Goal: Information Seeking & Learning: Compare options

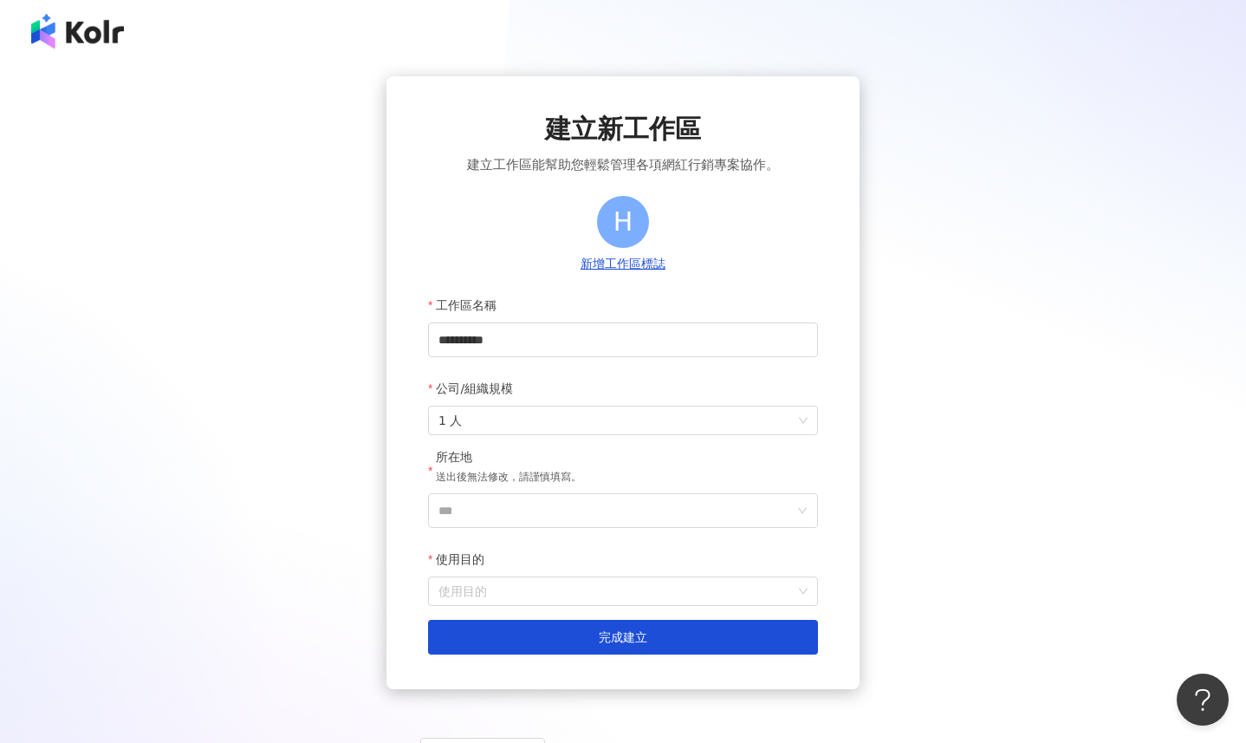
click at [516, 492] on div "所在地 送出後無法修改，請謹慎填寫。" at bounding box center [509, 471] width 146 height 44
click at [516, 503] on input "***" at bounding box center [615, 510] width 355 height 33
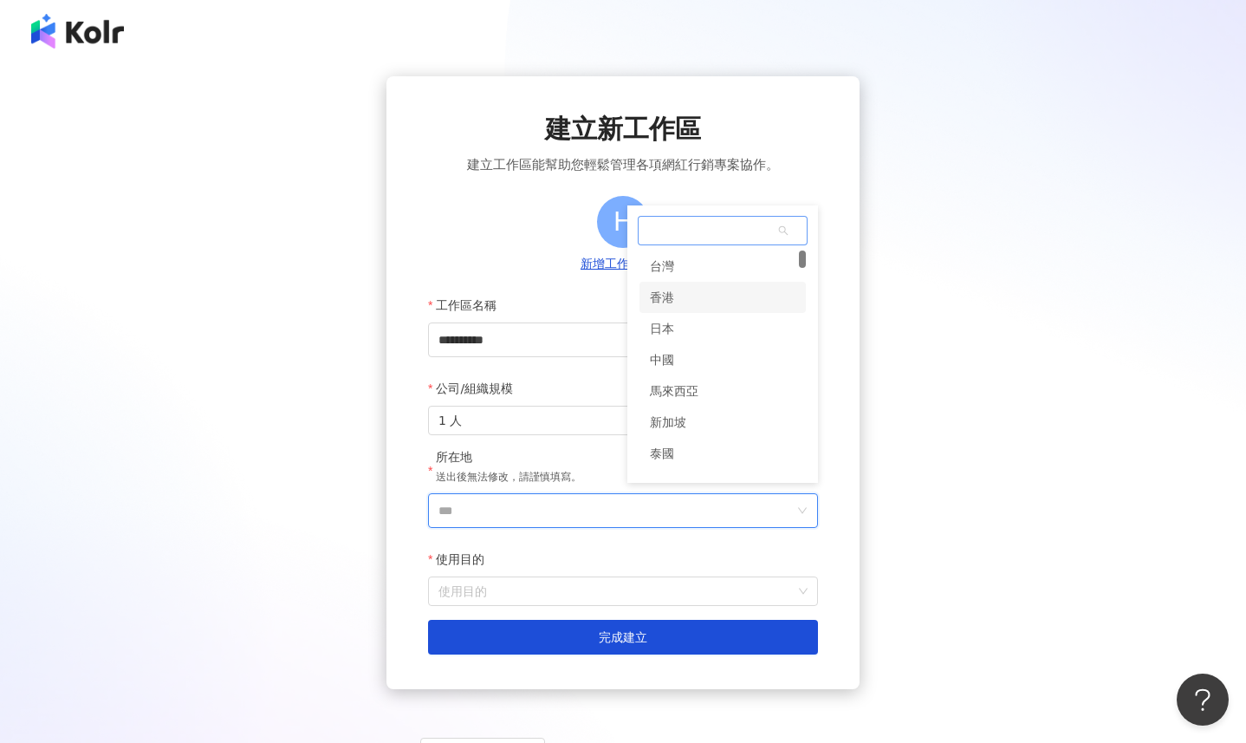
click at [693, 305] on div "香港" at bounding box center [722, 297] width 166 height 31
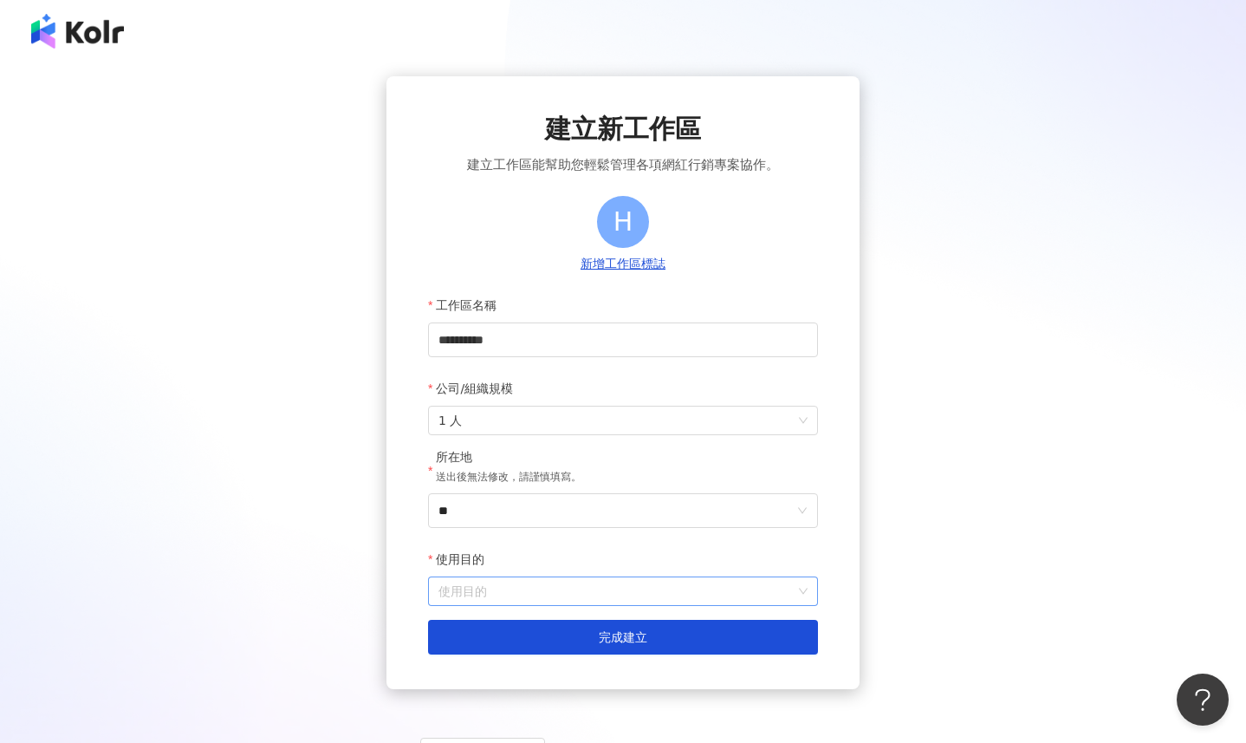
click at [525, 595] on input "使用目的" at bounding box center [622, 591] width 369 height 28
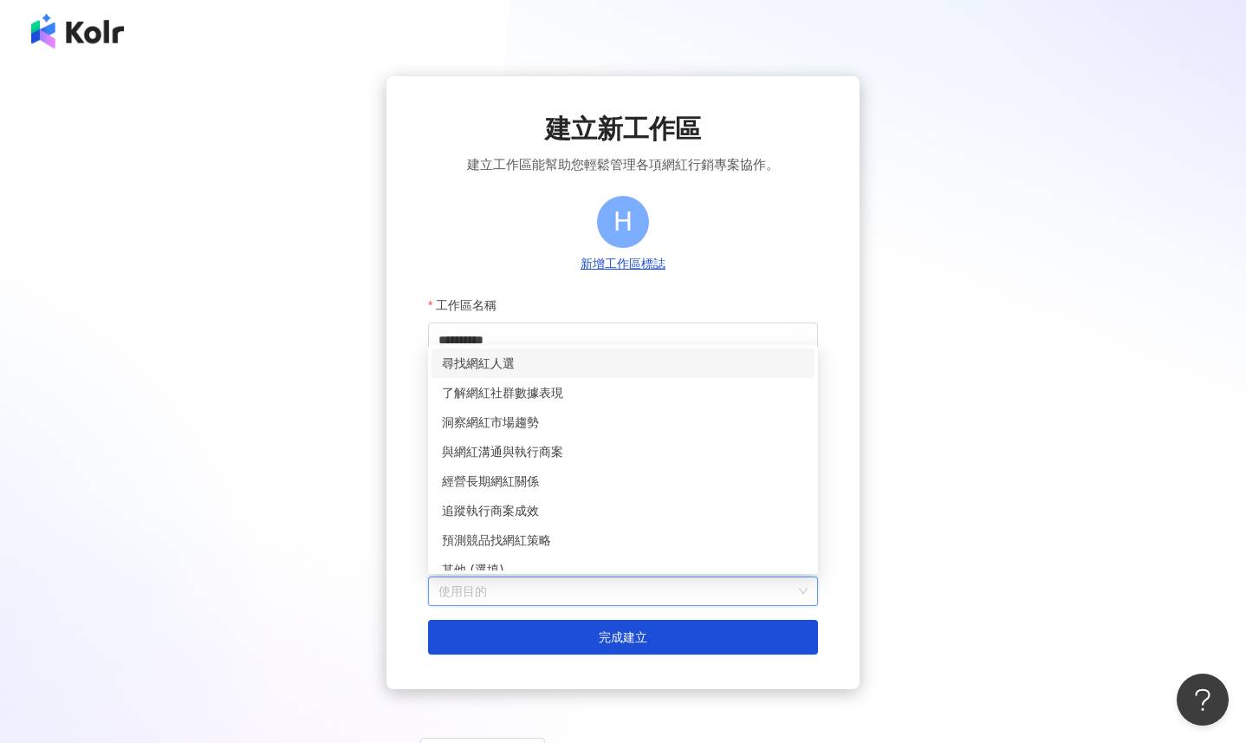
click at [505, 366] on div "尋找網紅人選" at bounding box center [623, 363] width 362 height 19
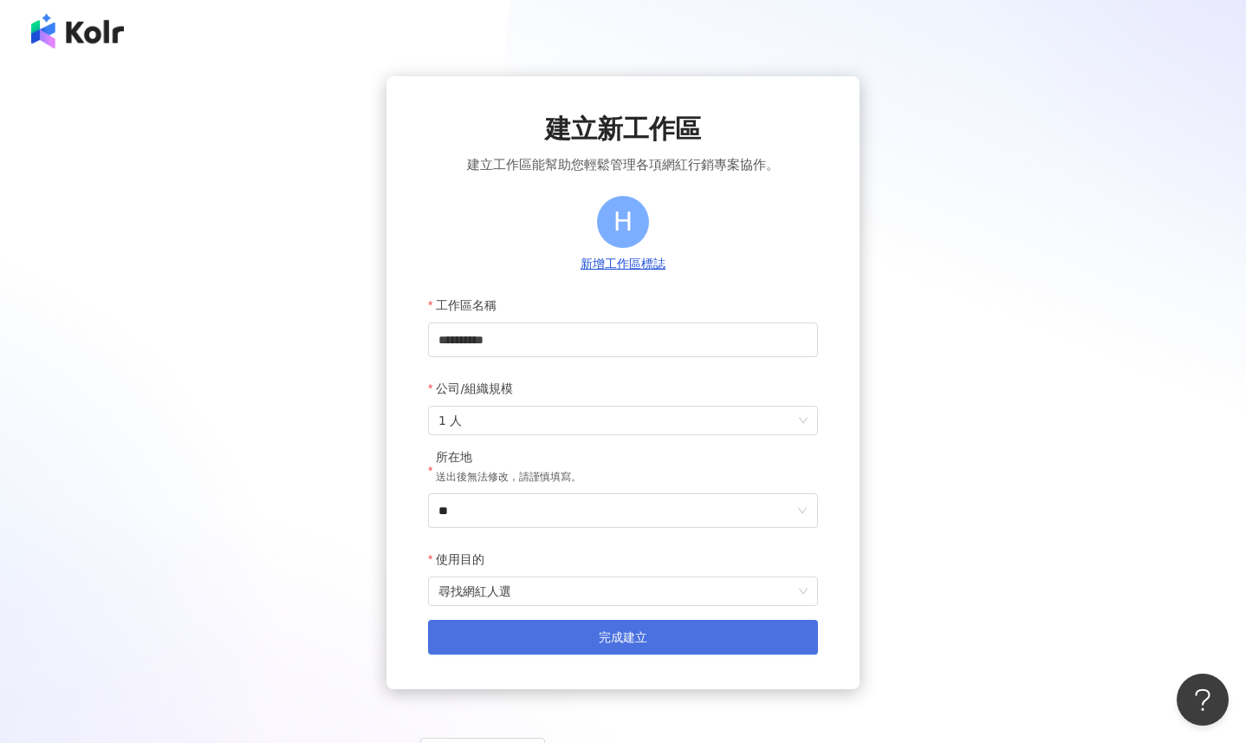
click at [596, 641] on button "完成建立" at bounding box center [623, 637] width 390 height 35
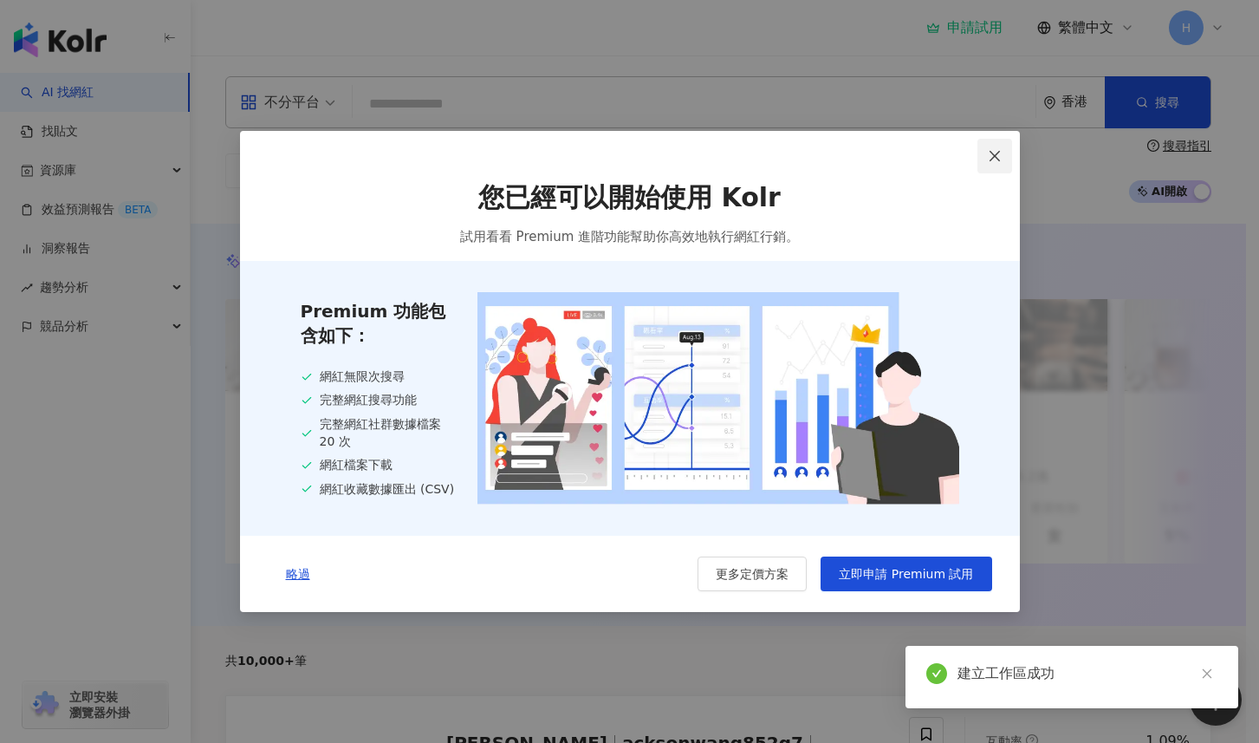
click at [995, 156] on icon "close" at bounding box center [995, 156] width 14 height 14
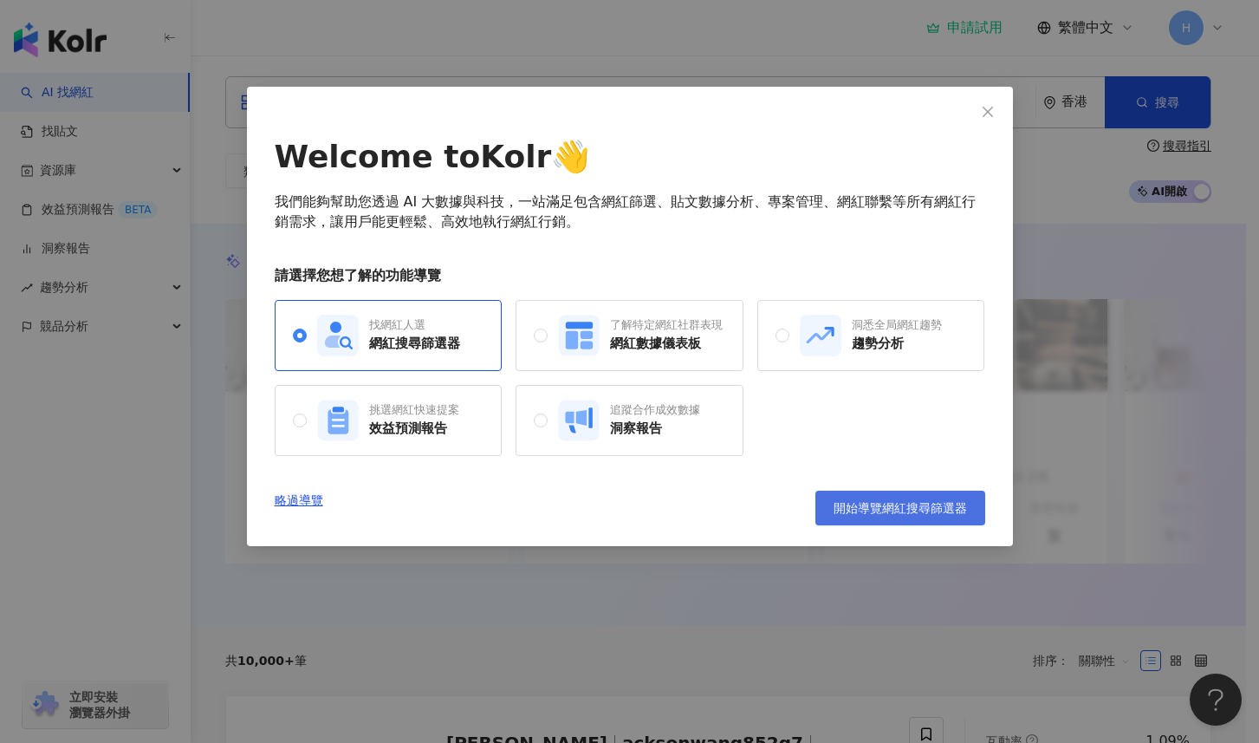
click at [952, 517] on button "開始導覽網紅搜尋篩選器" at bounding box center [900, 507] width 170 height 35
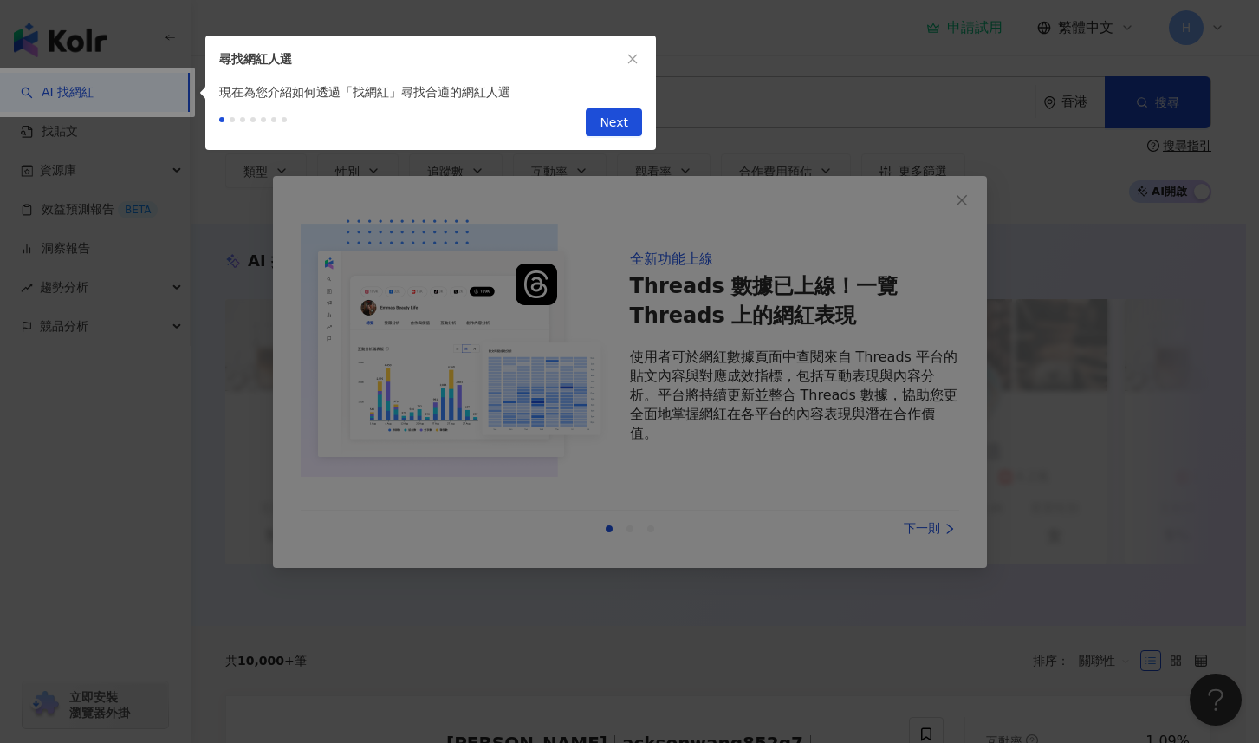
click at [960, 314] on div at bounding box center [629, 371] width 1259 height 743
click at [628, 117] on button "Next" at bounding box center [614, 122] width 56 height 28
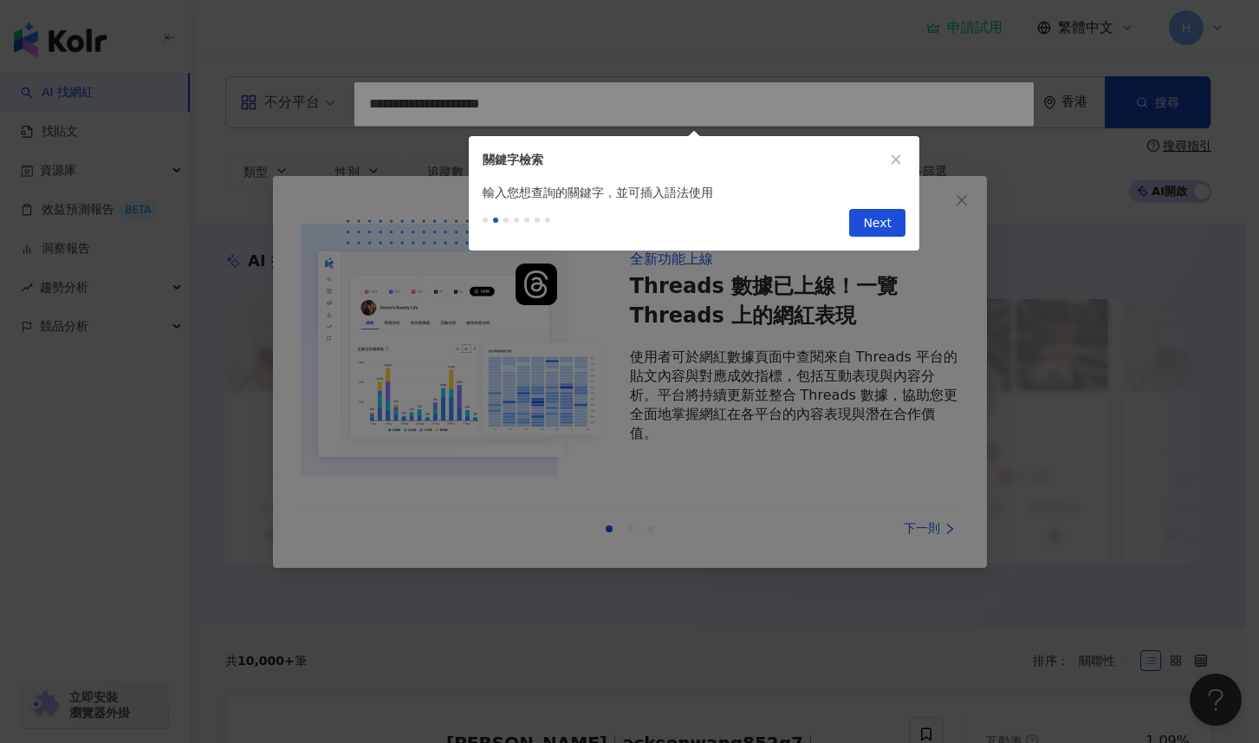
type input "**********"
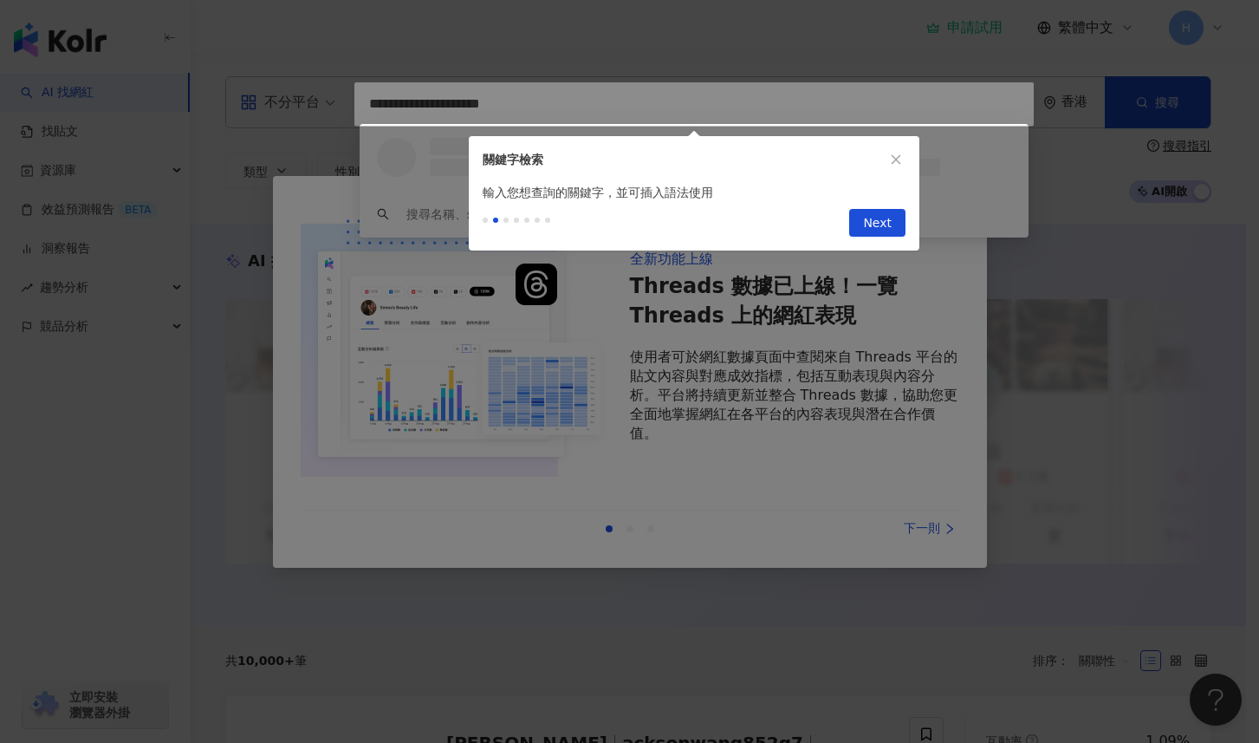
click at [890, 227] on span "Next" at bounding box center [877, 224] width 29 height 28
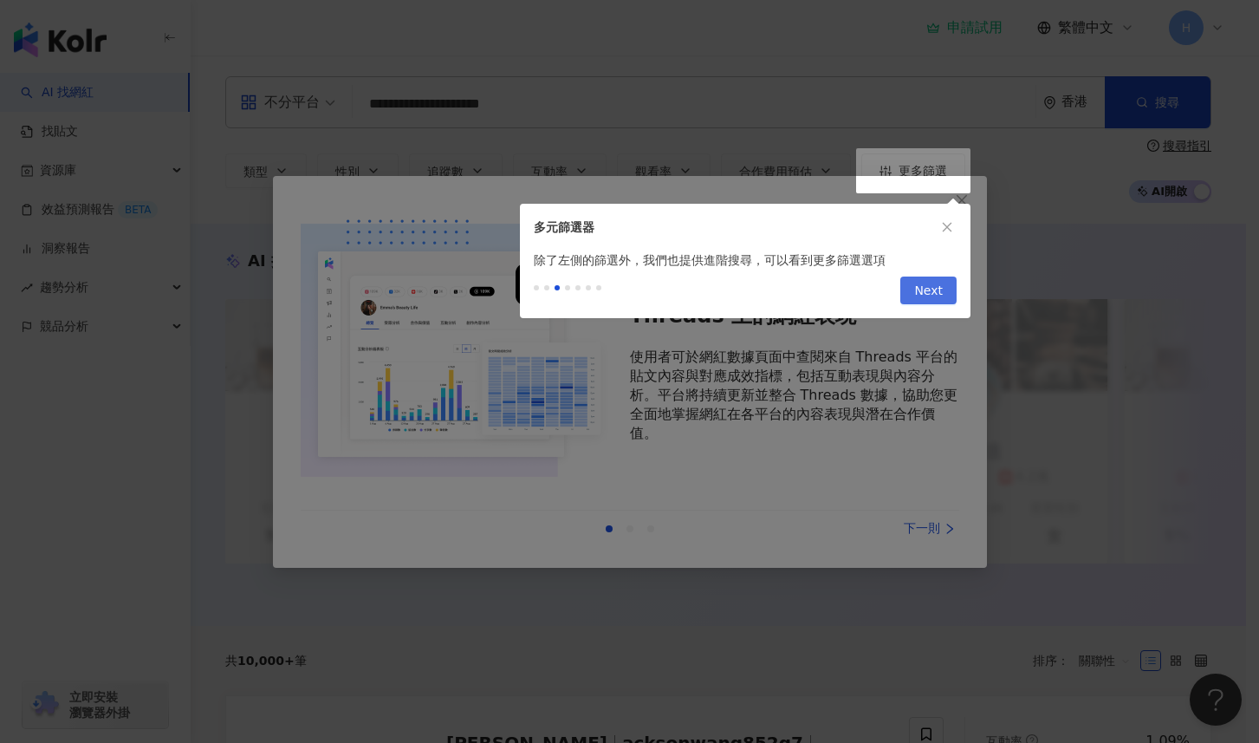
click at [955, 295] on button "Next" at bounding box center [928, 290] width 56 height 28
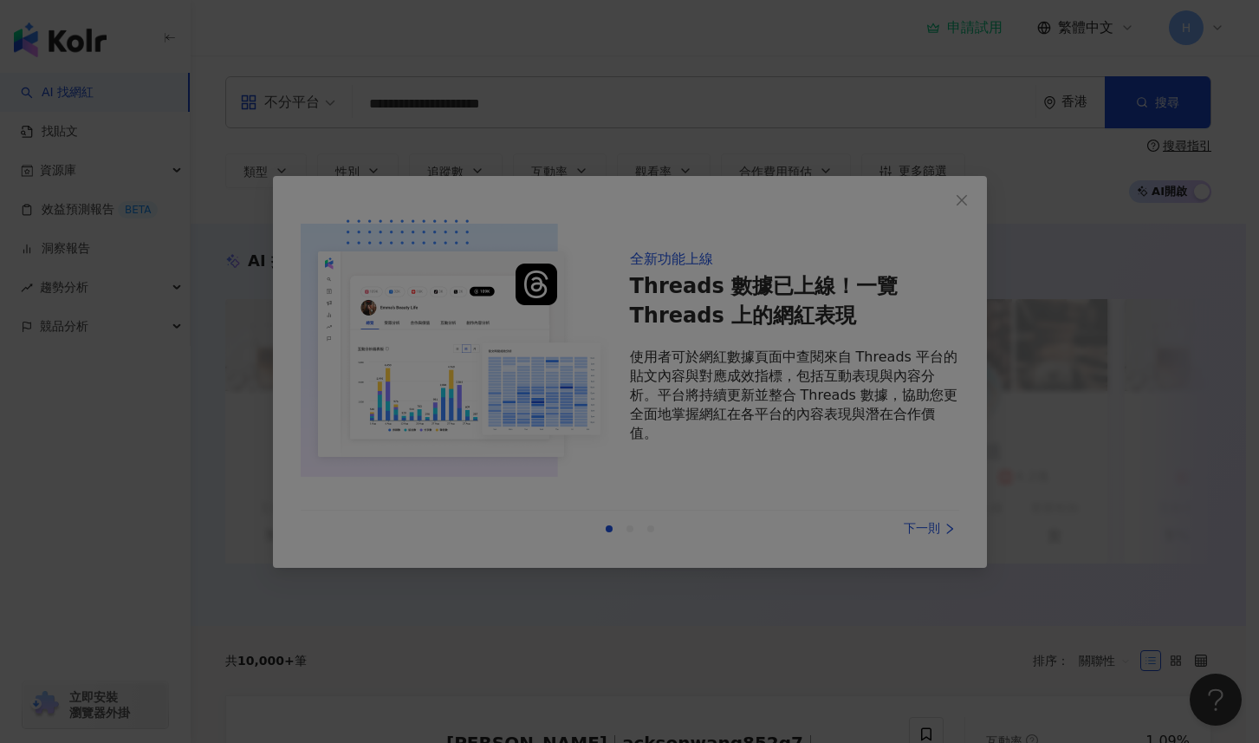
click at [970, 196] on div at bounding box center [629, 371] width 1259 height 743
click at [956, 209] on div at bounding box center [629, 371] width 1259 height 743
drag, startPoint x: 964, startPoint y: 199, endPoint x: 965, endPoint y: 209, distance: 9.6
click at [965, 200] on div at bounding box center [629, 371] width 1259 height 743
click at [971, 534] on div at bounding box center [629, 371] width 1259 height 743
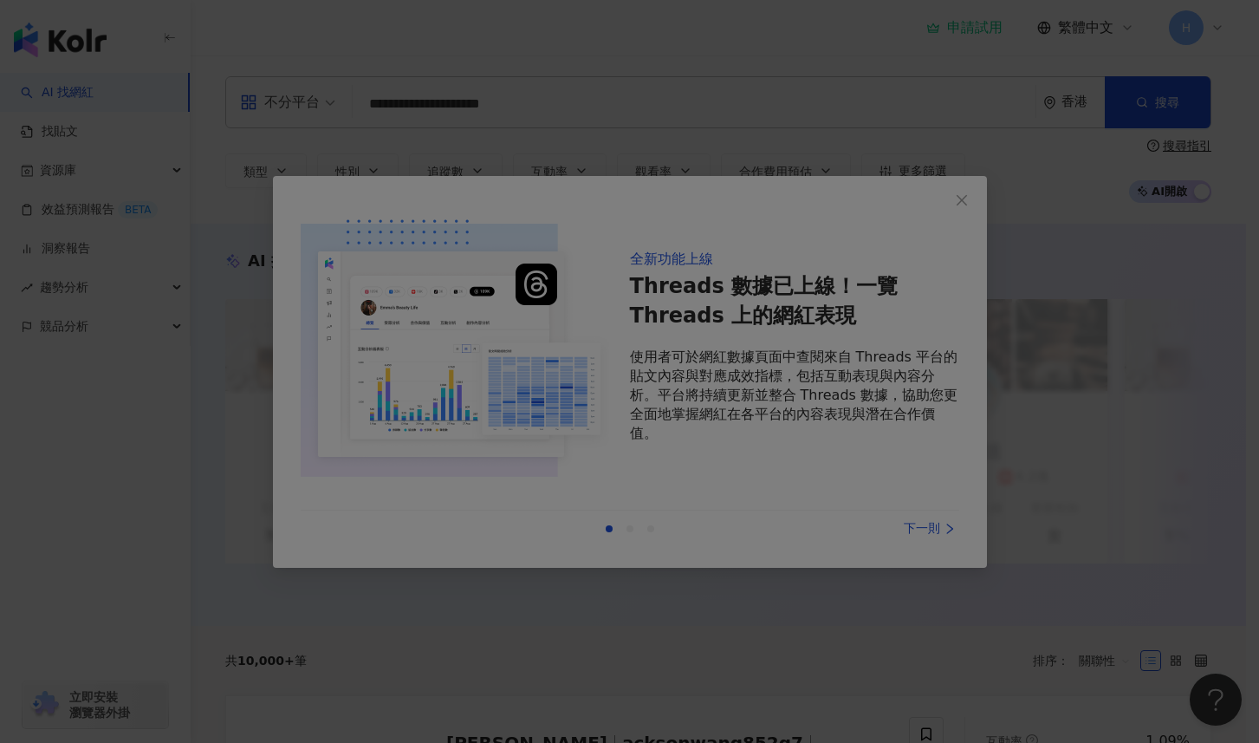
drag, startPoint x: 1102, startPoint y: 303, endPoint x: 1053, endPoint y: 302, distance: 49.4
click at [1101, 303] on div at bounding box center [629, 371] width 1259 height 743
click at [1053, 302] on div at bounding box center [629, 371] width 1259 height 743
click at [914, 496] on div at bounding box center [629, 371] width 1259 height 743
click at [911, 515] on div at bounding box center [629, 371] width 1259 height 743
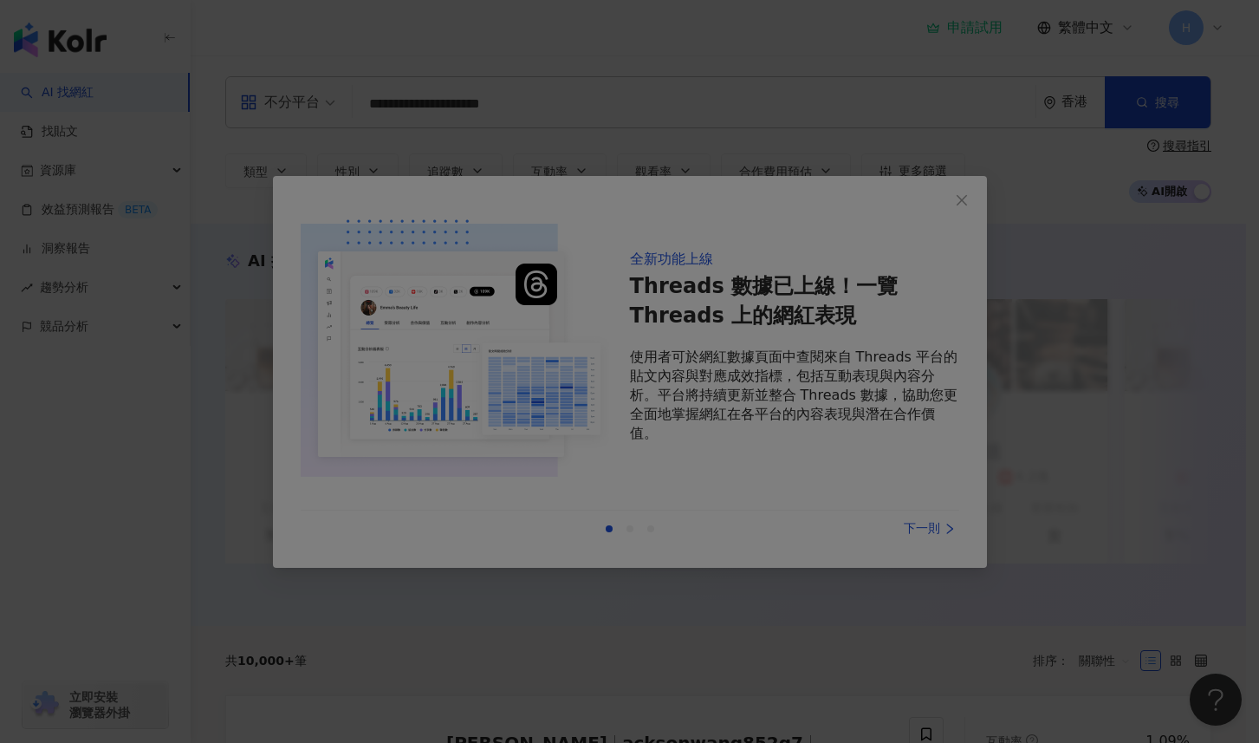
click at [741, 453] on div at bounding box center [629, 371] width 1259 height 743
click at [644, 296] on div at bounding box center [629, 371] width 1259 height 743
drag, startPoint x: 650, startPoint y: 285, endPoint x: 984, endPoint y: 230, distance: 338.9
click at [650, 285] on div at bounding box center [629, 371] width 1259 height 743
click at [1177, 248] on div at bounding box center [629, 371] width 1259 height 743
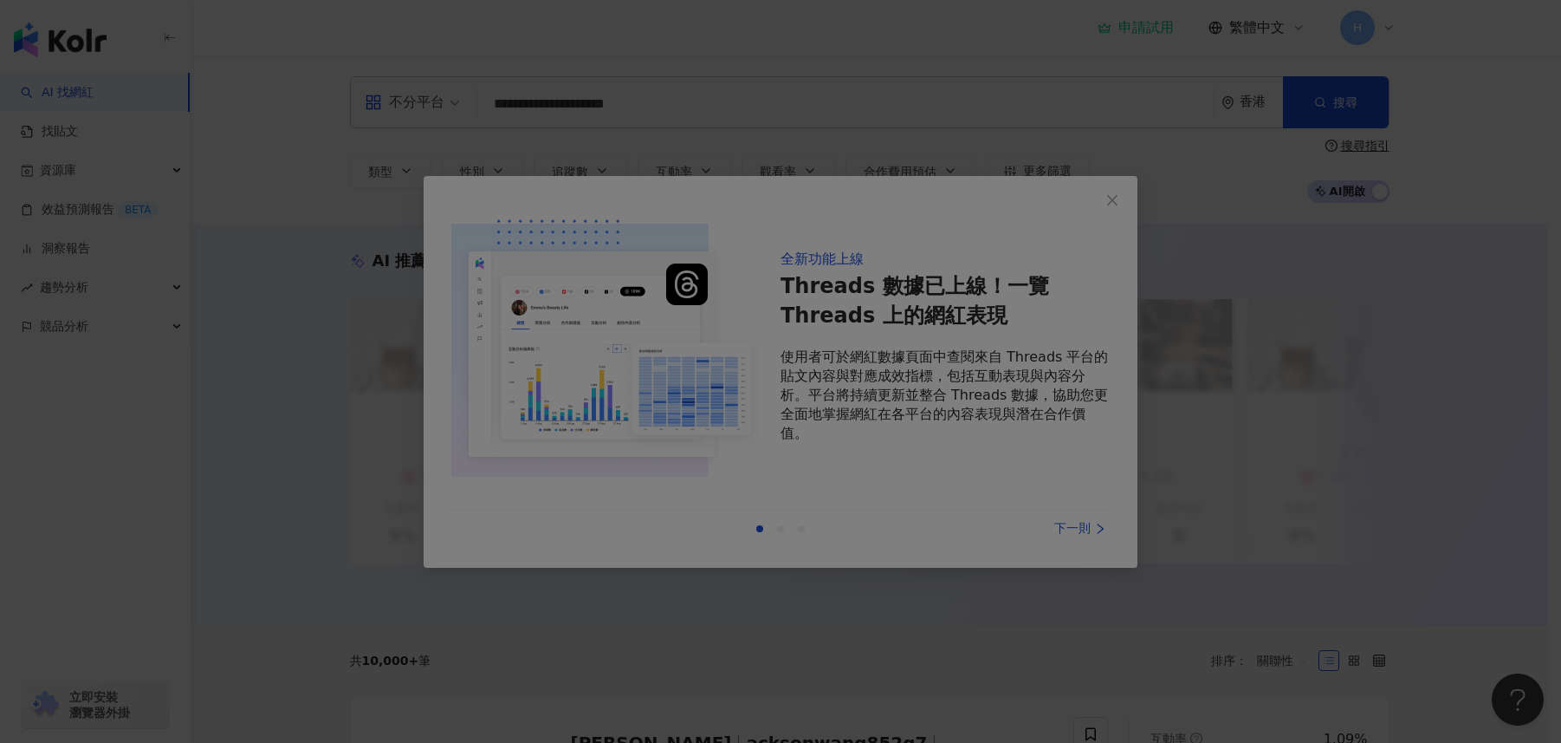
click at [1087, 522] on div at bounding box center [780, 371] width 1561 height 743
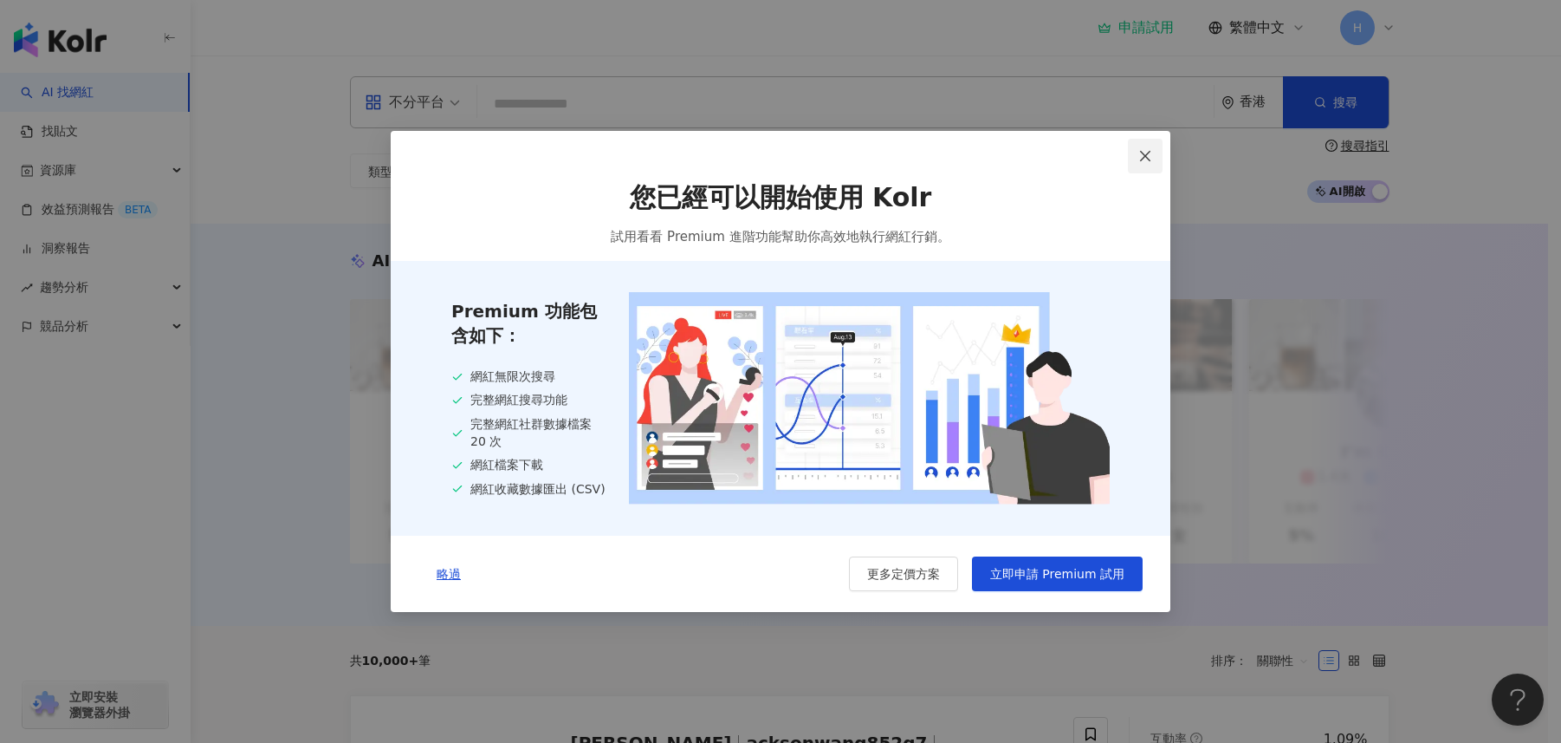
click at [1153, 149] on span "Close" at bounding box center [1145, 156] width 35 height 14
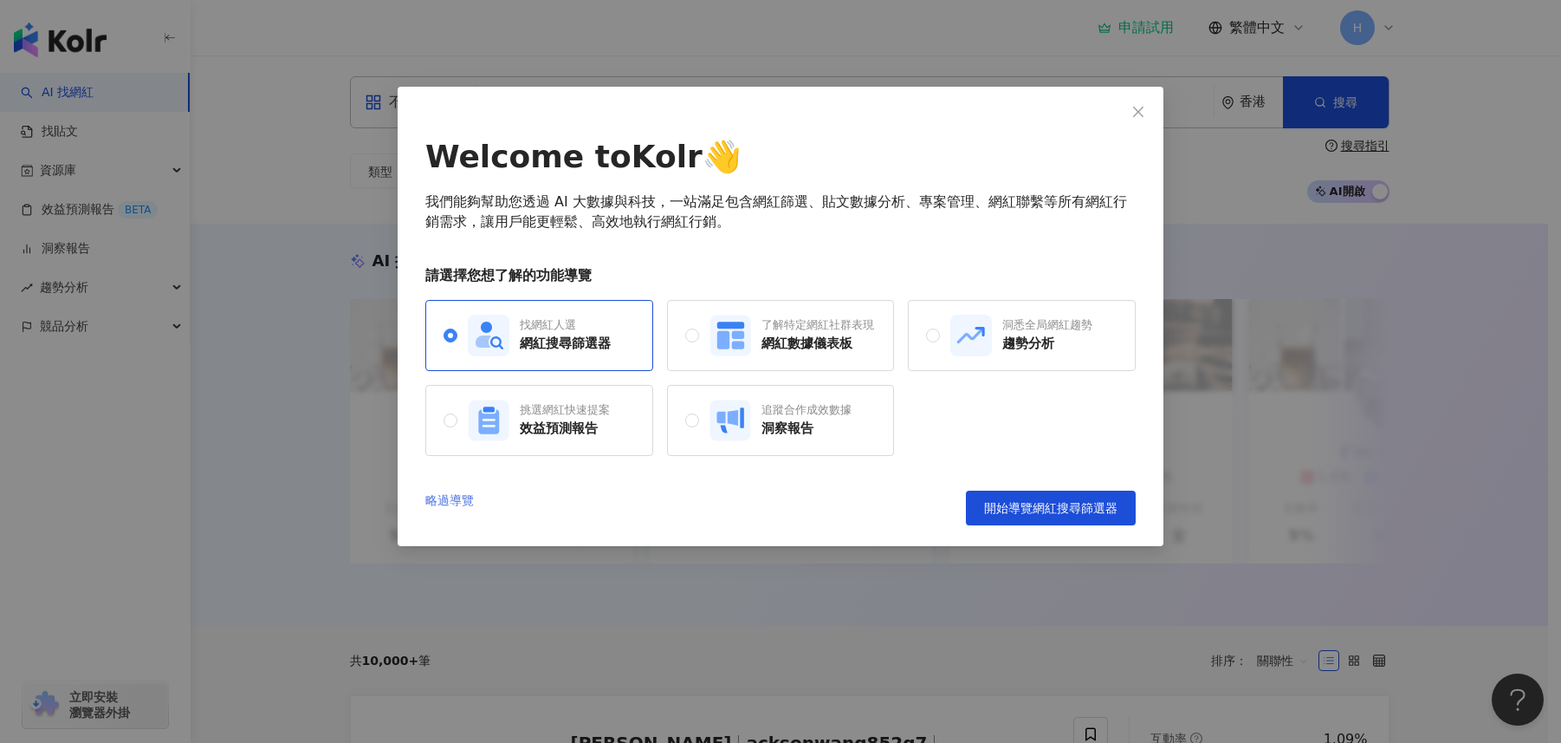
click at [456, 496] on link "略過導覽" at bounding box center [449, 507] width 49 height 35
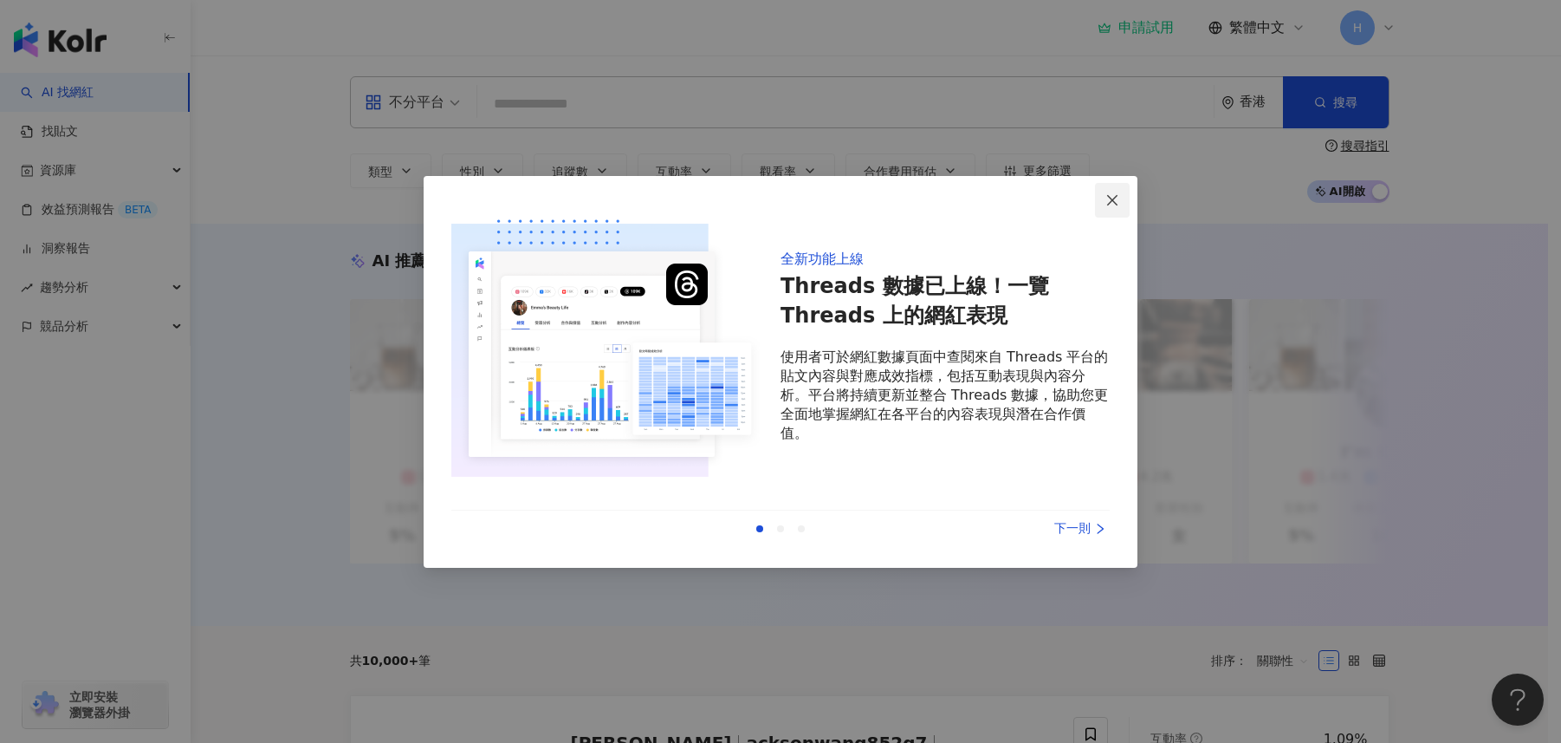
click at [1117, 204] on icon "close" at bounding box center [1112, 200] width 10 height 10
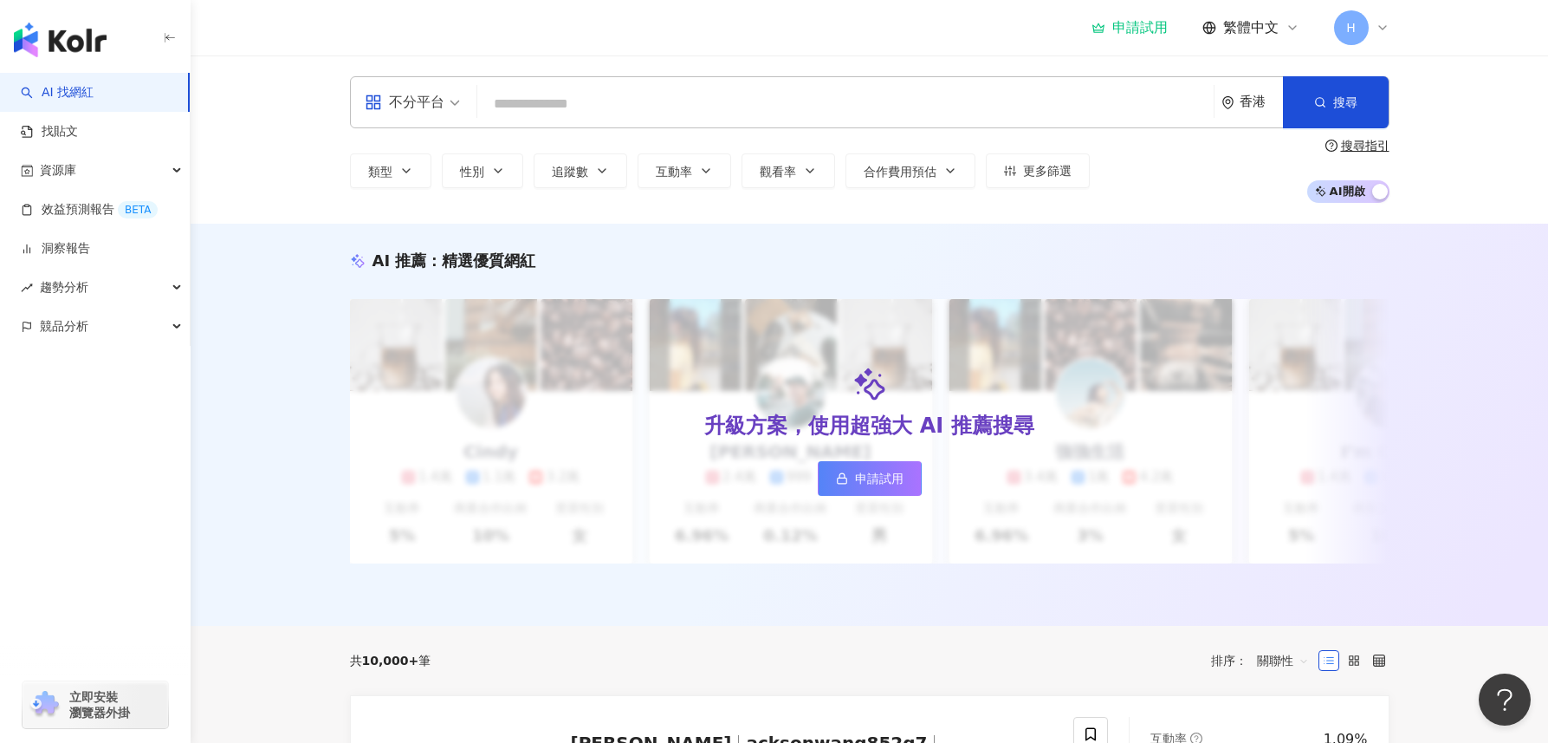
click at [563, 103] on input "search" at bounding box center [845, 104] width 723 height 33
click at [405, 170] on icon "button" at bounding box center [406, 171] width 14 height 14
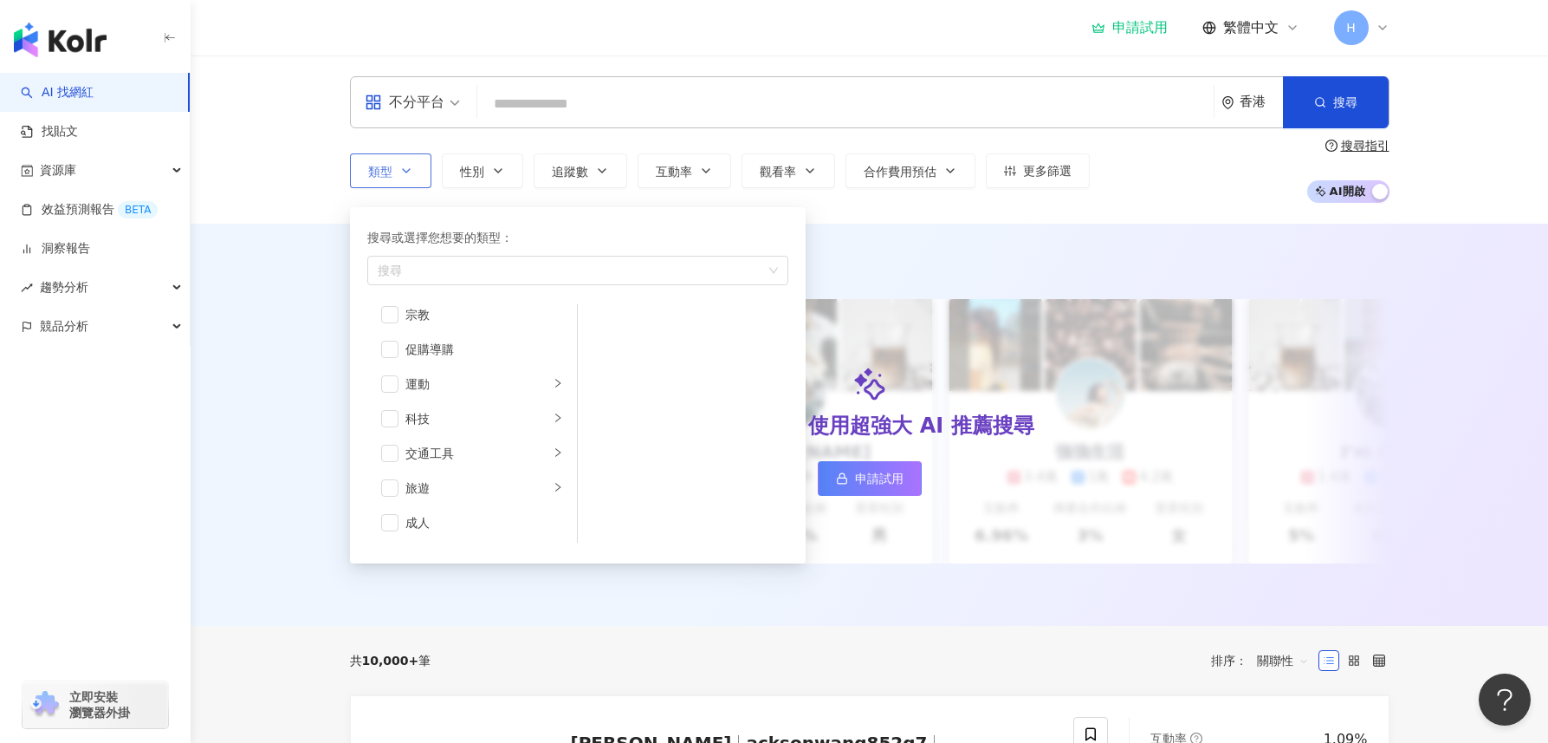
scroll to position [600, 0]
click at [553, 485] on icon "right" at bounding box center [558, 486] width 10 height 10
click at [553, 455] on icon "right" at bounding box center [558, 451] width 10 height 10
click at [551, 422] on li "科技" at bounding box center [472, 417] width 203 height 35
click at [552, 379] on li "運動" at bounding box center [472, 383] width 203 height 35
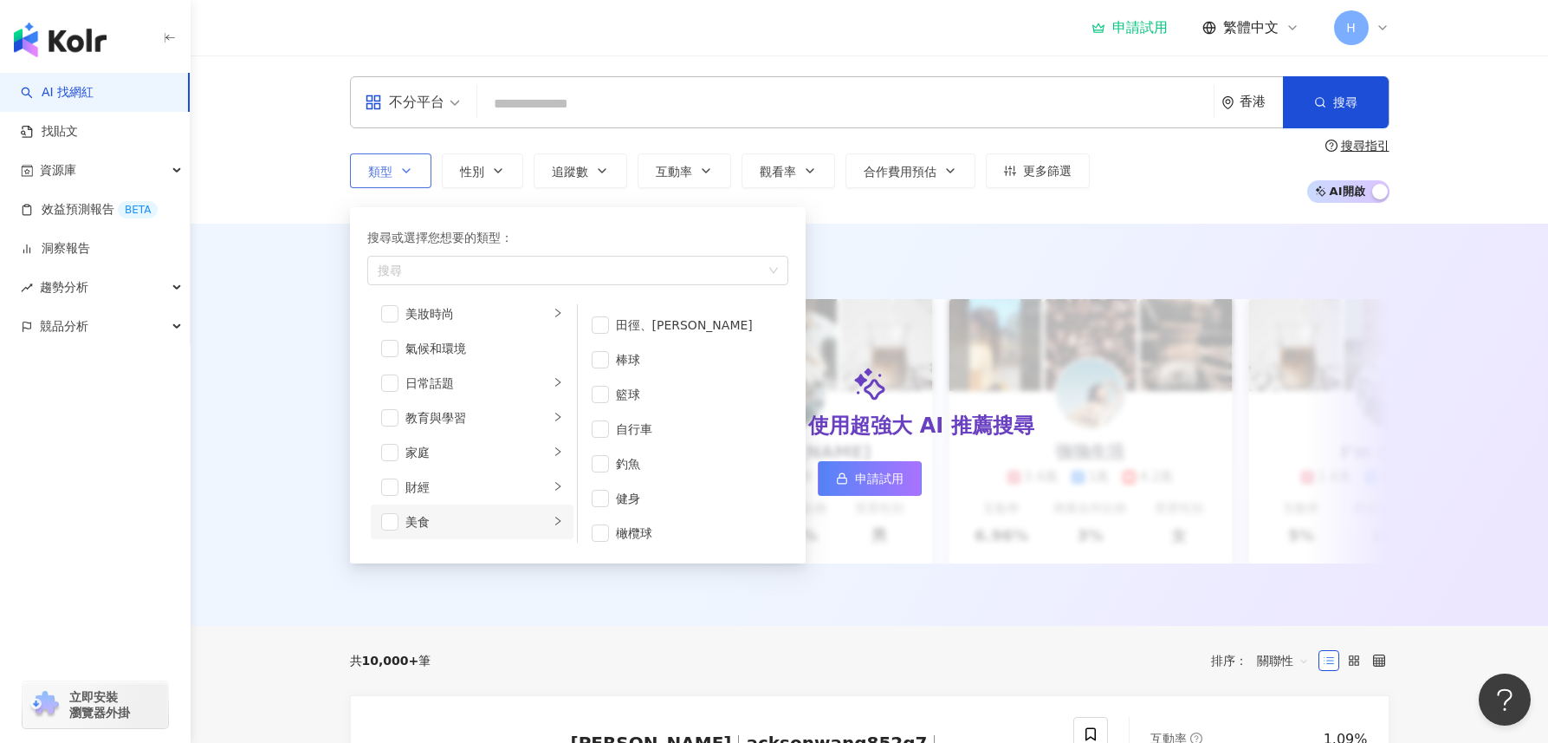
scroll to position [29, 0]
click at [553, 463] on div "button" at bounding box center [558, 470] width 10 height 16
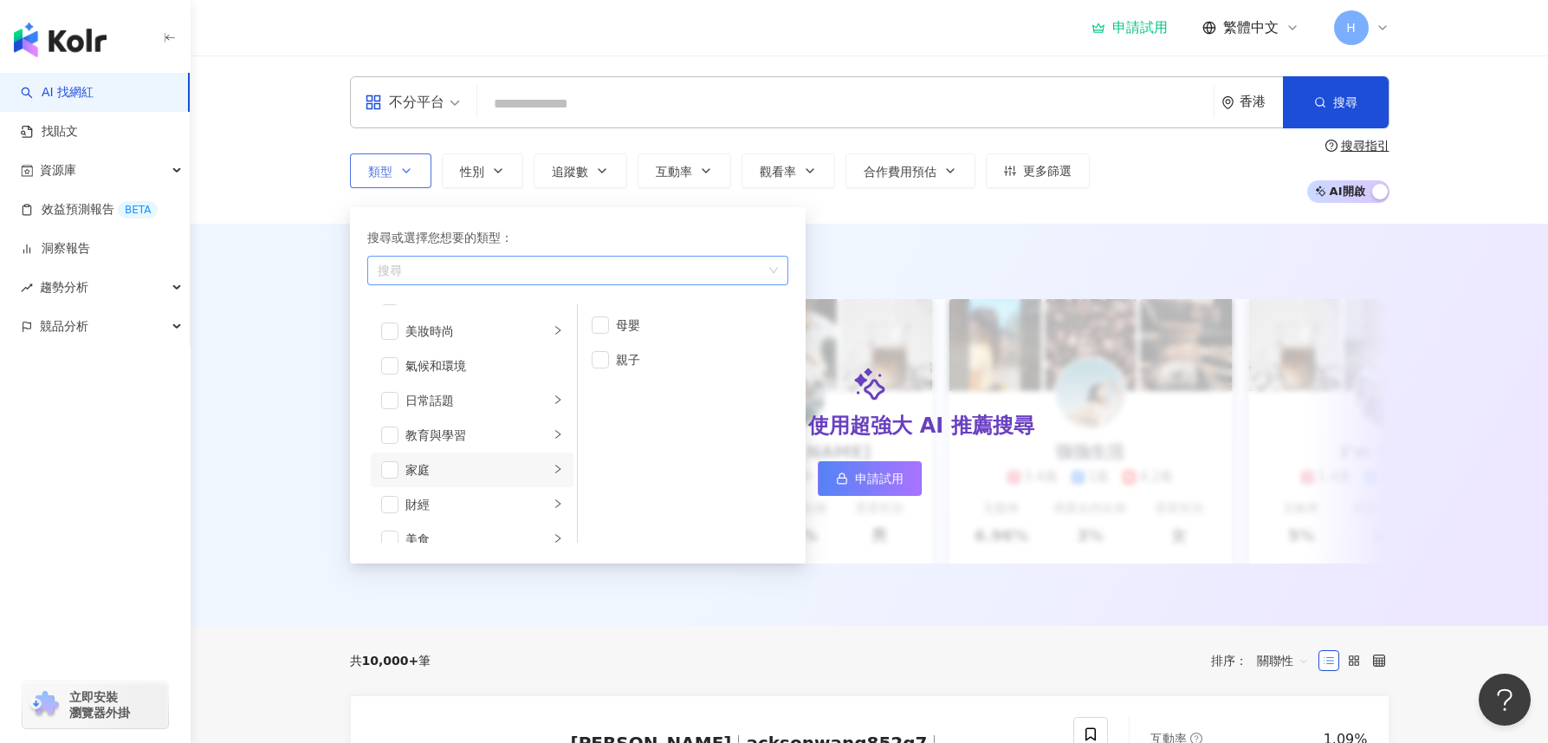
click at [476, 268] on div "button" at bounding box center [569, 270] width 396 height 13
type input "*"
type input "**"
click at [477, 312] on div "寵物" at bounding box center [578, 307] width 414 height 31
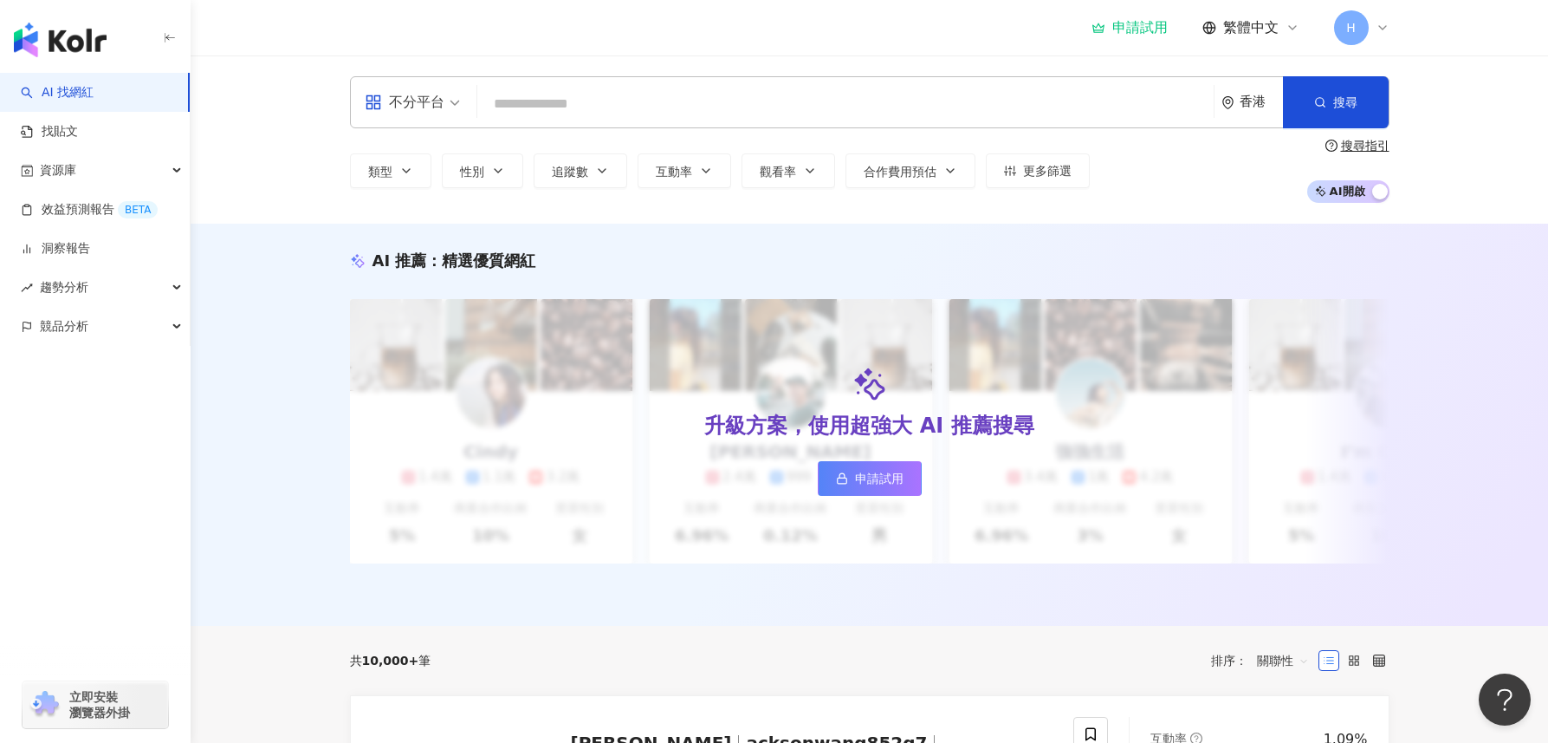
click at [291, 589] on div "AI 推薦 ： 精選優質網紅 升級方案，使用超強大 AI 推薦搜尋 申請試用 Cindy 1.4萬 1.1萬 3.2萬 互動率 5% 商業合作比例 10% 受…" at bounding box center [870, 425] width 1358 height 402
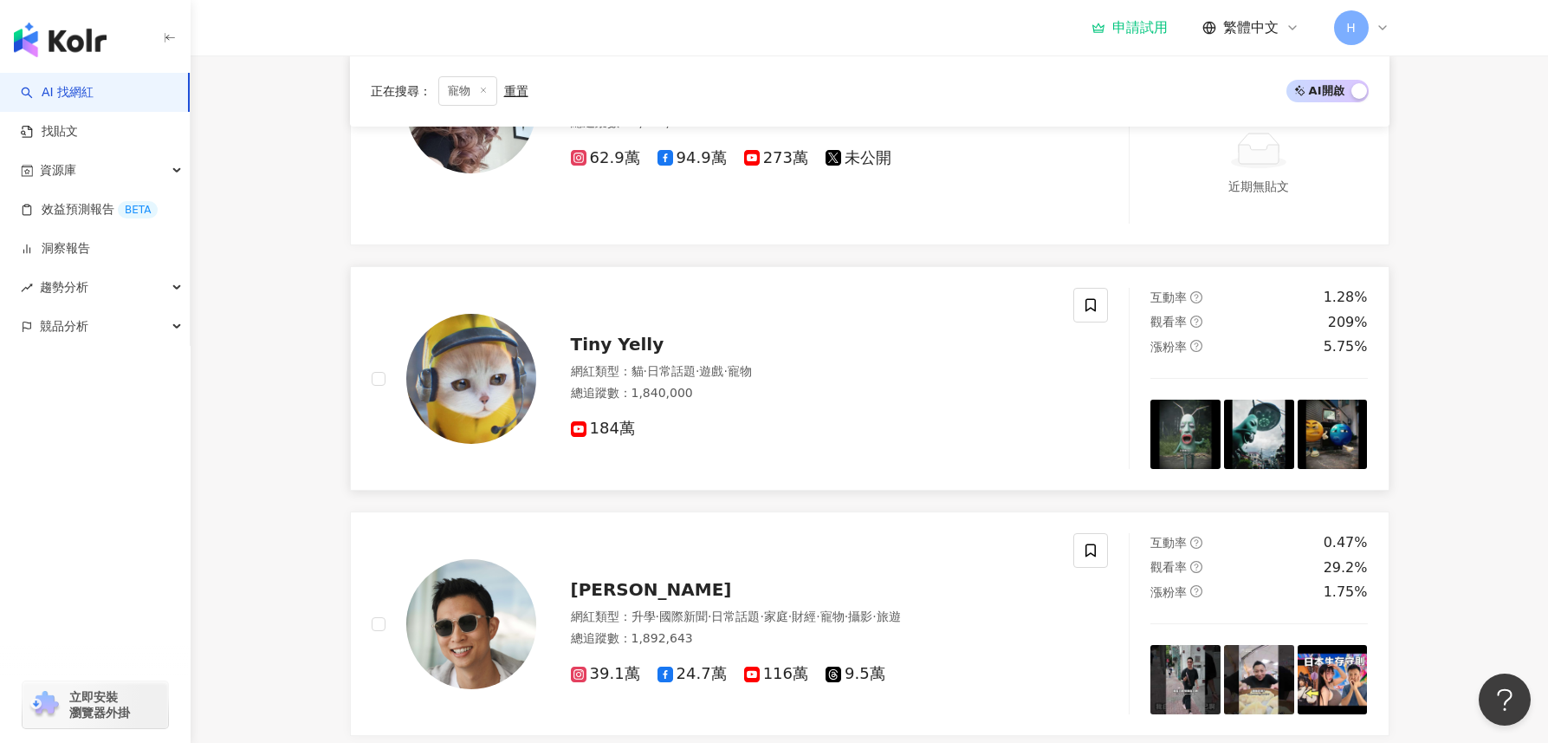
scroll to position [901, 0]
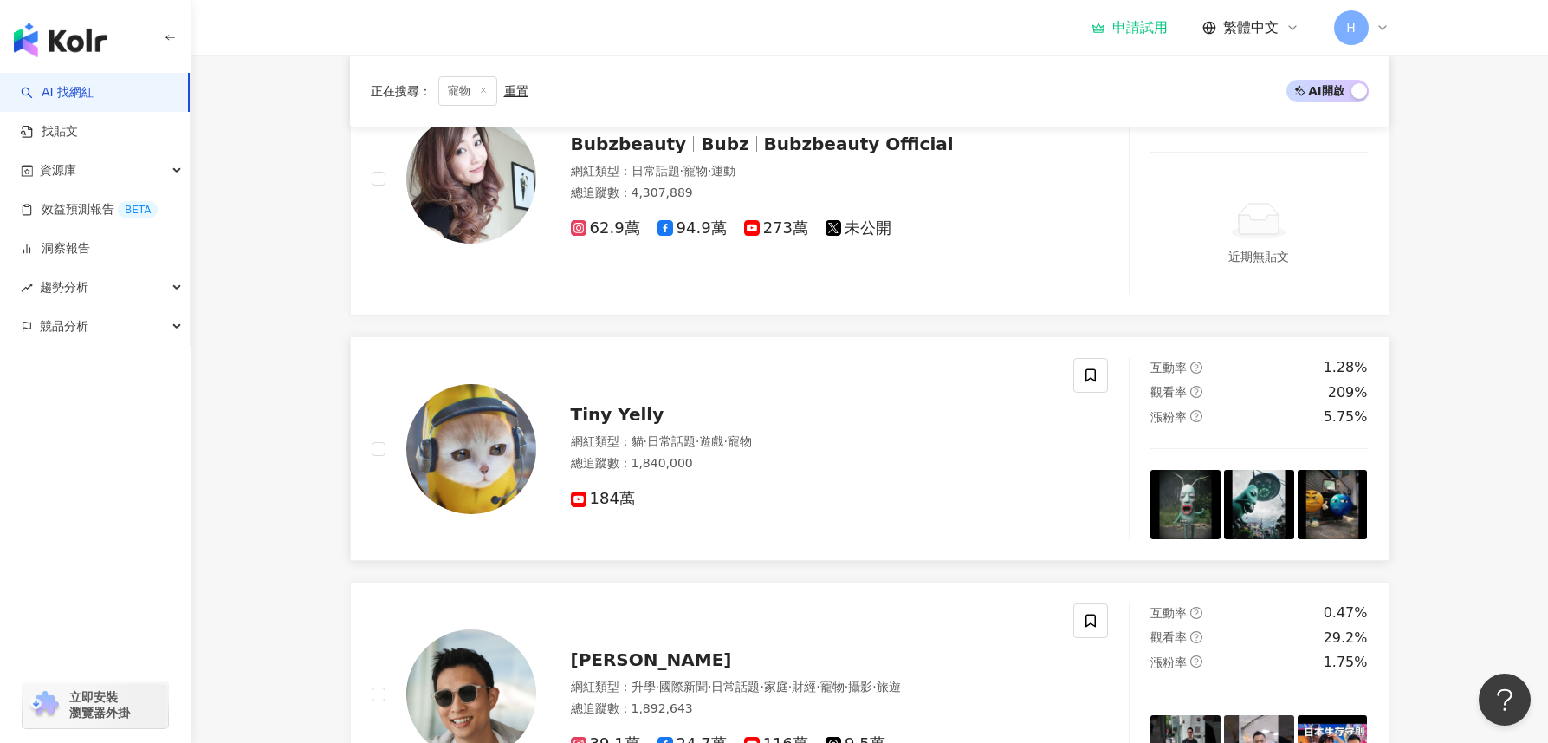
click at [597, 425] on span "Tiny Yelly" at bounding box center [618, 414] width 94 height 21
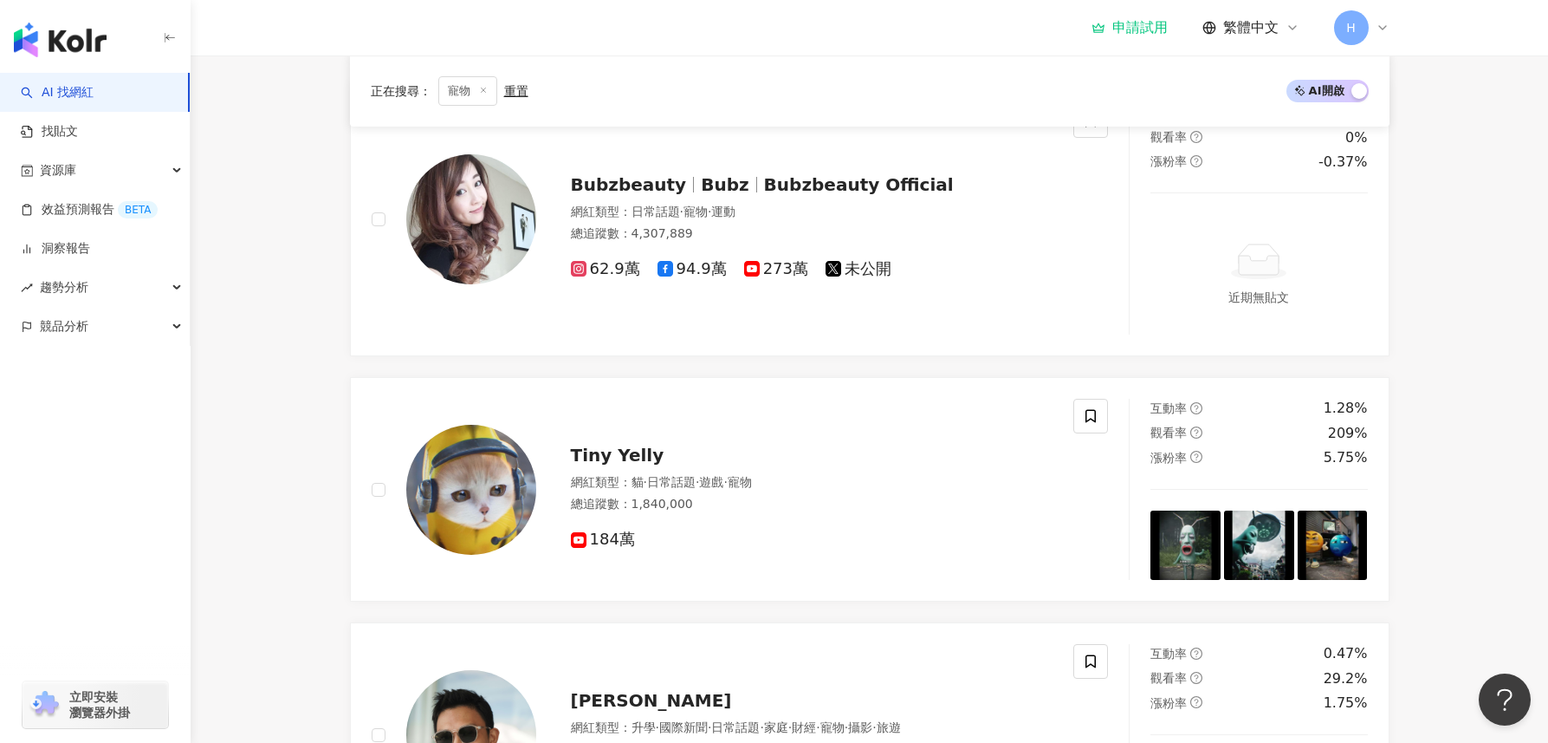
scroll to position [540, 0]
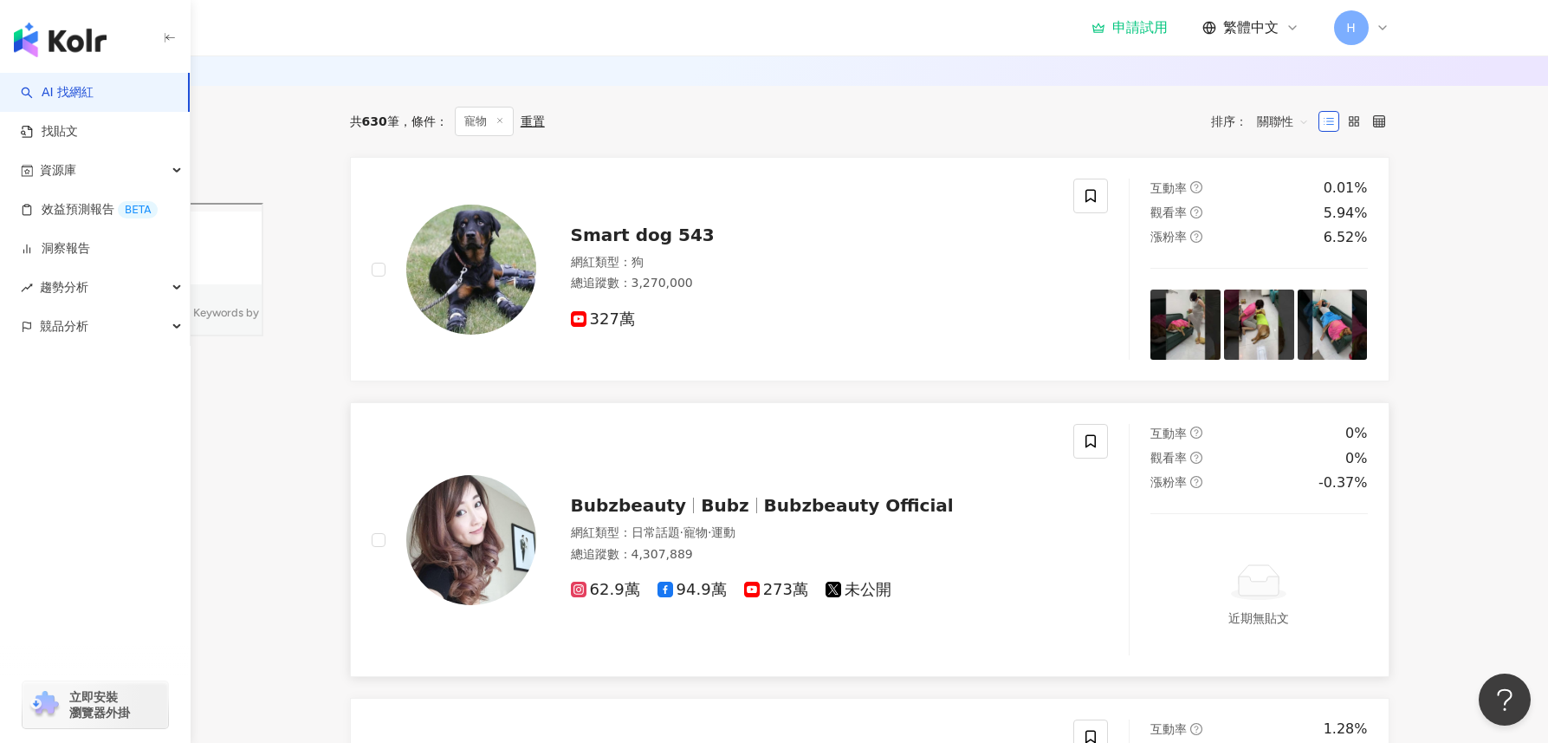
click at [701, 516] on span "Bubz" at bounding box center [725, 505] width 48 height 21
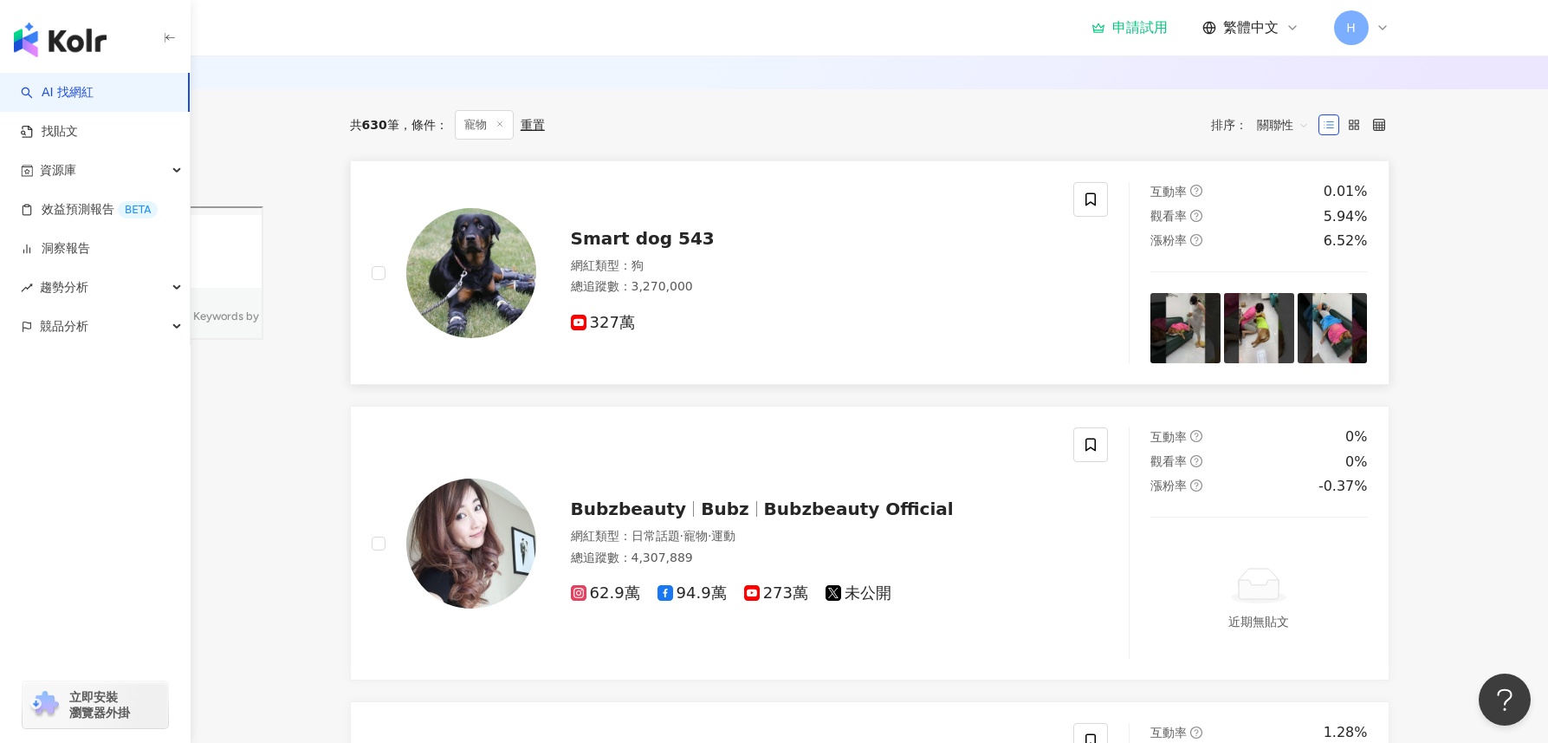
scroll to position [568, 0]
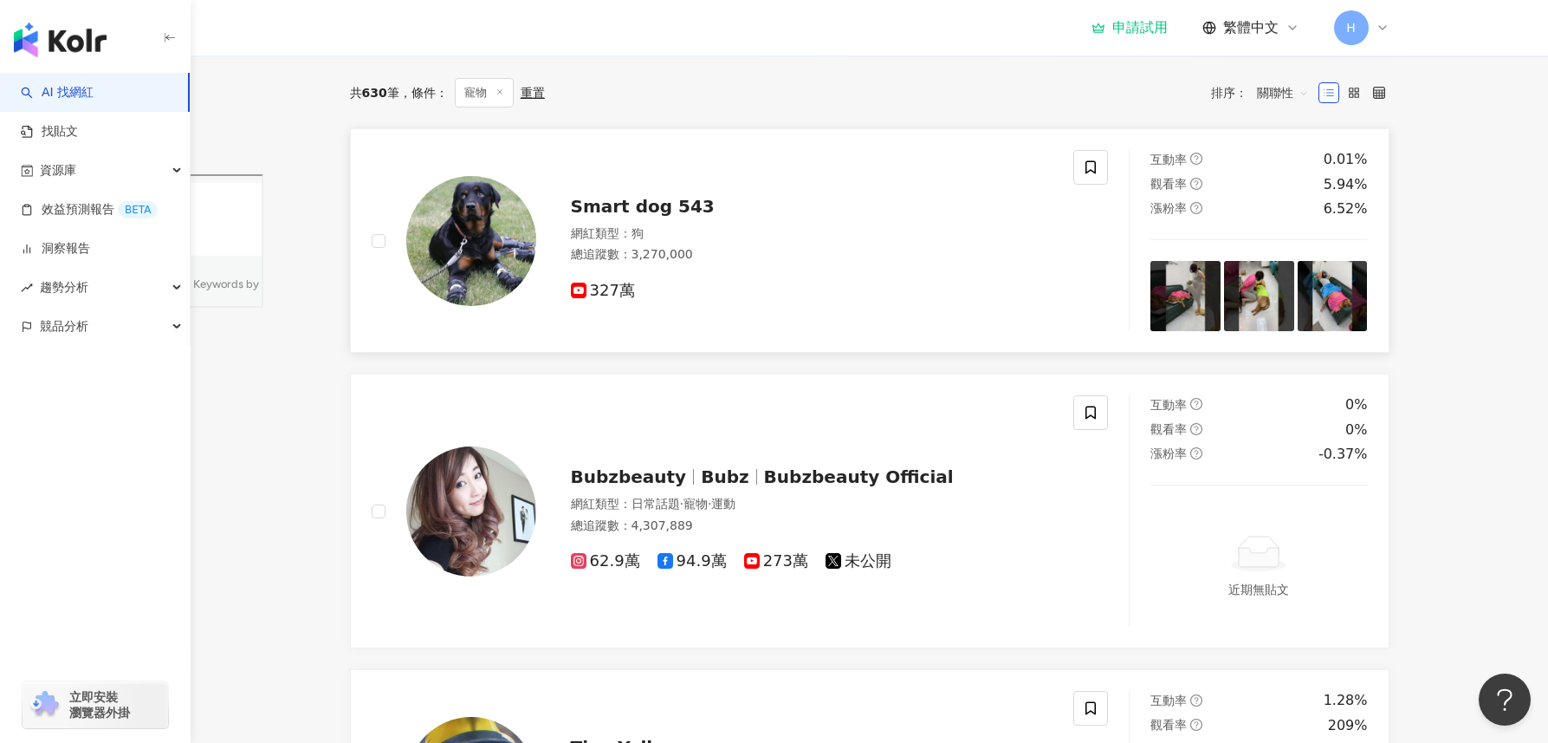
click at [660, 217] on span "Smart dog 543" at bounding box center [643, 206] width 144 height 21
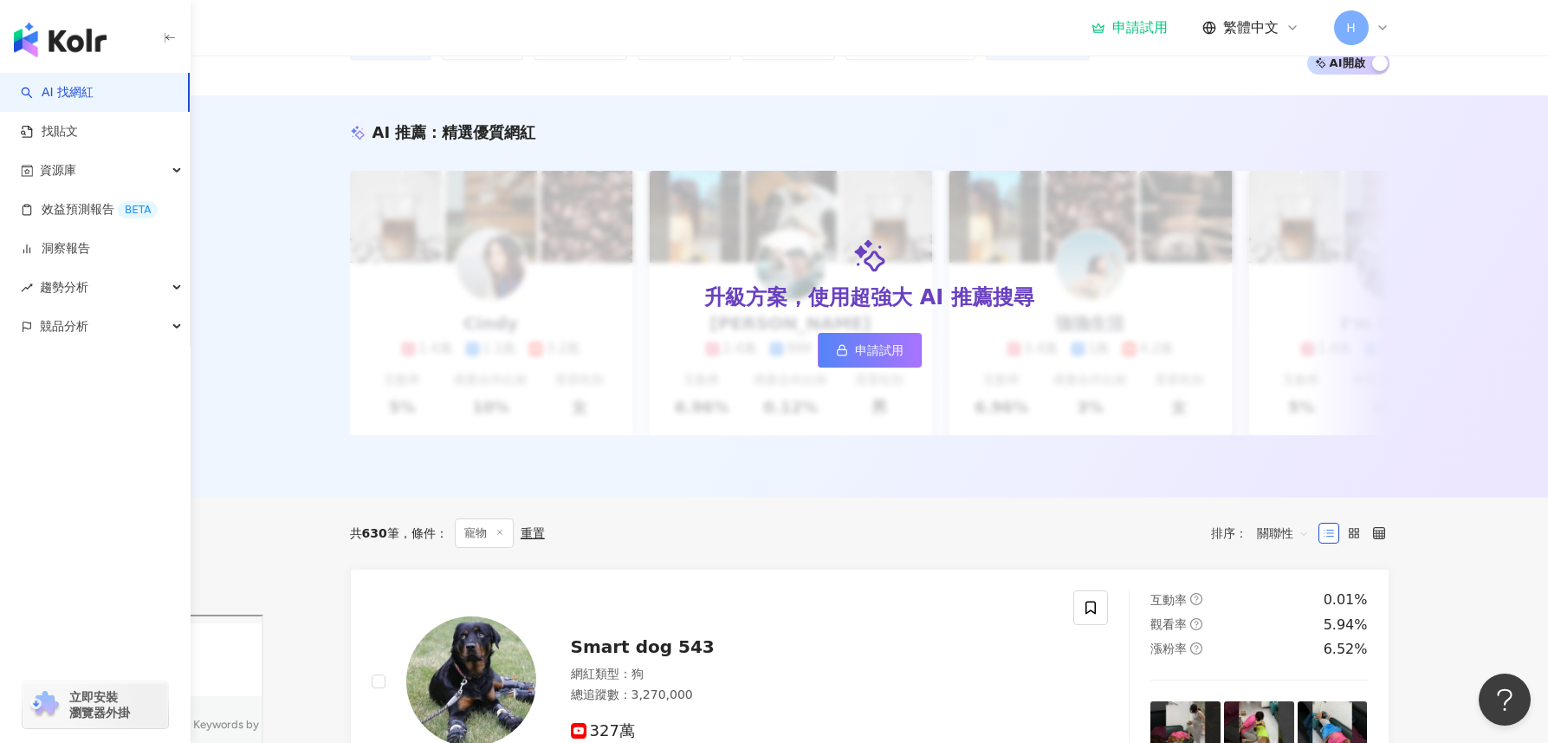
scroll to position [329, 0]
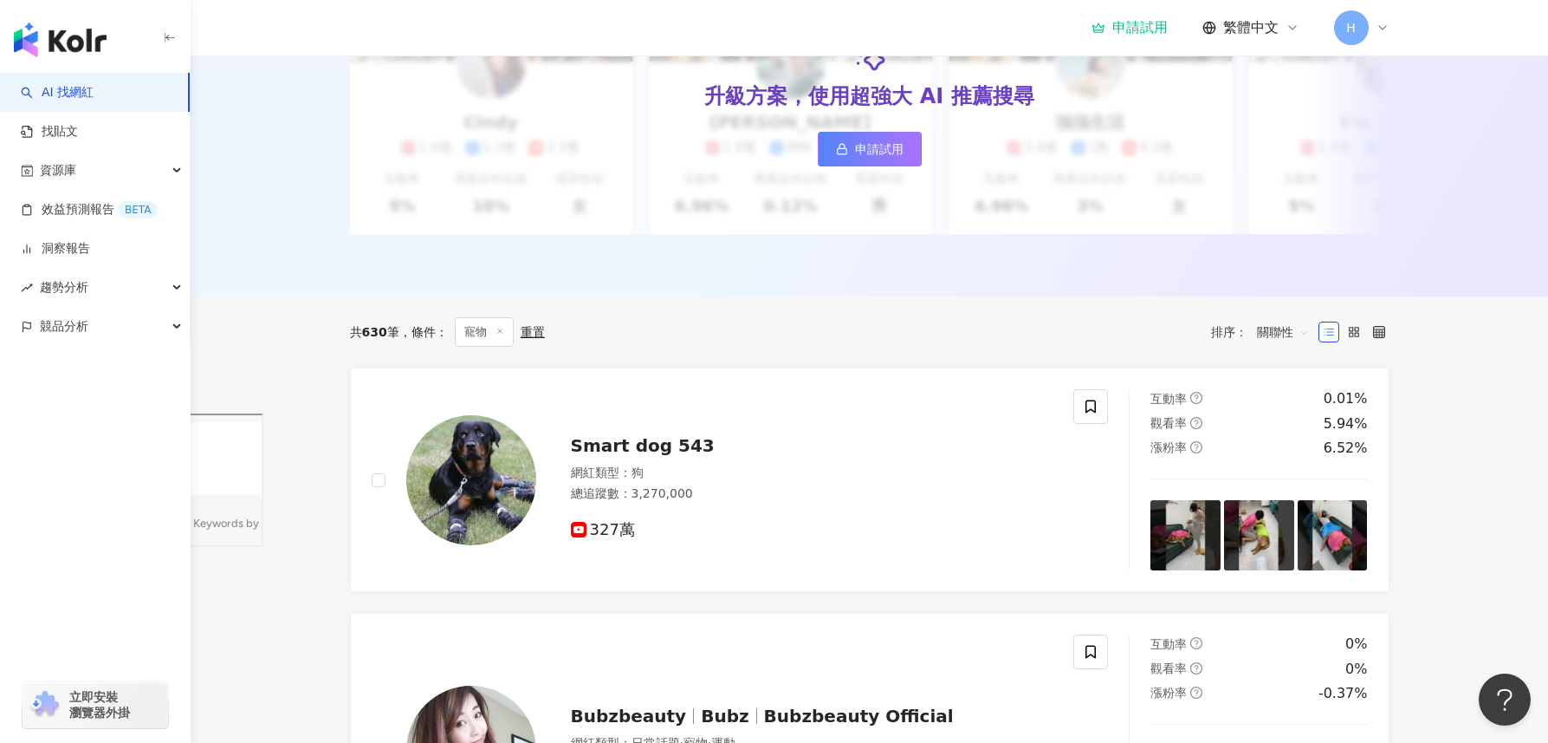
click at [514, 345] on span "寵物" at bounding box center [484, 331] width 59 height 29
click at [1388, 342] on label at bounding box center [1379, 331] width 21 height 21
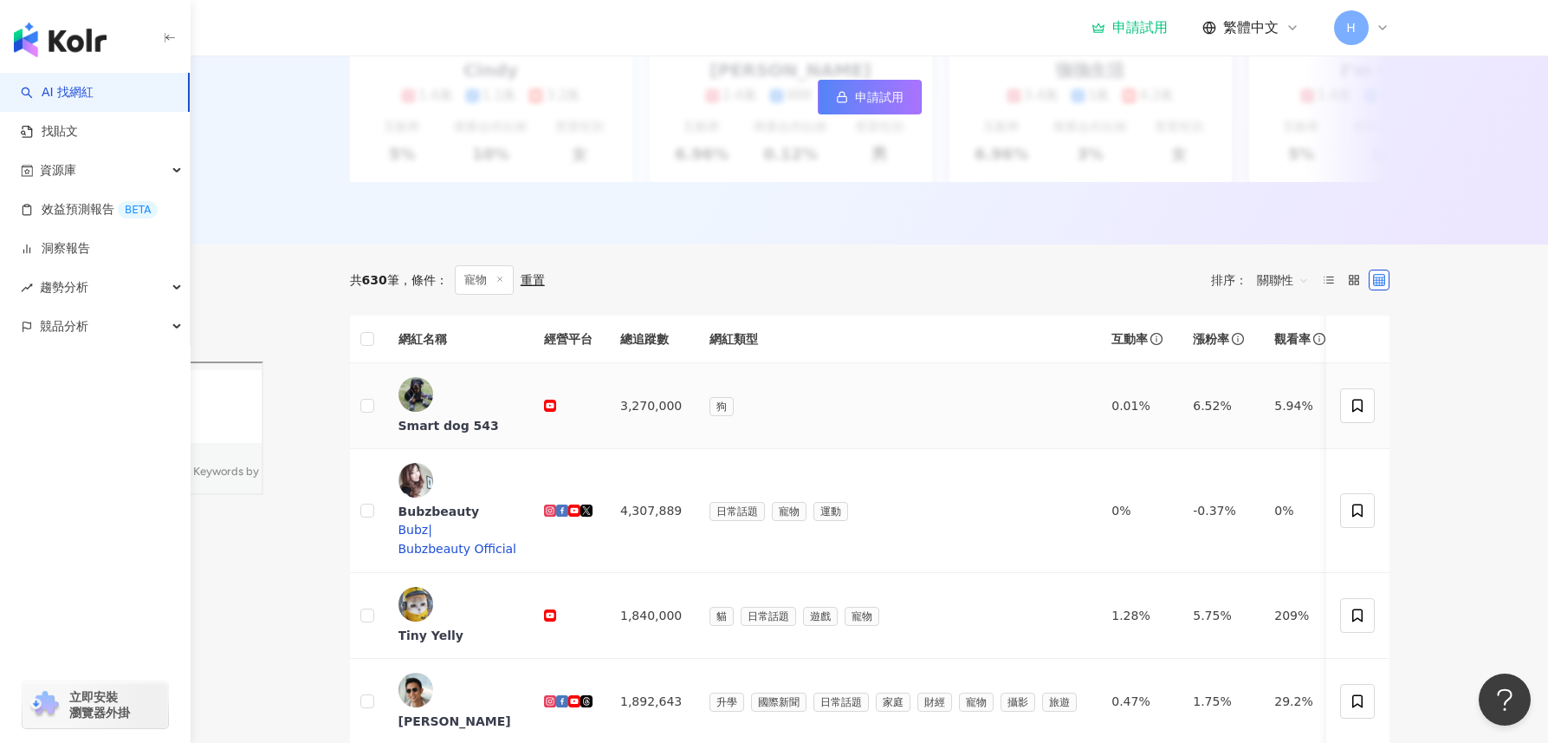
scroll to position [373, 0]
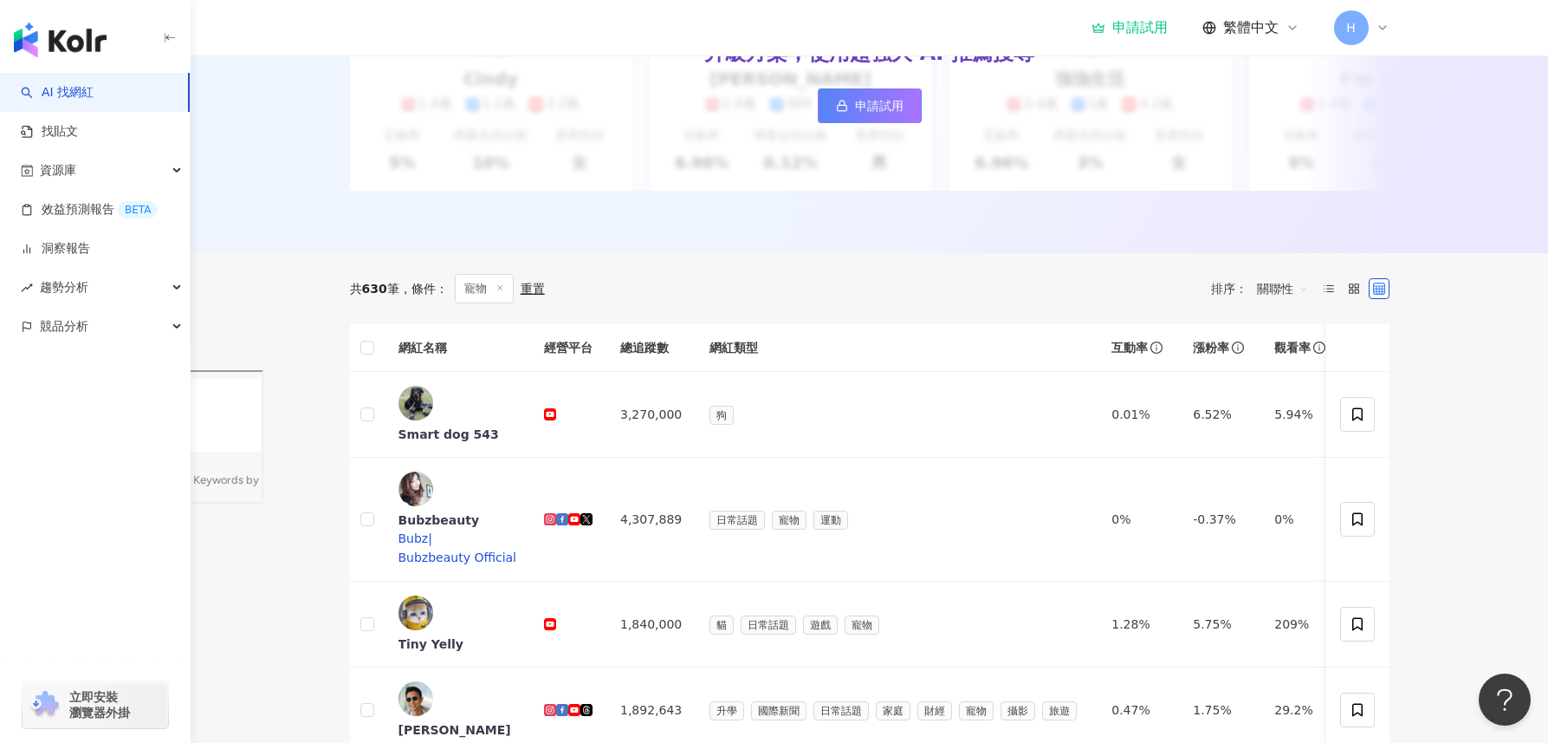
click at [378, 303] on div "共 630 筆 條件 ： 寵物 重置" at bounding box center [447, 288] width 195 height 29
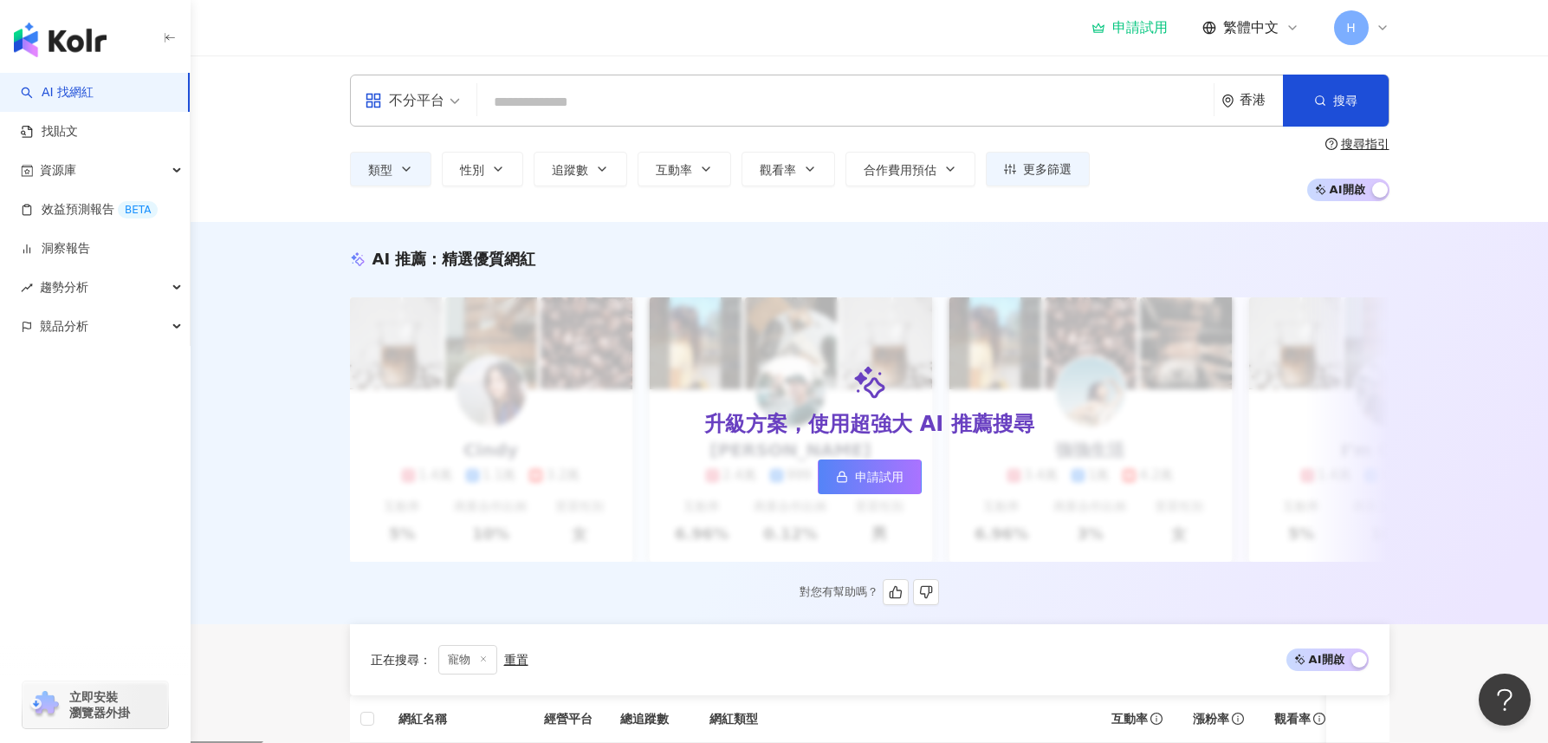
scroll to position [0, 0]
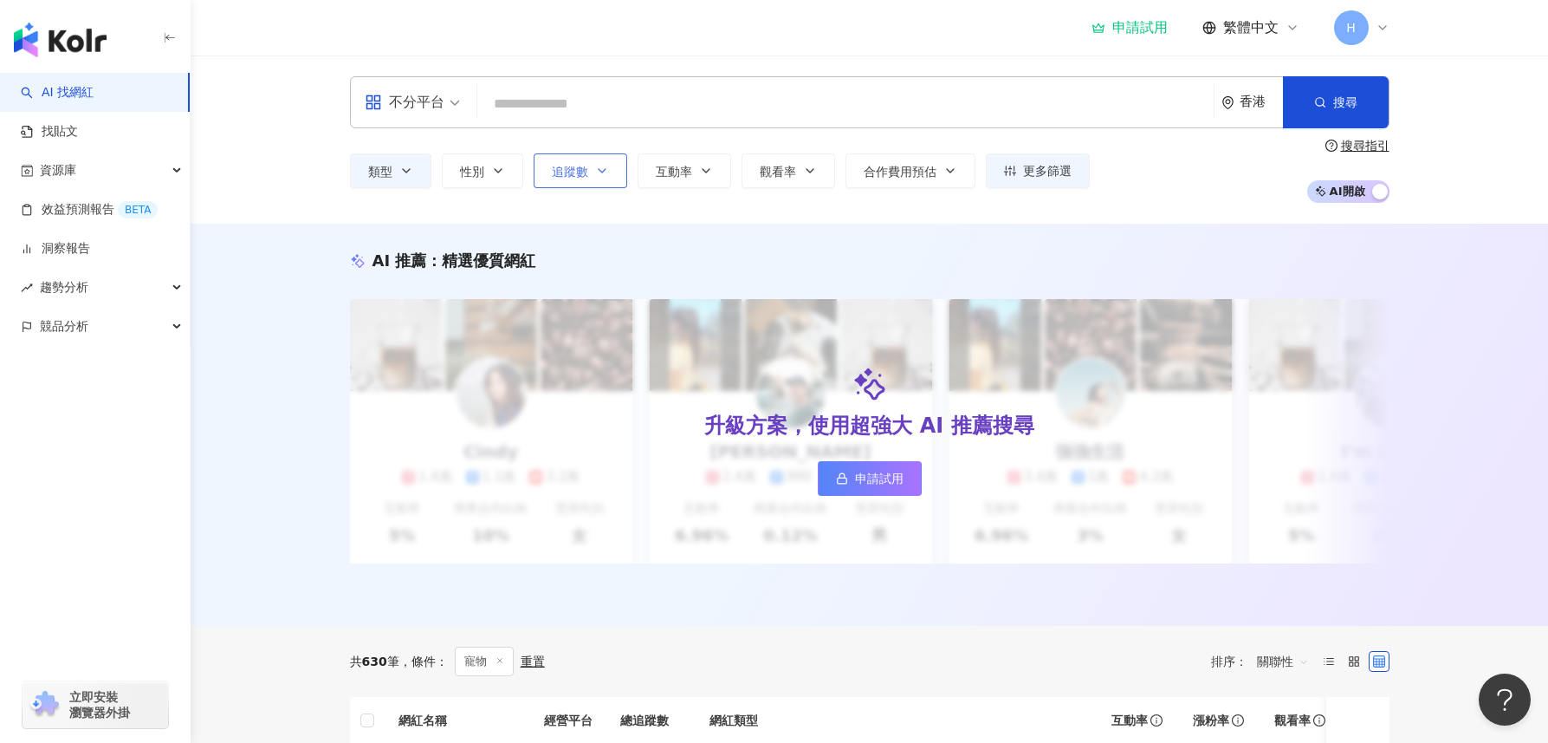
click at [589, 173] on button "追蹤數" at bounding box center [581, 170] width 94 height 35
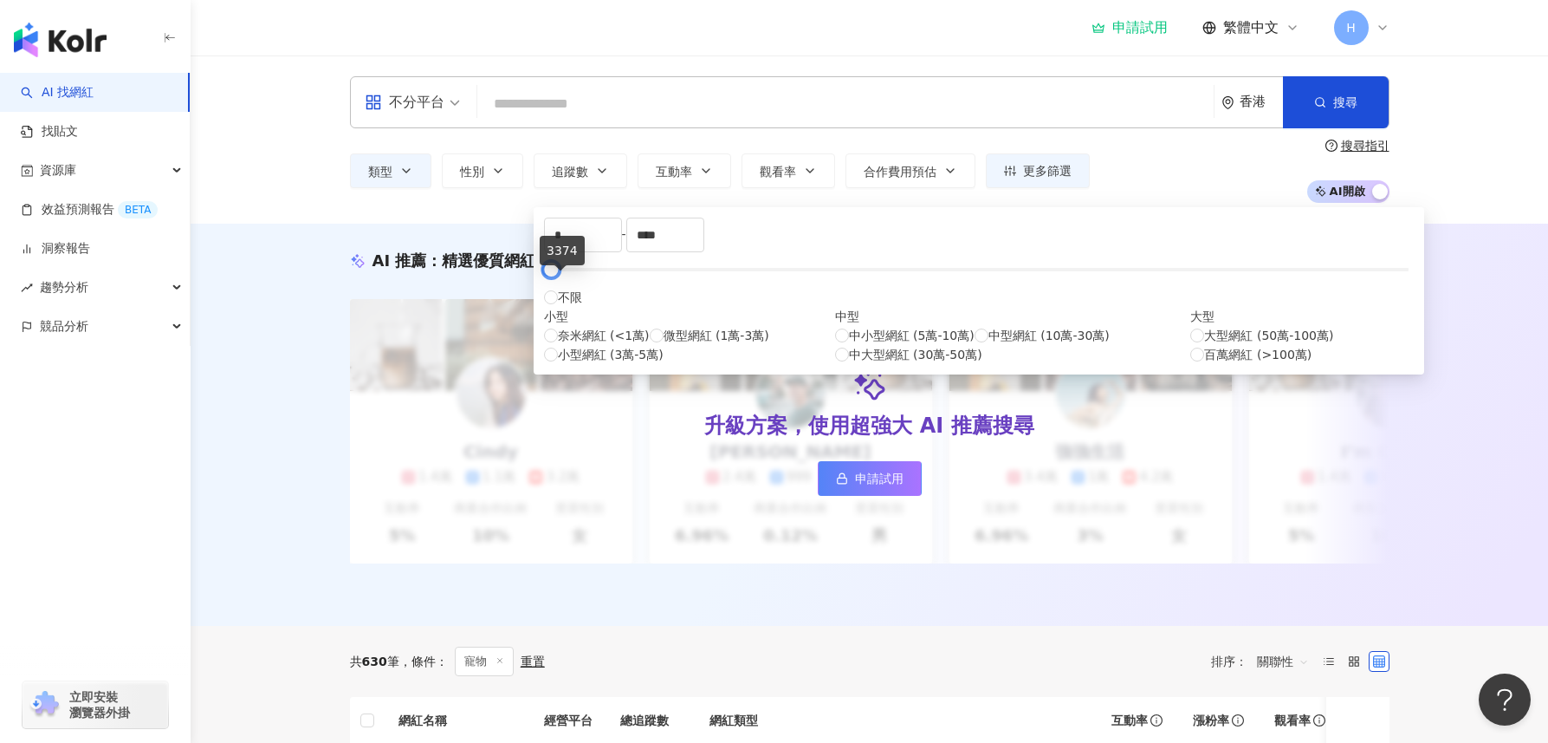
drag, startPoint x: 1002, startPoint y: 279, endPoint x: 554, endPoint y: 288, distance: 448.0
click at [554, 275] on div at bounding box center [552, 270] width 10 height 10
type input "****"
click at [1102, 256] on div "AI 推薦 ： 精選優質網紅" at bounding box center [870, 261] width 1040 height 22
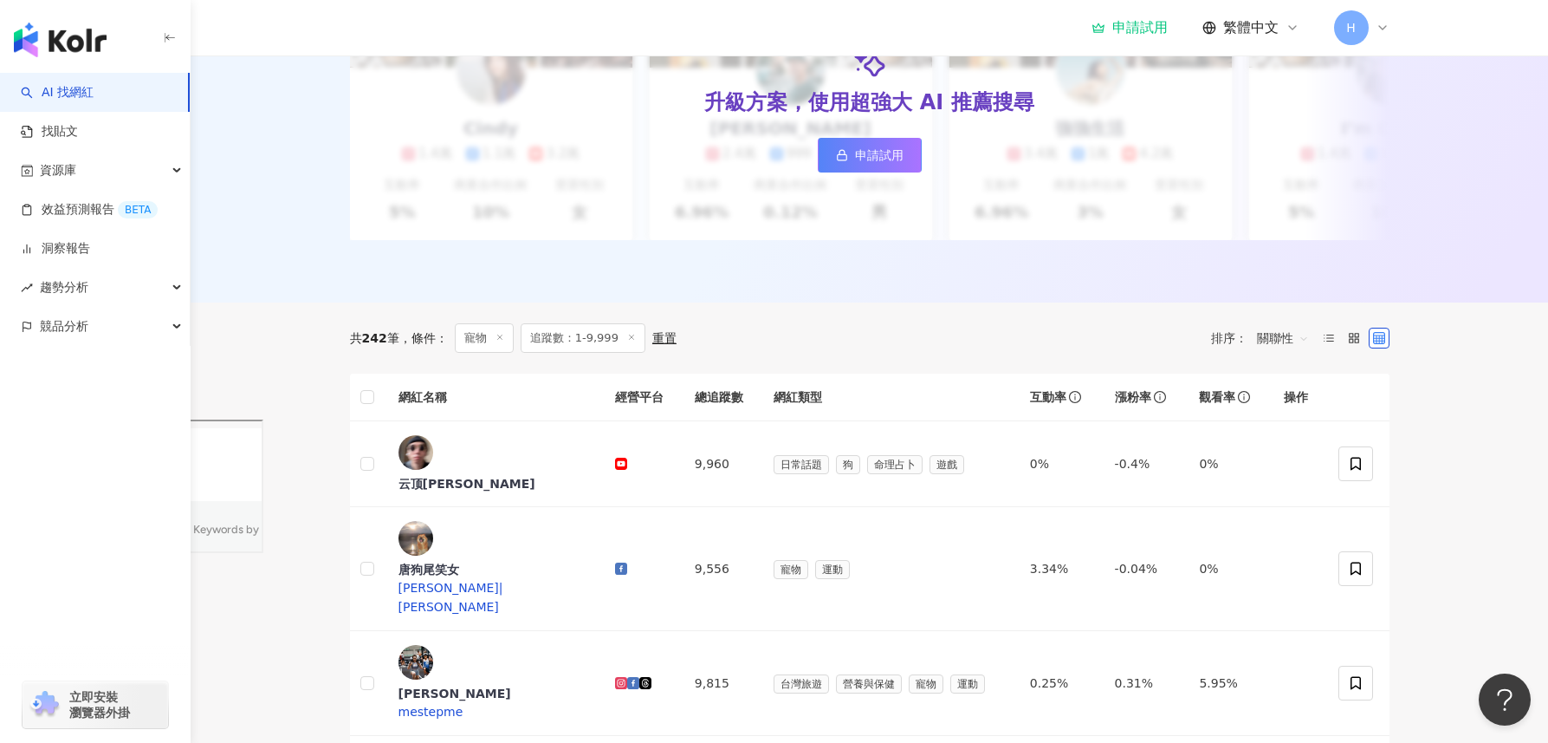
scroll to position [325, 0]
click at [484, 473] on div "云顶王天师" at bounding box center [494, 481] width 190 height 17
click at [505, 559] on div "唐狗尾笑女" at bounding box center [494, 567] width 190 height 17
click at [505, 683] on div "Stephanie Meme" at bounding box center [494, 691] width 190 height 17
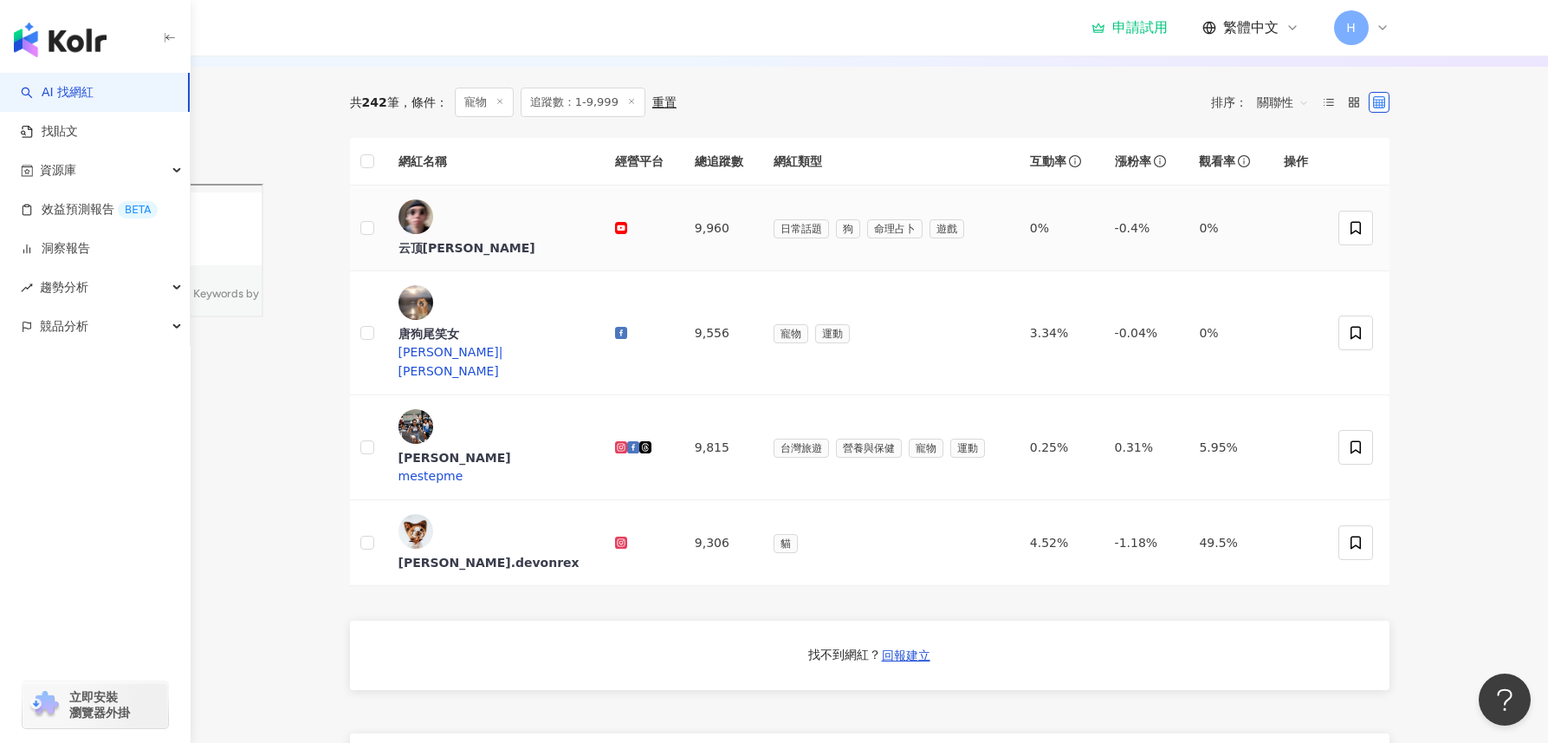
scroll to position [558, 0]
click at [481, 114] on span "寵物" at bounding box center [484, 102] width 59 height 29
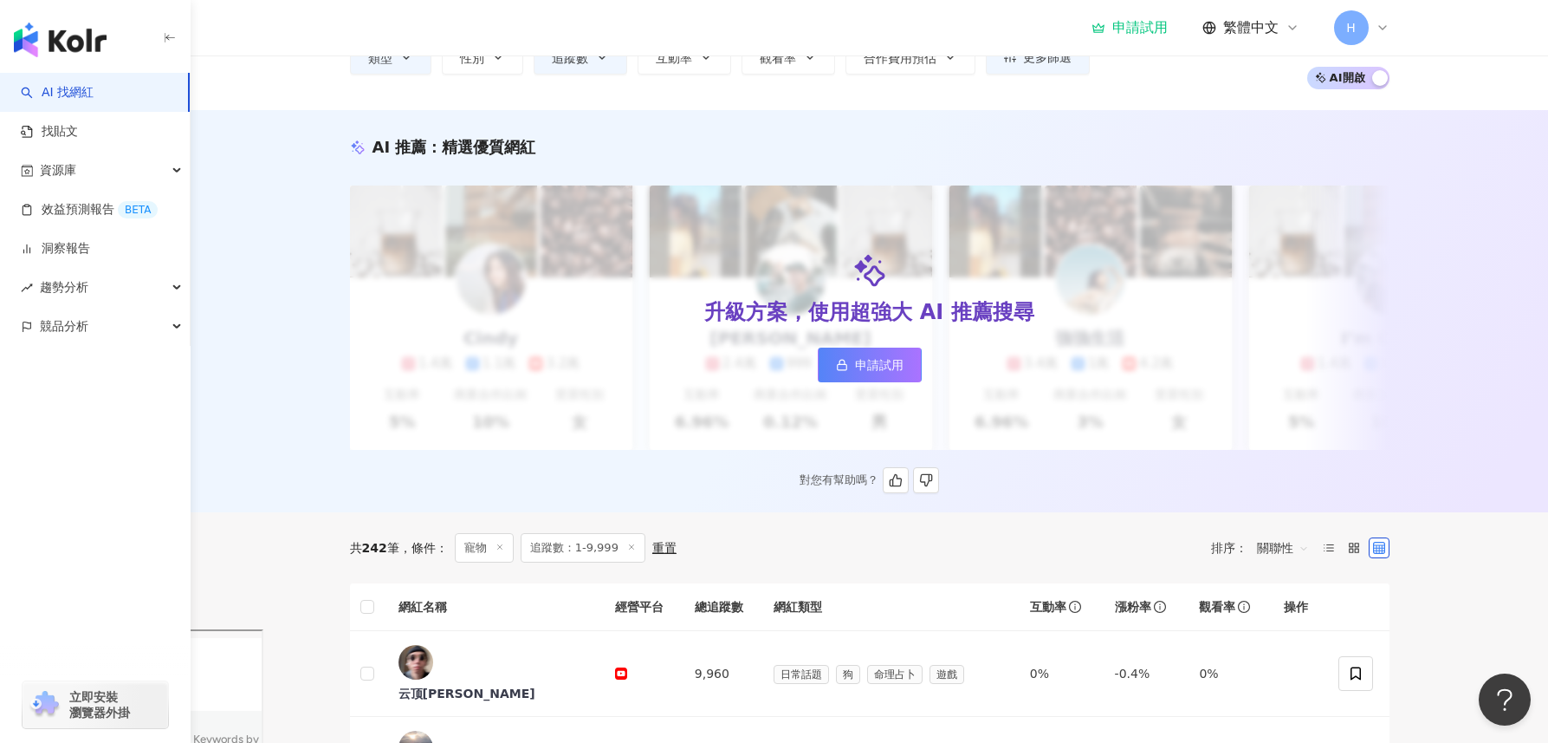
scroll to position [110, 0]
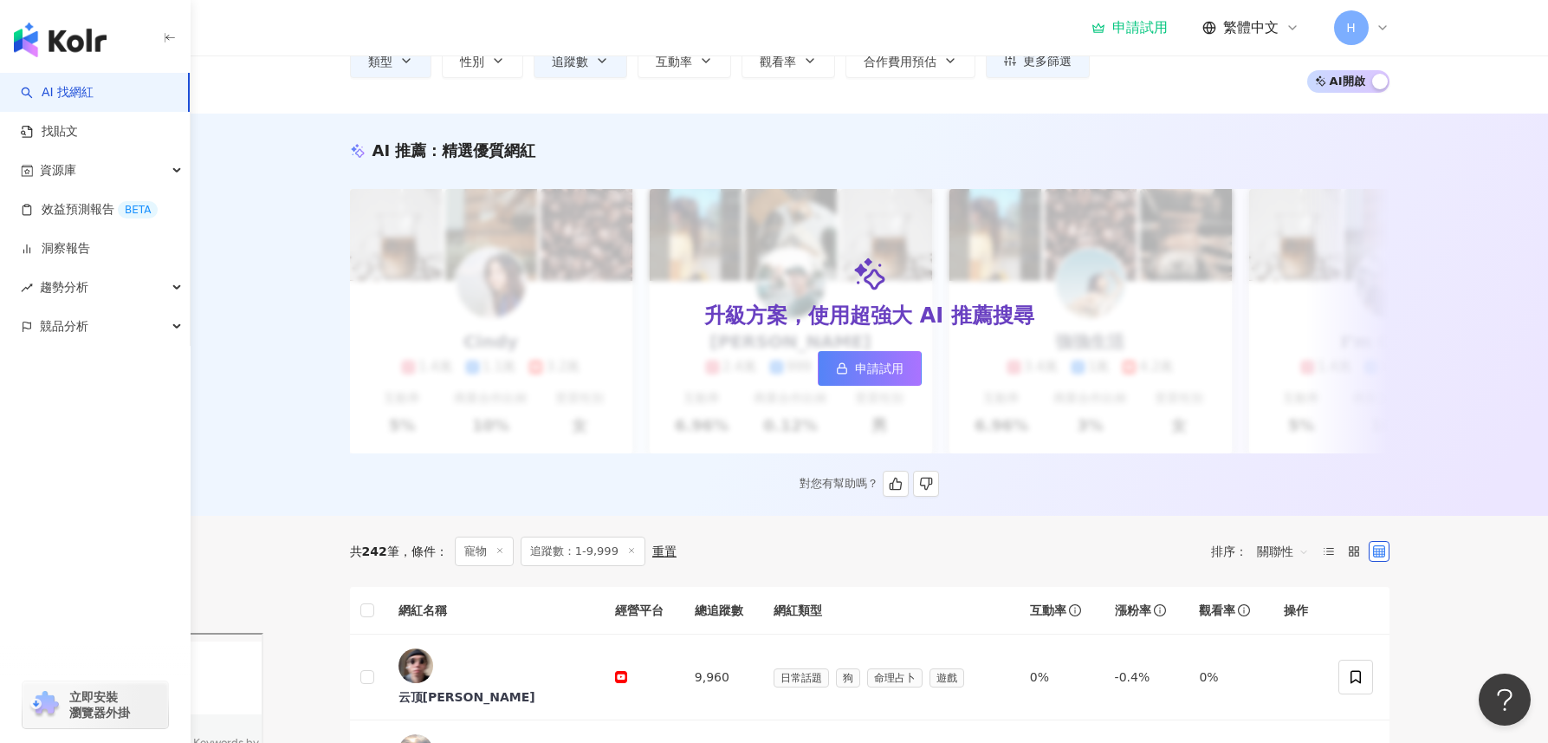
click at [862, 363] on span "申請試用" at bounding box center [879, 368] width 49 height 14
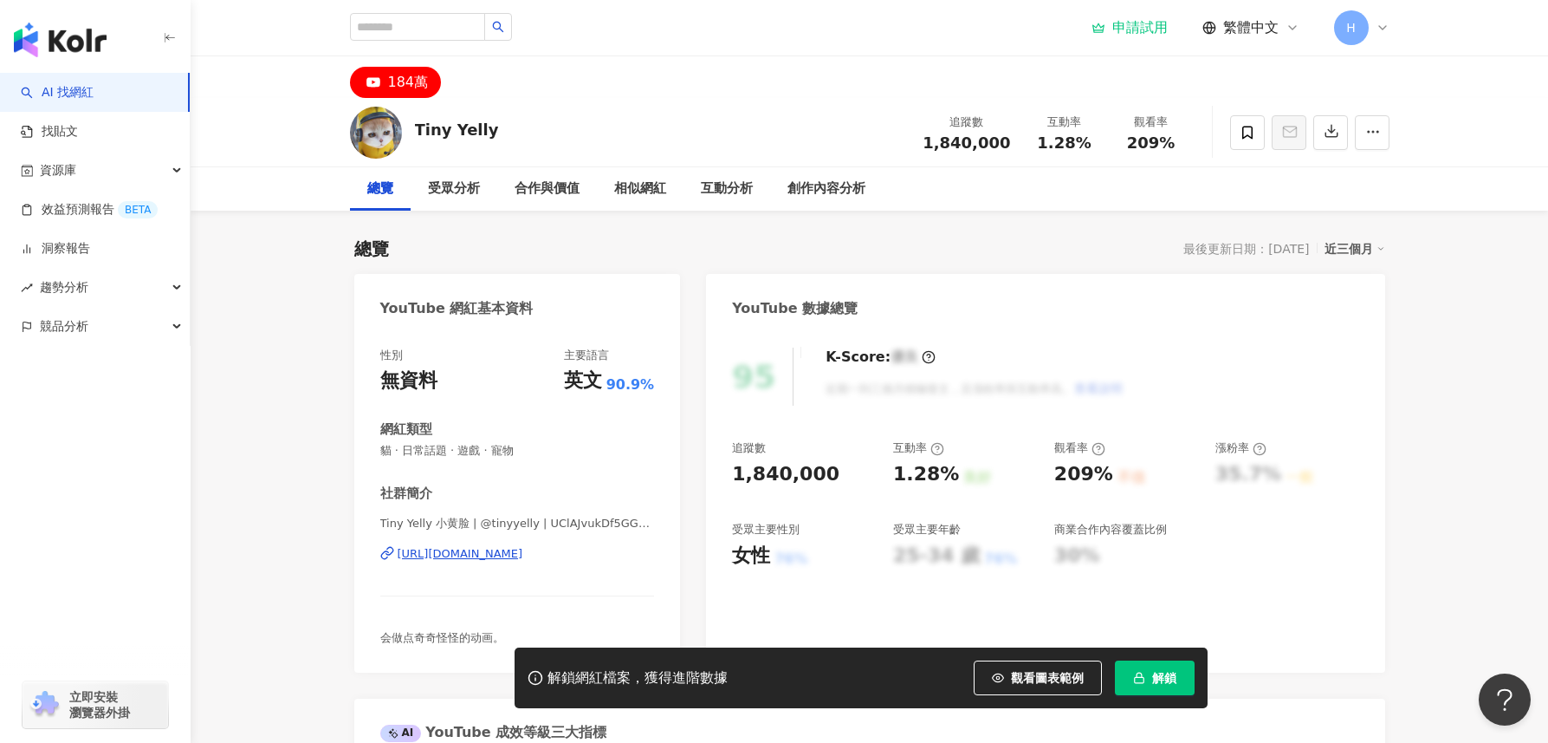
click at [523, 557] on div "https://www.youtube.com/channel/UClAJvukDf5GGgfy4JzNMavw" at bounding box center [461, 554] width 126 height 16
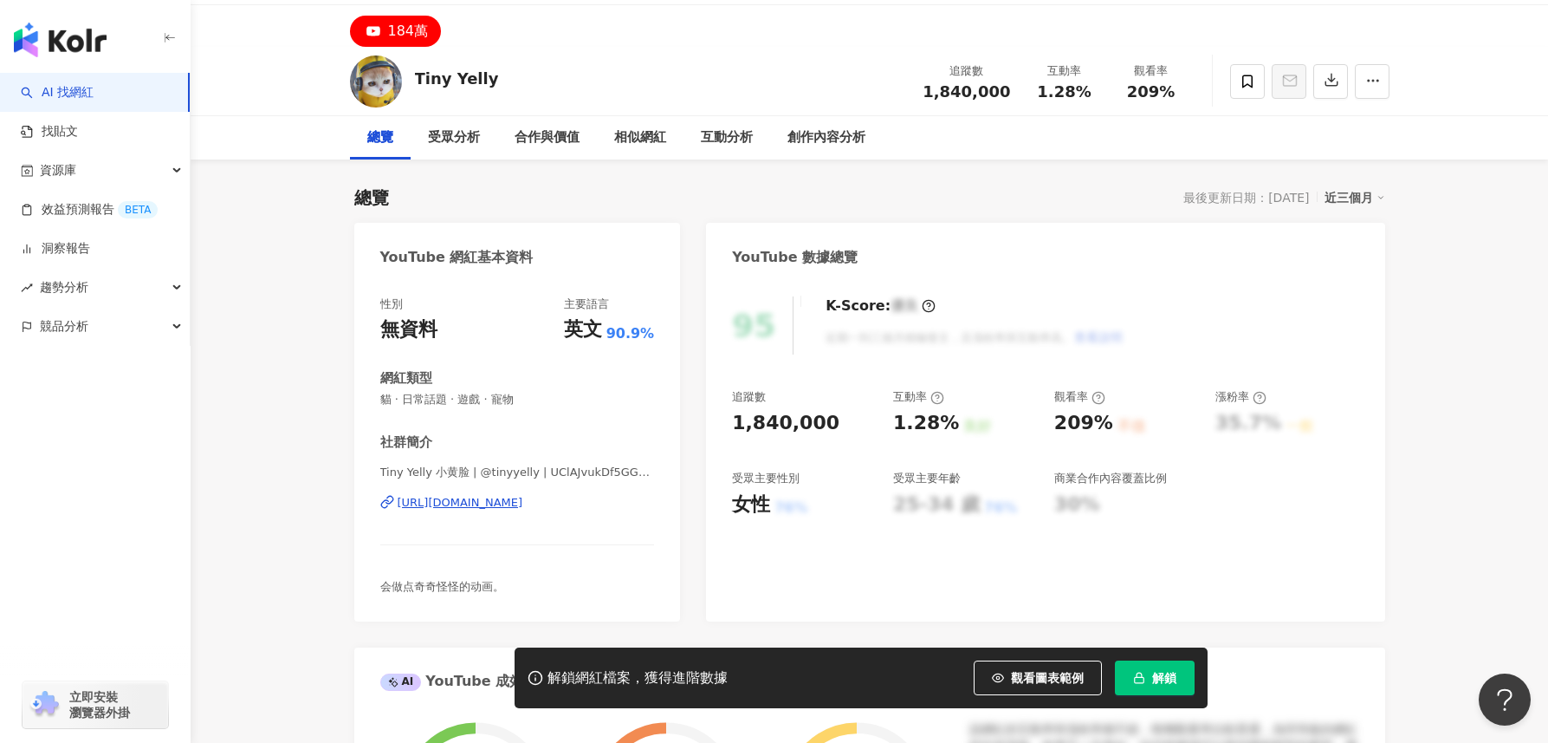
scroll to position [279, 0]
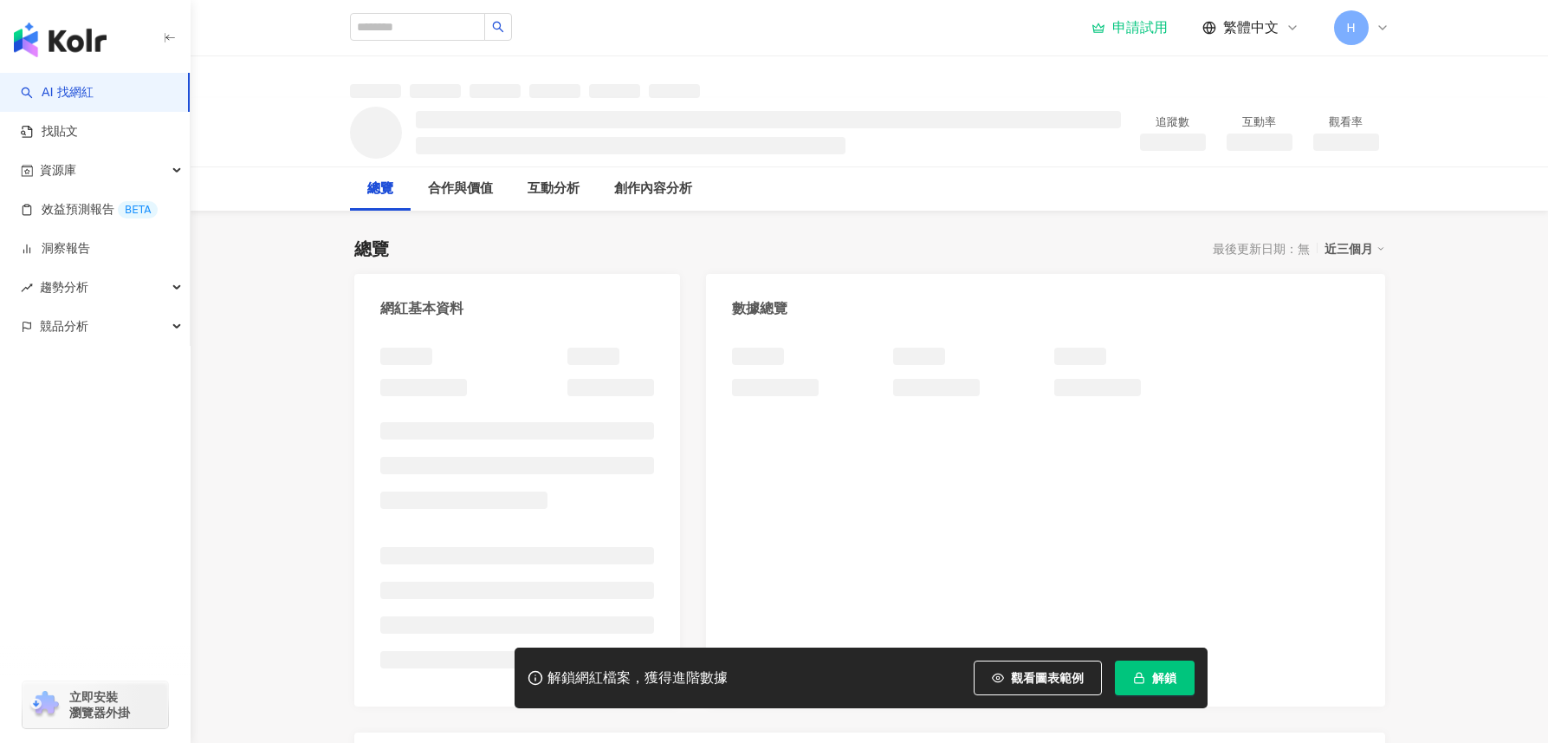
scroll to position [16, 0]
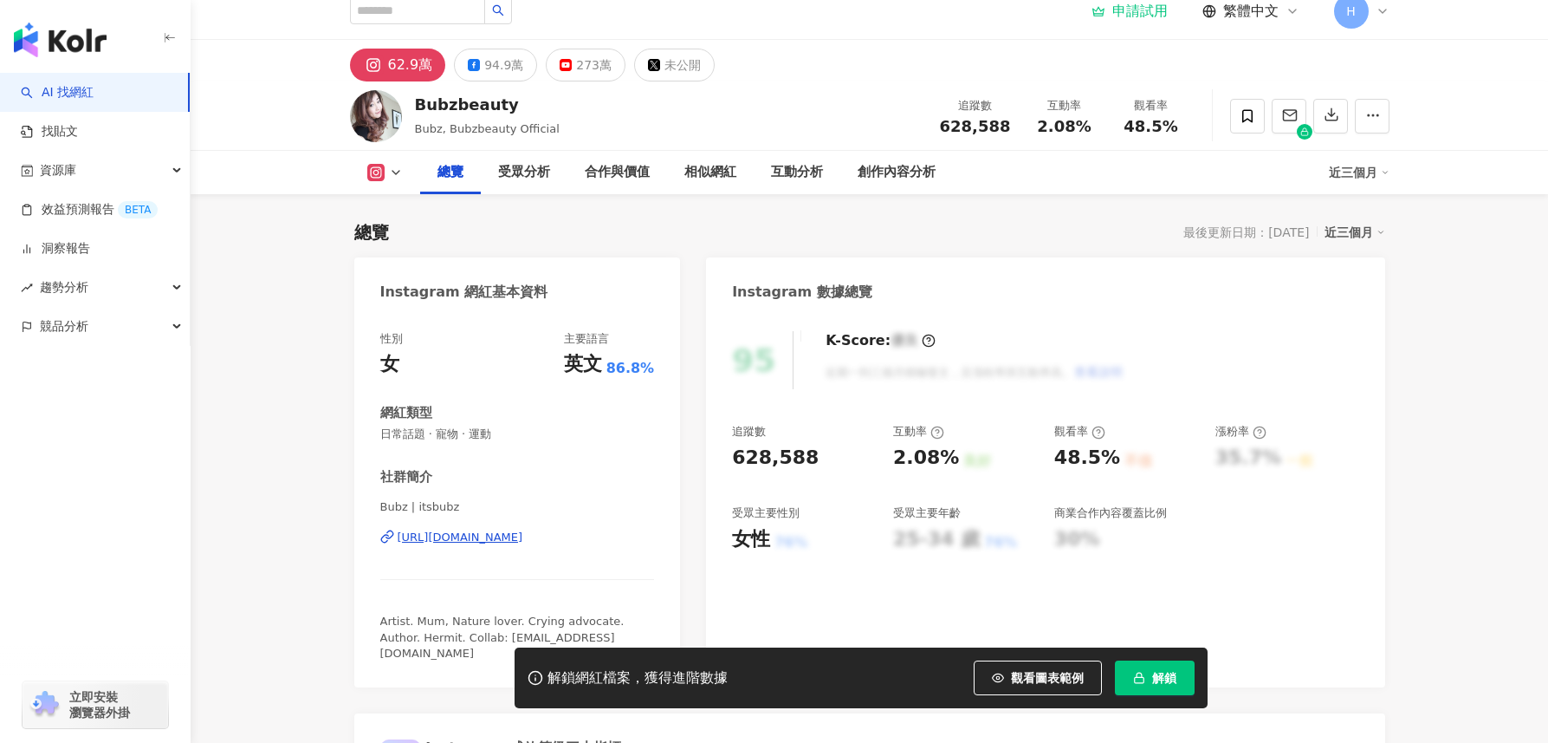
scroll to position [157, 0]
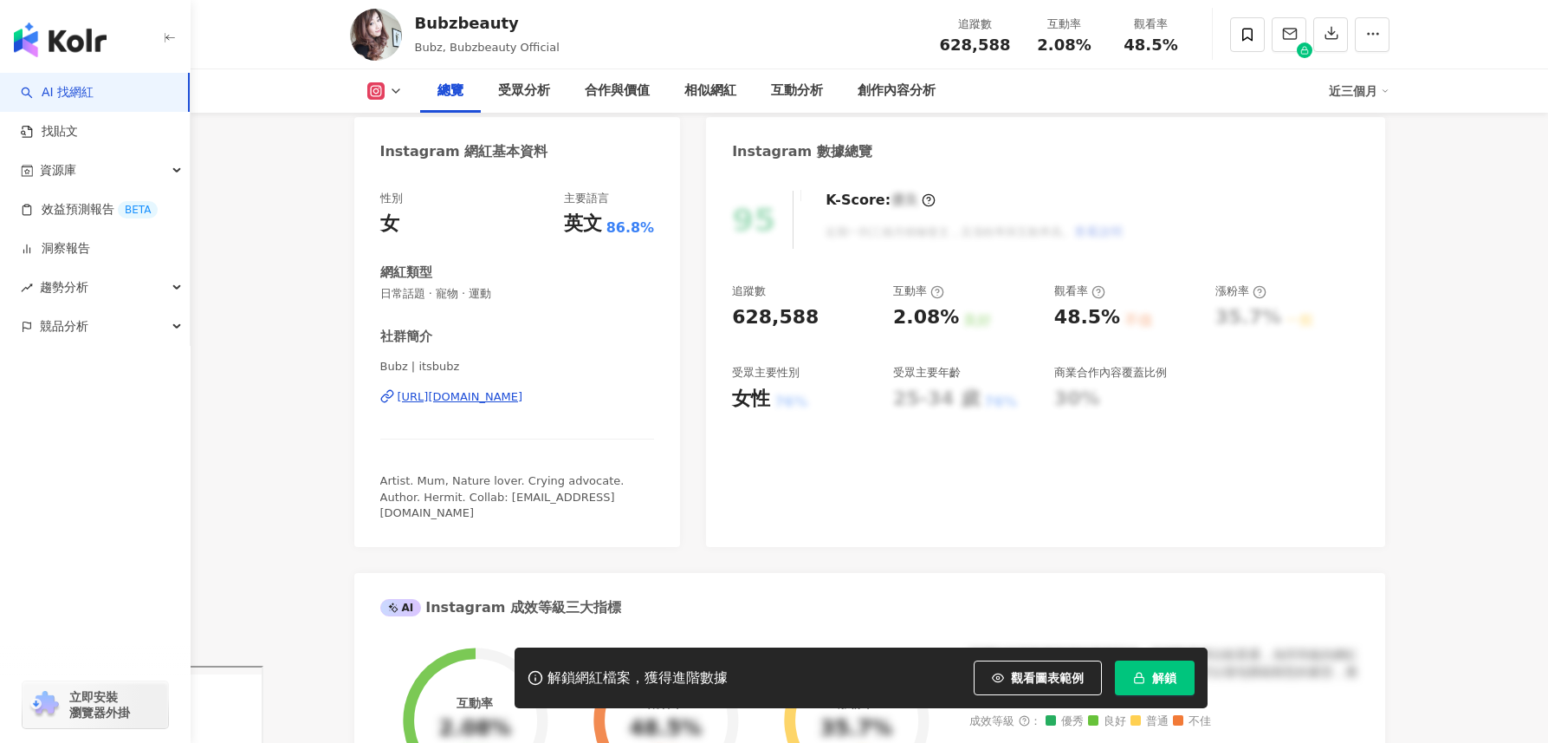
click at [500, 394] on div "https://www.instagram.com/itsbubz/" at bounding box center [461, 397] width 126 height 16
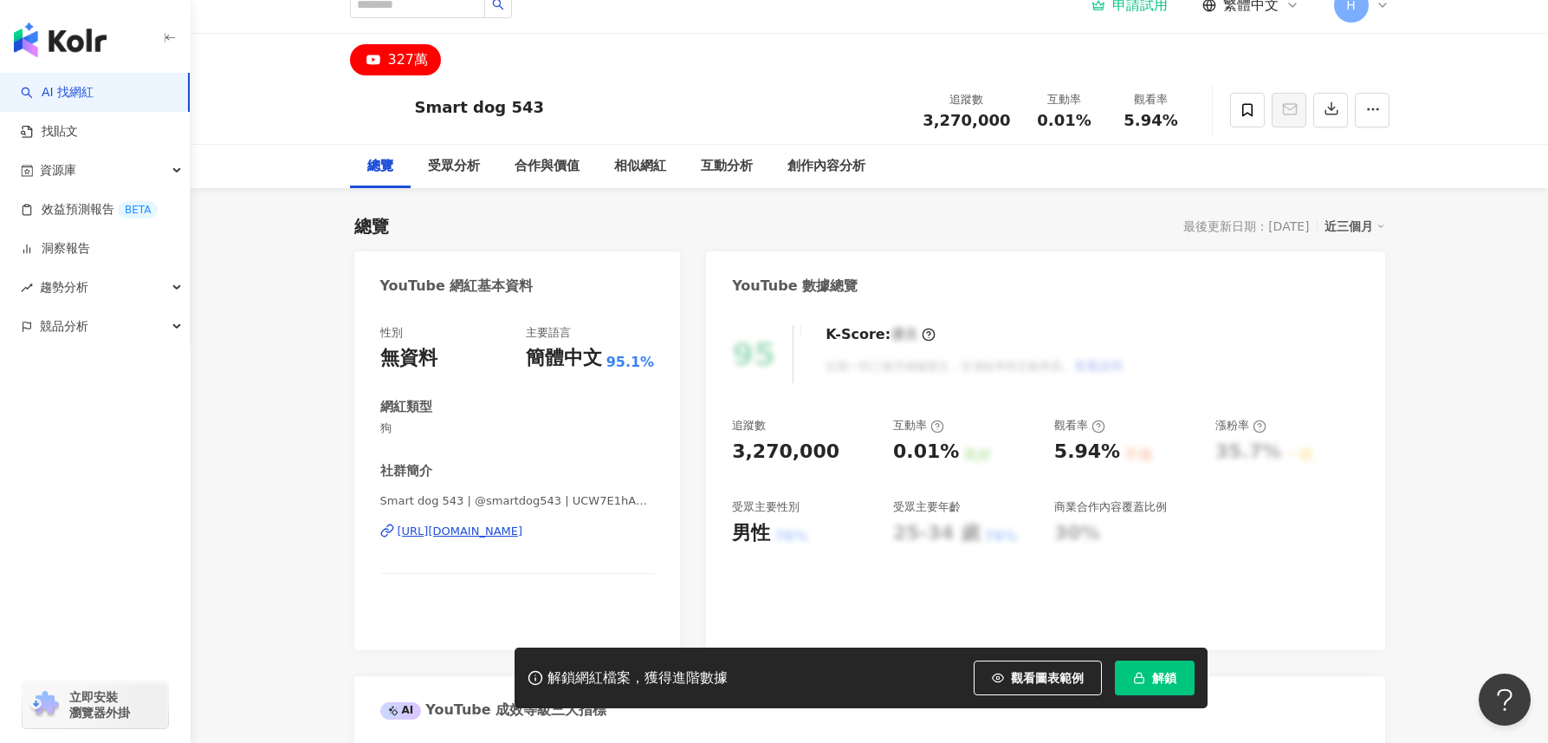
scroll to position [23, 0]
click at [516, 533] on div "https://www.youtube.com/channel/UCW7E1hA235INR7UmZwj9z4w" at bounding box center [461, 531] width 126 height 16
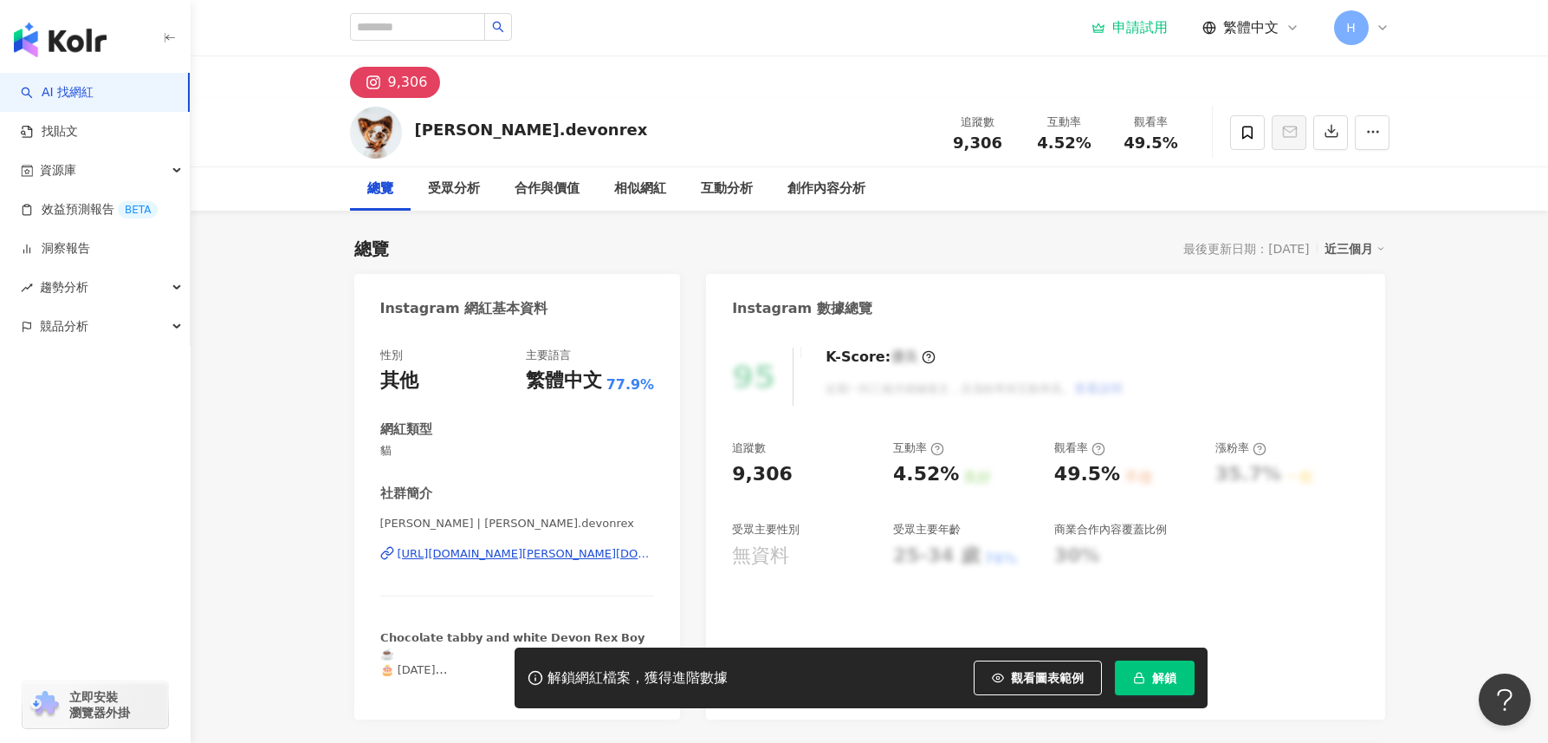
click at [549, 553] on div "[URL][DOMAIN_NAME][PERSON_NAME][DOMAIN_NAME]" at bounding box center [526, 554] width 257 height 16
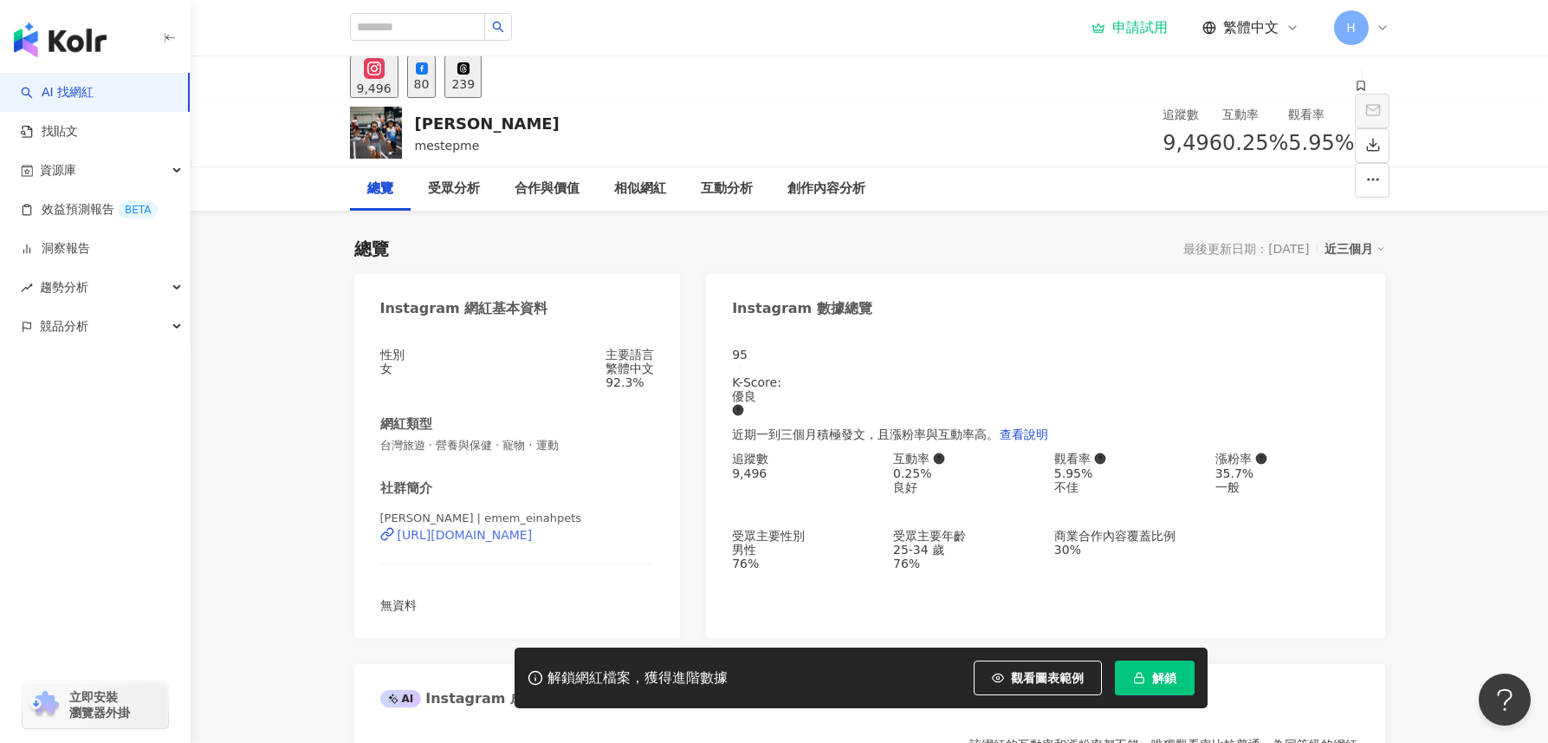
click at [533, 542] on div "https://www.instagram.com/emem_einahpets/" at bounding box center [465, 535] width 135 height 14
click at [541, 104] on div "Stephanie Meme mestepme 追蹤數 9,496 互動率 0.25% 觀看率 5.95%" at bounding box center [869, 132] width 1109 height 68
drag, startPoint x: 556, startPoint y: 123, endPoint x: 409, endPoint y: 123, distance: 147.3
click at [409, 123] on div "Stephanie Meme mestepme 追蹤數 9,496 互動率 0.25% 觀看率 5.95%" at bounding box center [869, 132] width 1109 height 68
copy div "[PERSON_NAME]"
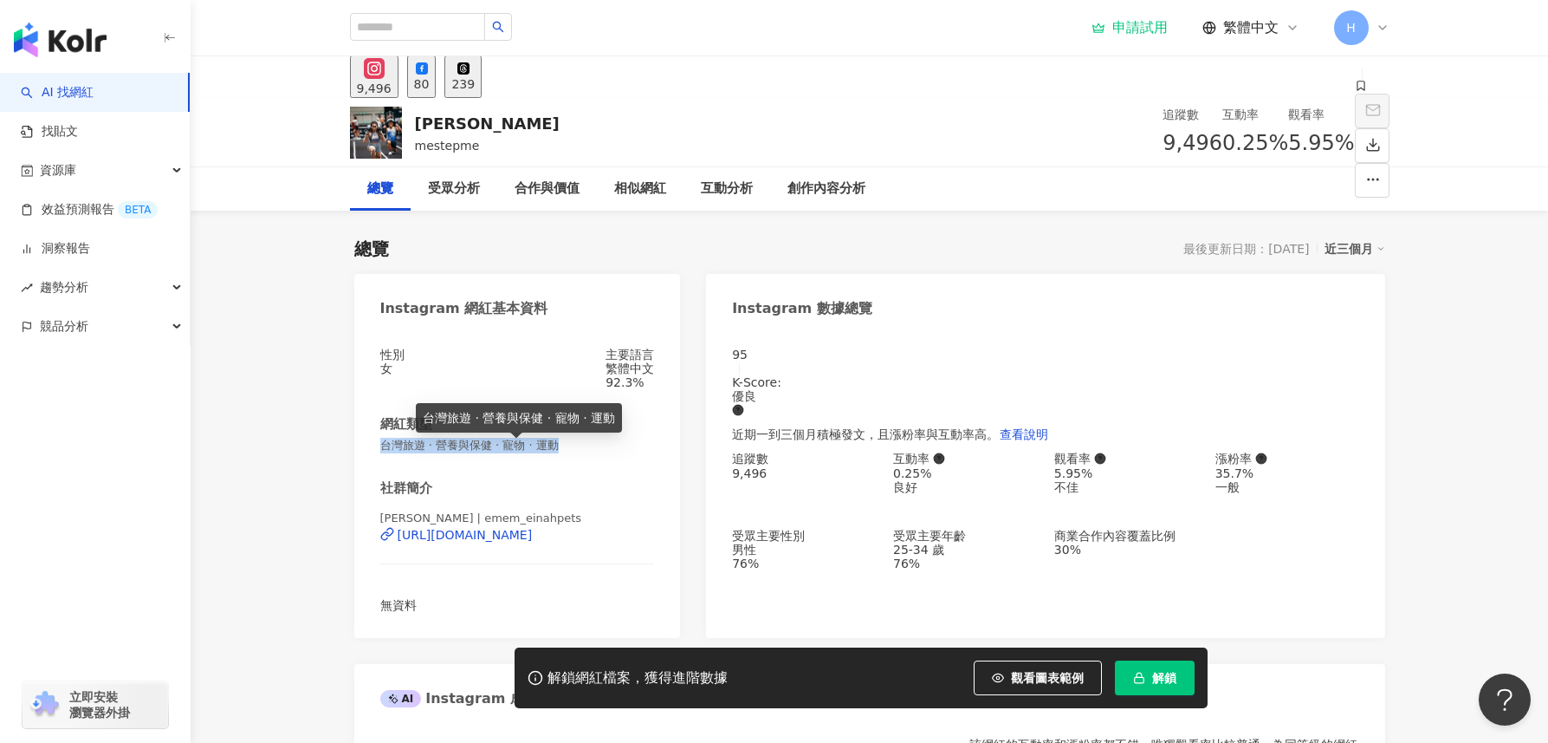
drag, startPoint x: 572, startPoint y: 454, endPoint x: 384, endPoint y: 449, distance: 188.1
click at [384, 449] on span "台灣旅遊 · 營養與保健 · 寵物 · 運動" at bounding box center [517, 446] width 275 height 16
copy span "台灣旅遊 · 營養與保健 · 寵物 · 運動"
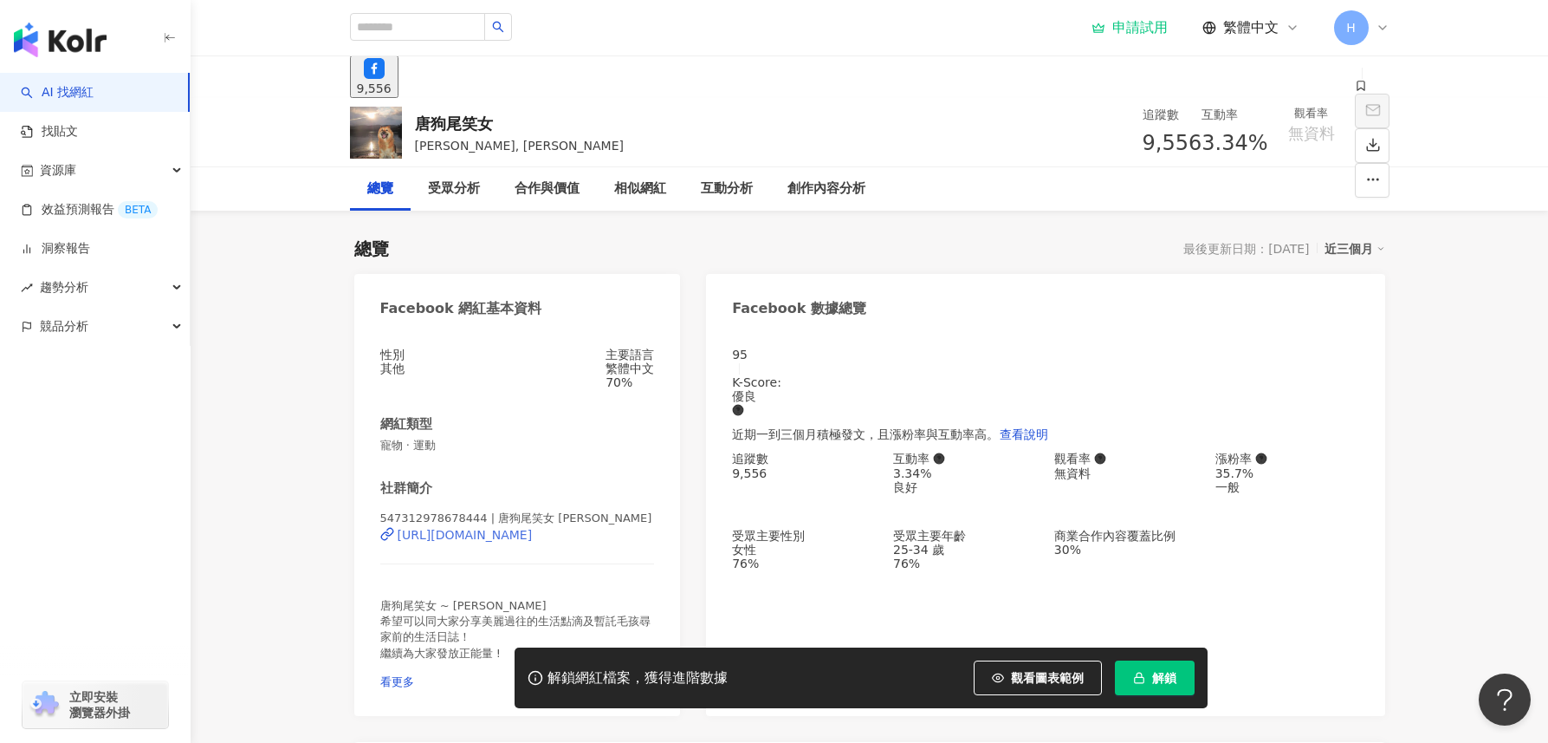
click at [520, 542] on div "[URL][DOMAIN_NAME]" at bounding box center [465, 535] width 135 height 14
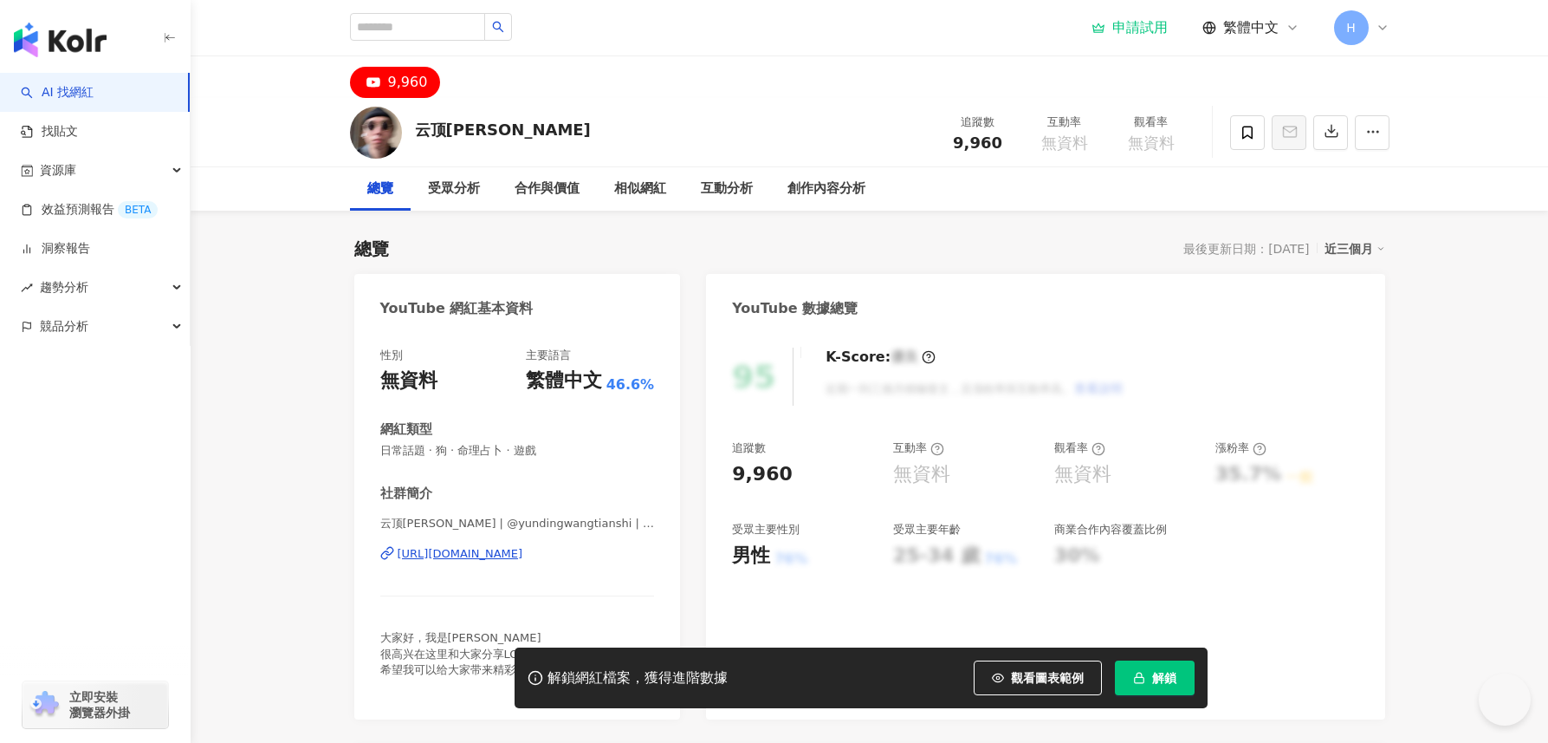
click at [523, 556] on div "[URL][DOMAIN_NAME]" at bounding box center [461, 554] width 126 height 16
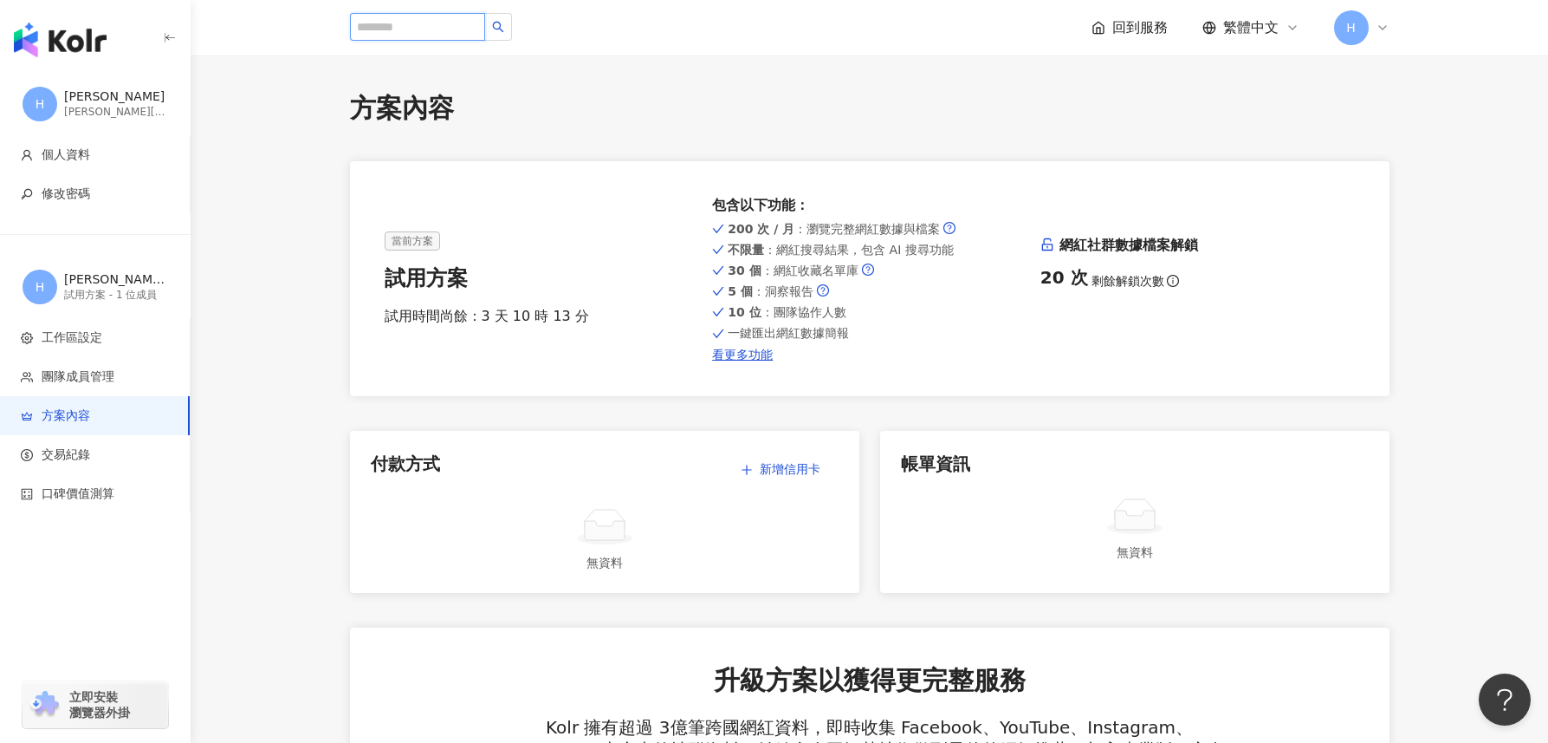
click at [406, 29] on input "search" at bounding box center [417, 27] width 135 height 28
click at [120, 289] on div "試用方案 - 1 位成員" at bounding box center [116, 295] width 104 height 15
click at [102, 342] on span "工作區設定" at bounding box center [98, 337] width 155 height 17
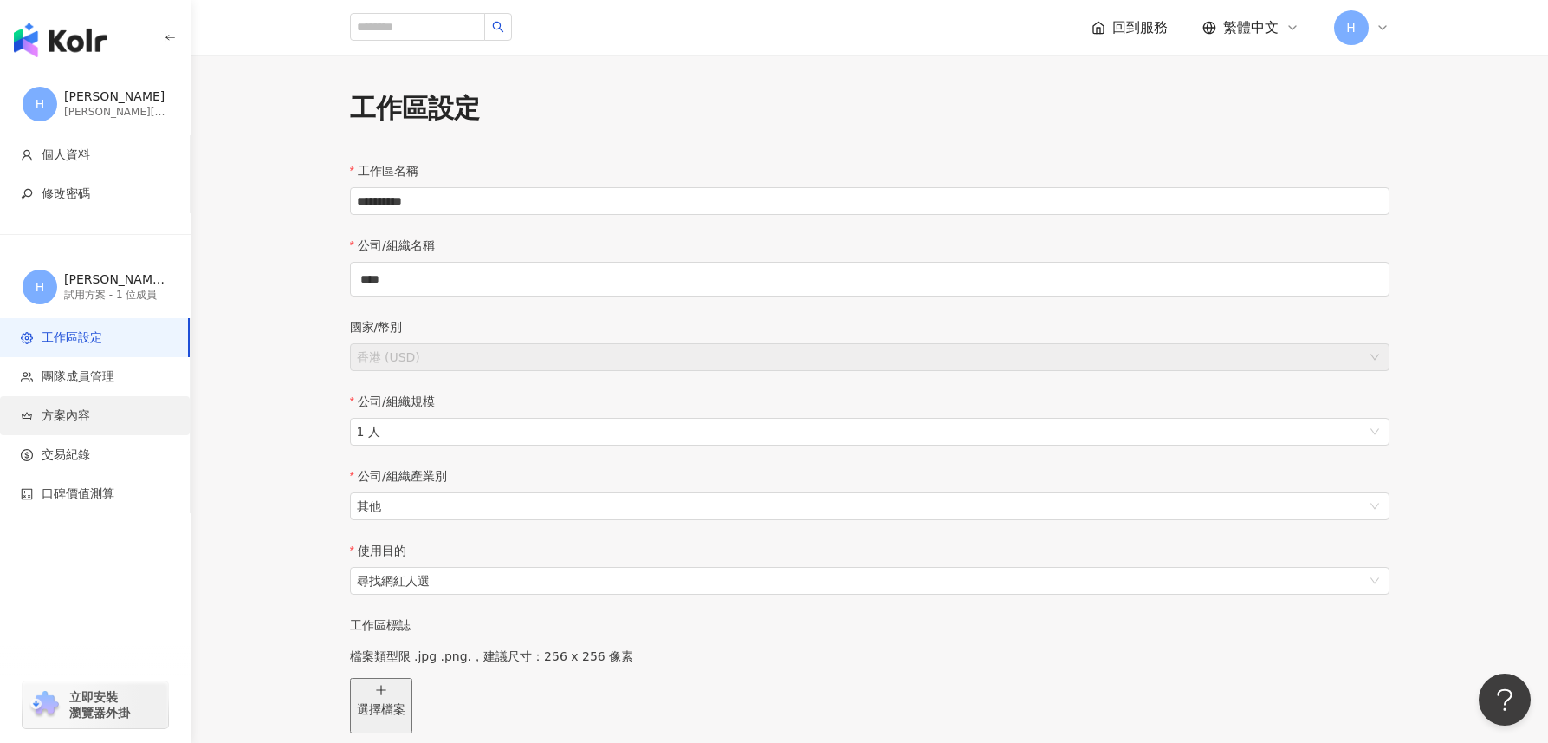
click at [90, 418] on span "方案內容" at bounding box center [98, 415] width 155 height 17
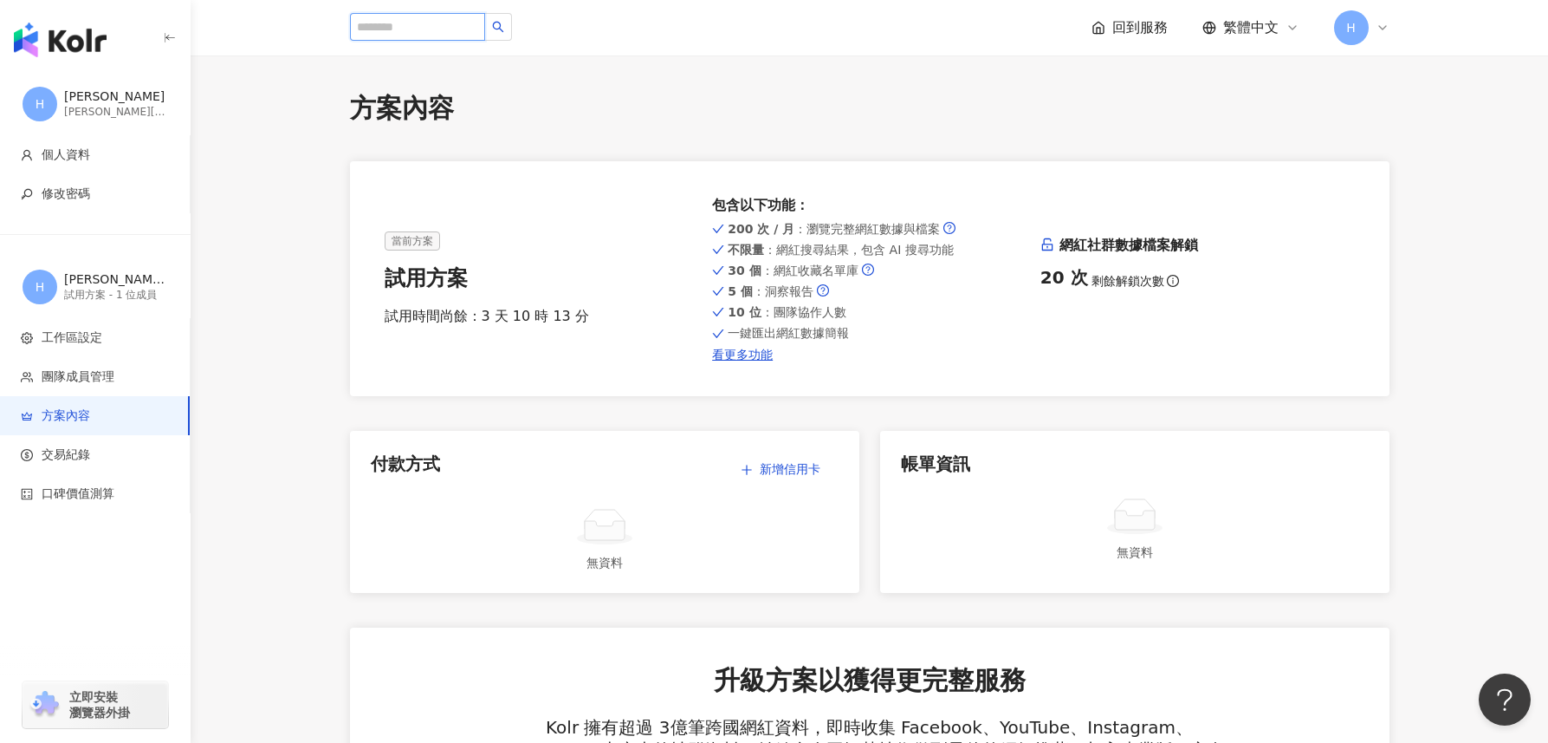
click at [417, 18] on input "search" at bounding box center [417, 27] width 135 height 28
click at [1116, 36] on span "回到服務" at bounding box center [1140, 27] width 55 height 19
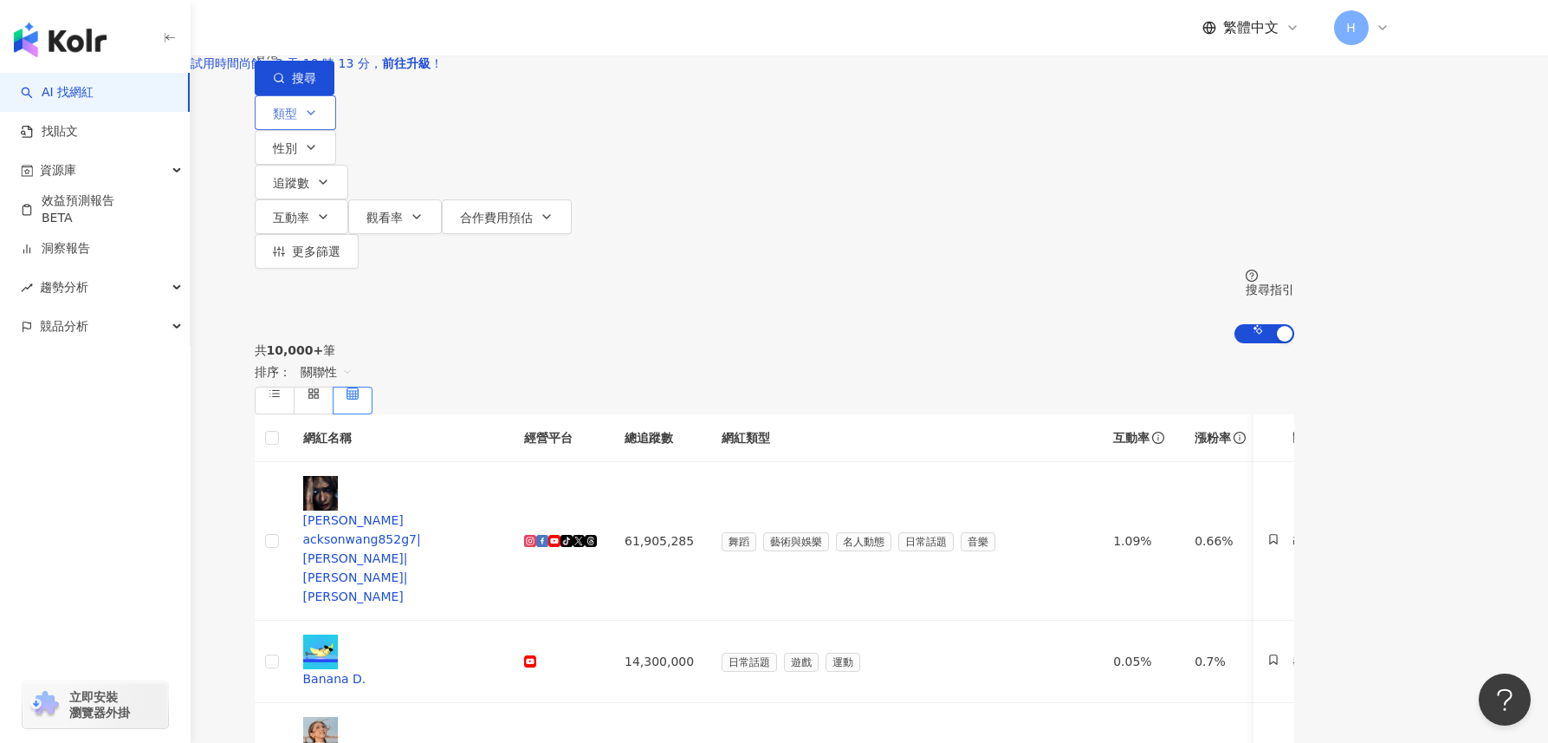
click at [336, 130] on button "類型" at bounding box center [295, 112] width 81 height 35
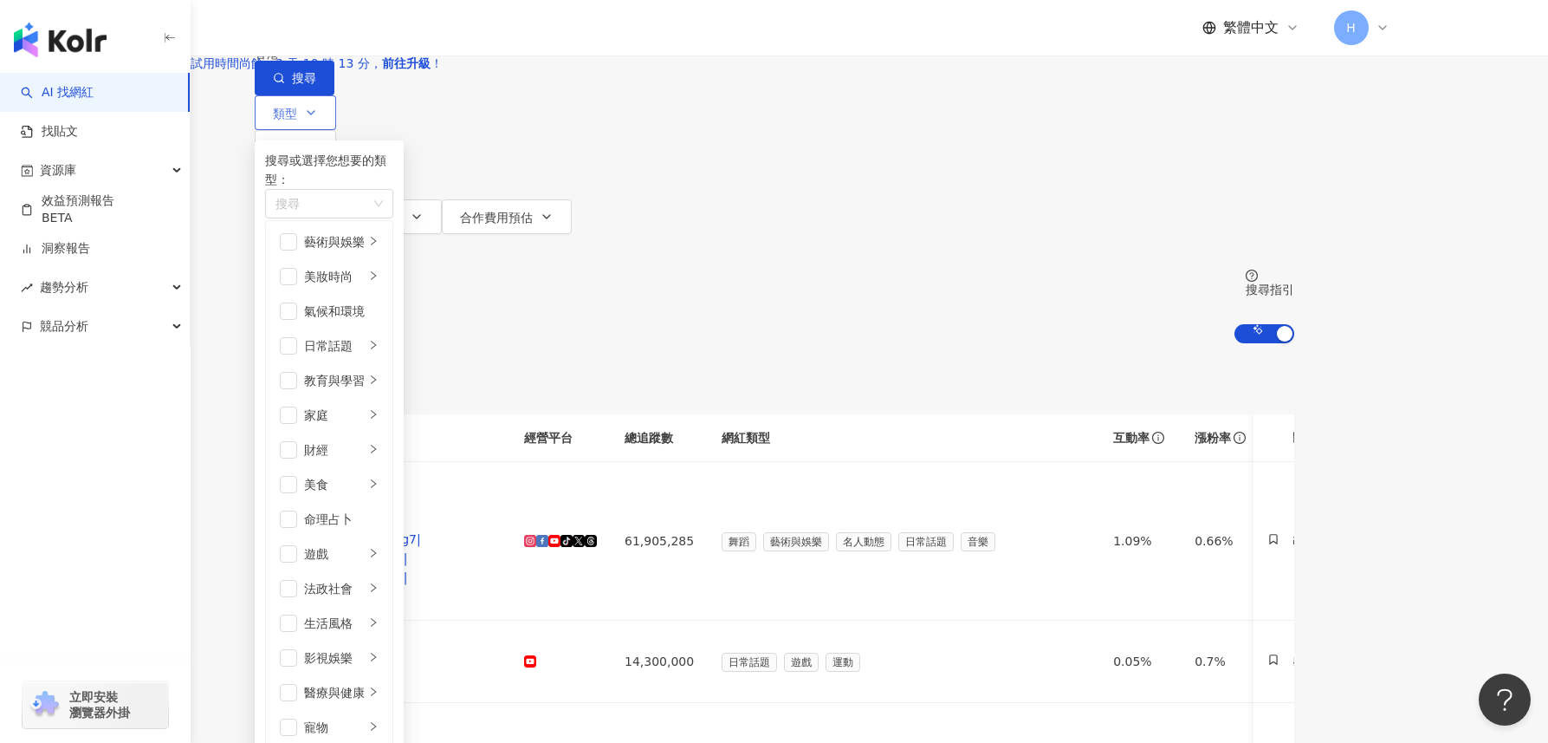
click at [393, 220] on div "搜尋或選擇您想要的類型： 搜尋" at bounding box center [329, 185] width 128 height 69
click at [372, 211] on div "button" at bounding box center [320, 204] width 103 height 13
type input "**"
click at [293, 242] on span "寵物" at bounding box center [281, 235] width 24 height 14
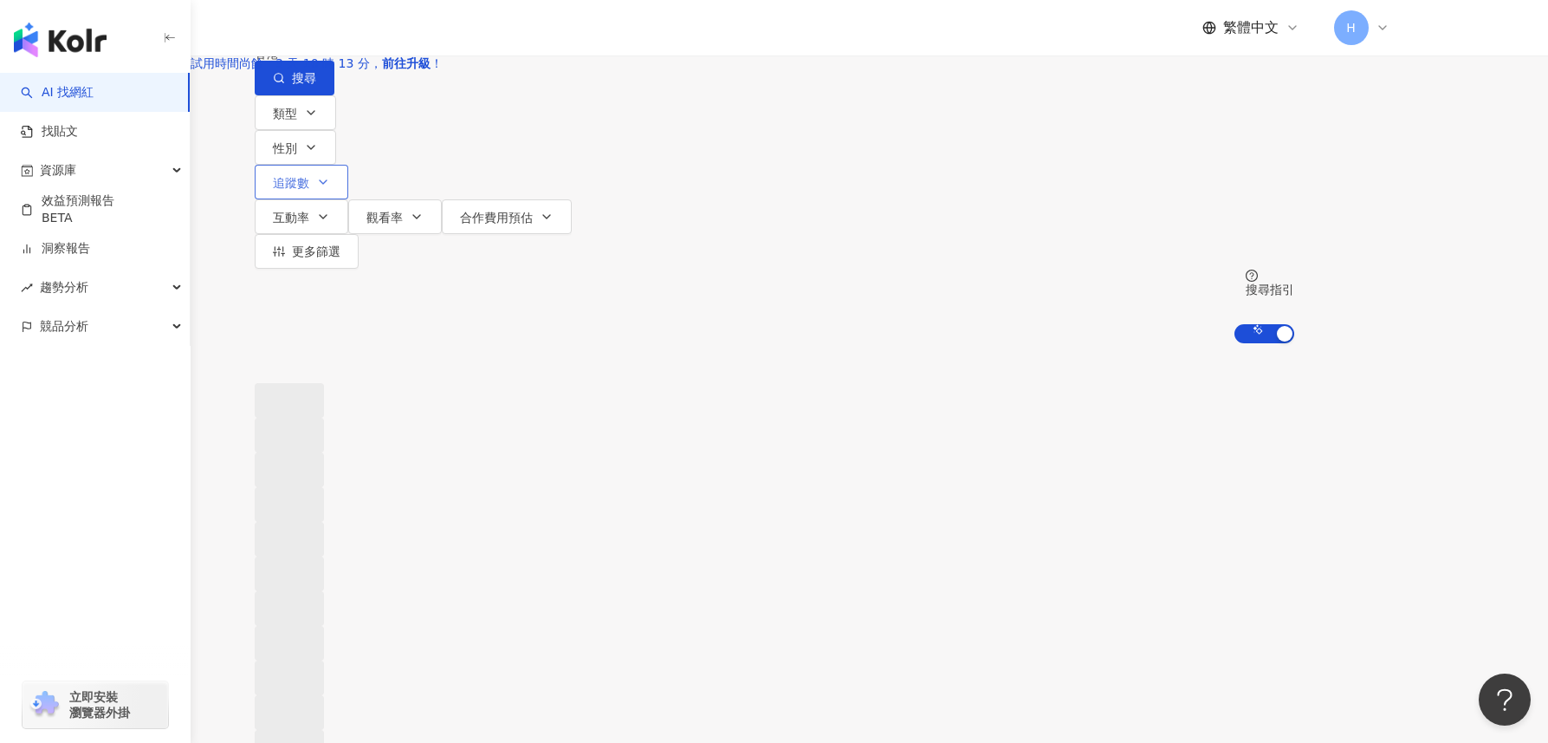
click at [348, 199] on button "追蹤數" at bounding box center [302, 182] width 94 height 35
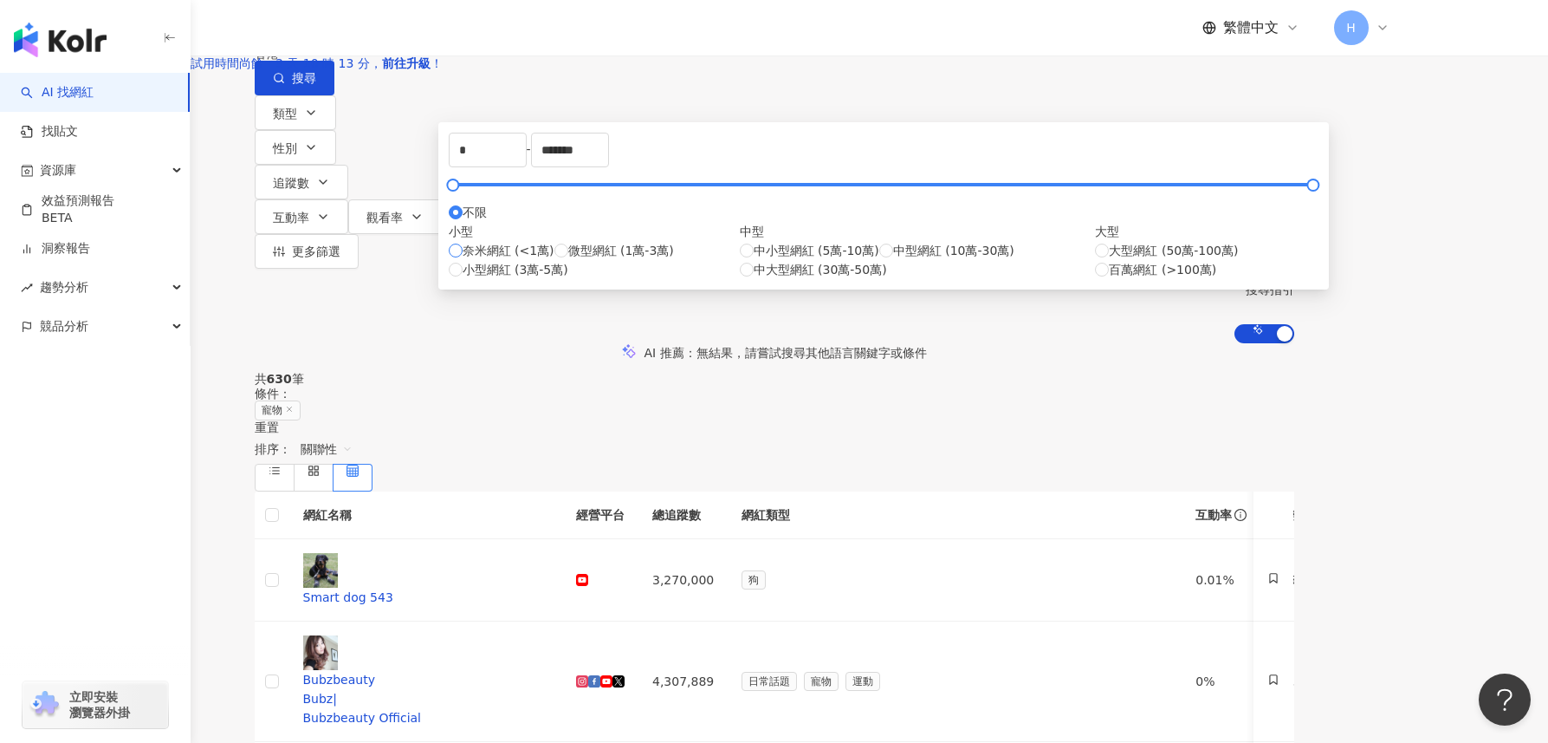
type input "****"
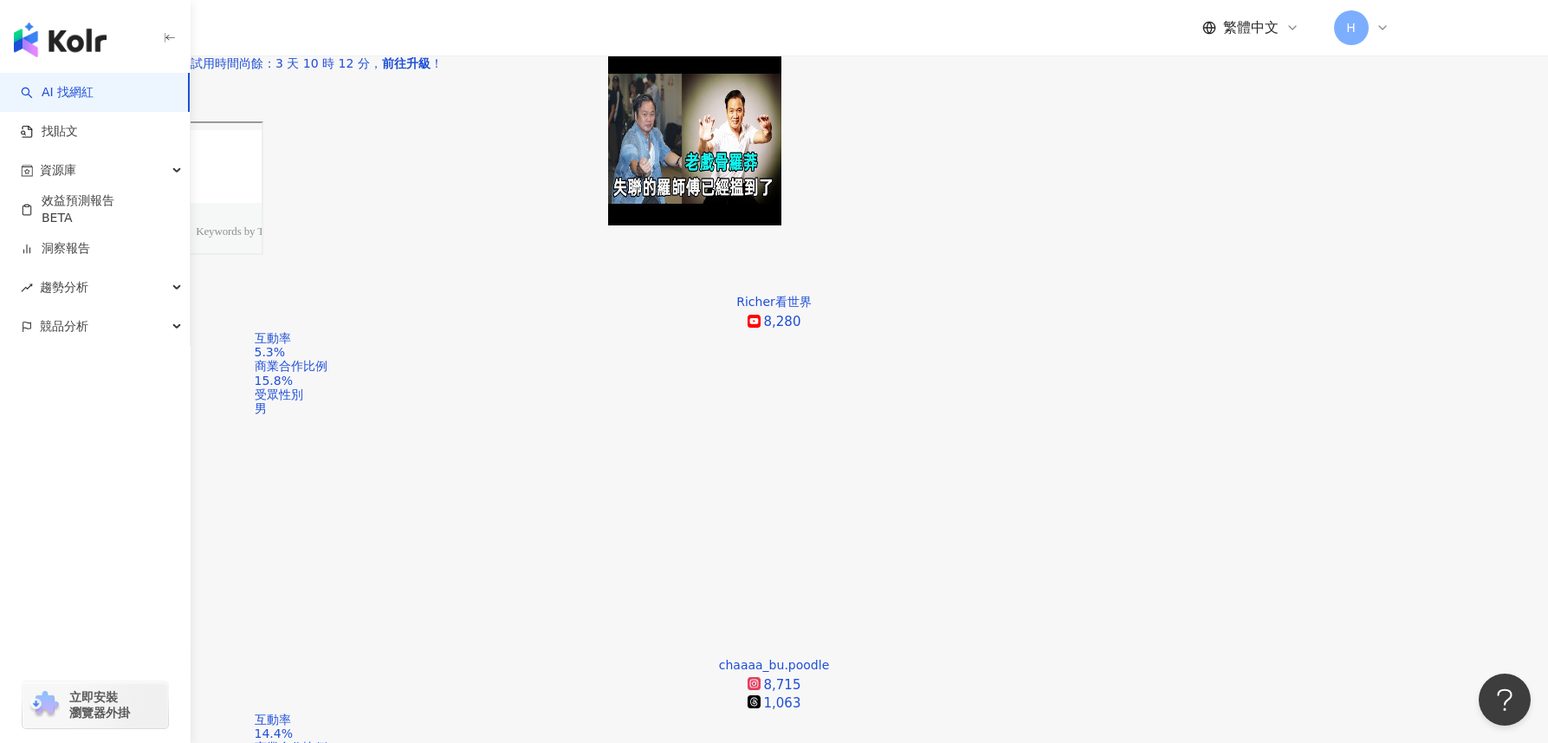
scroll to position [315, 0]
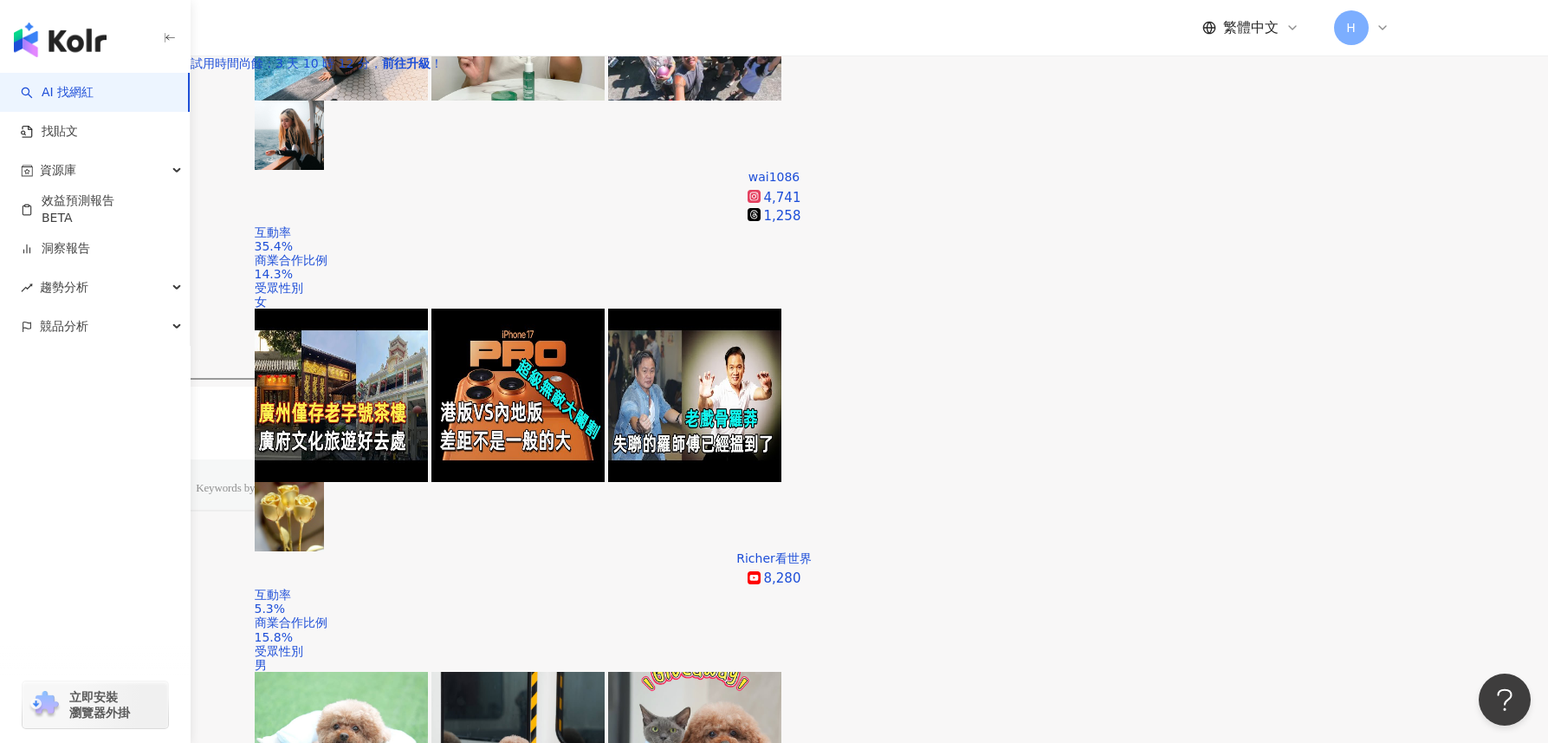
scroll to position [824, 0]
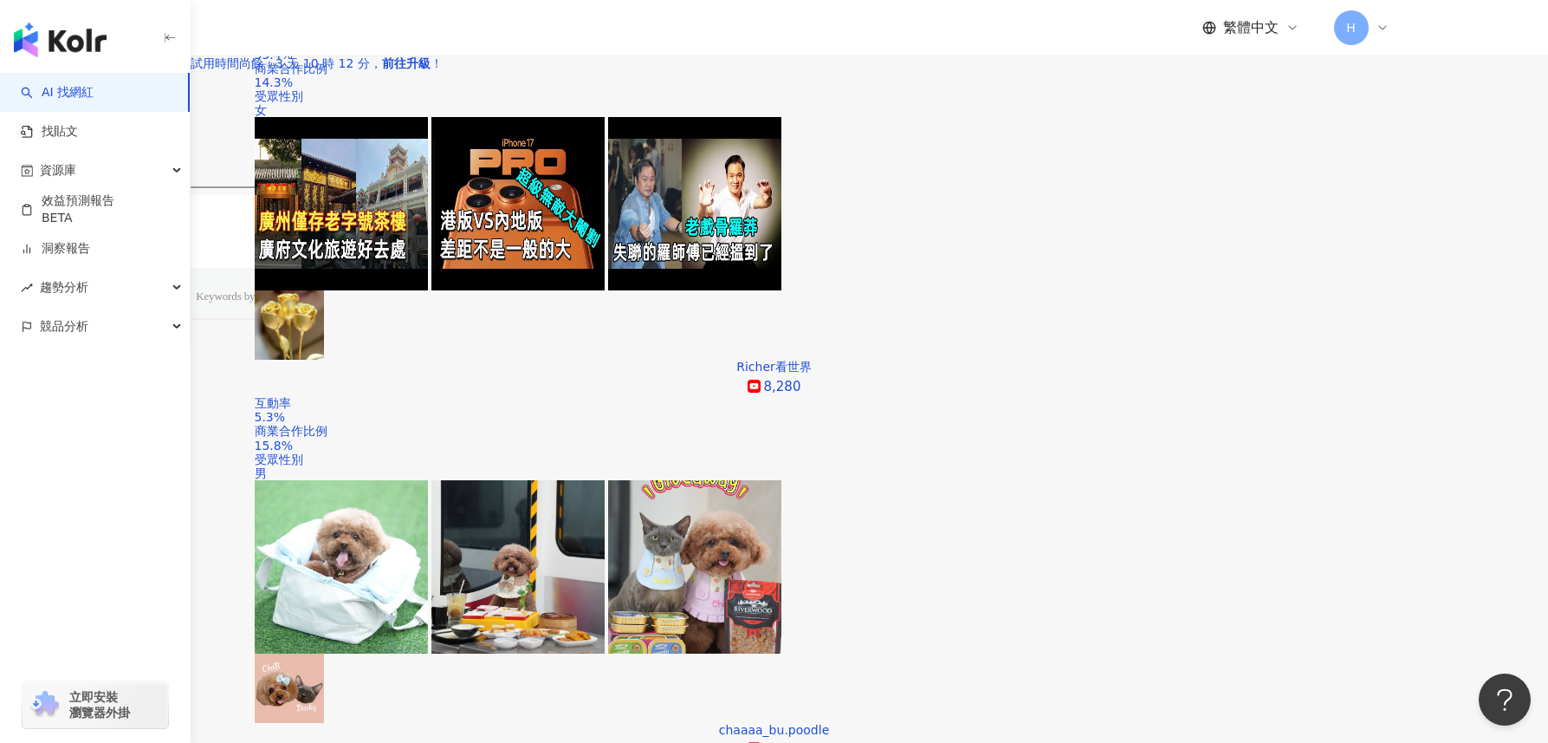
scroll to position [513, 0]
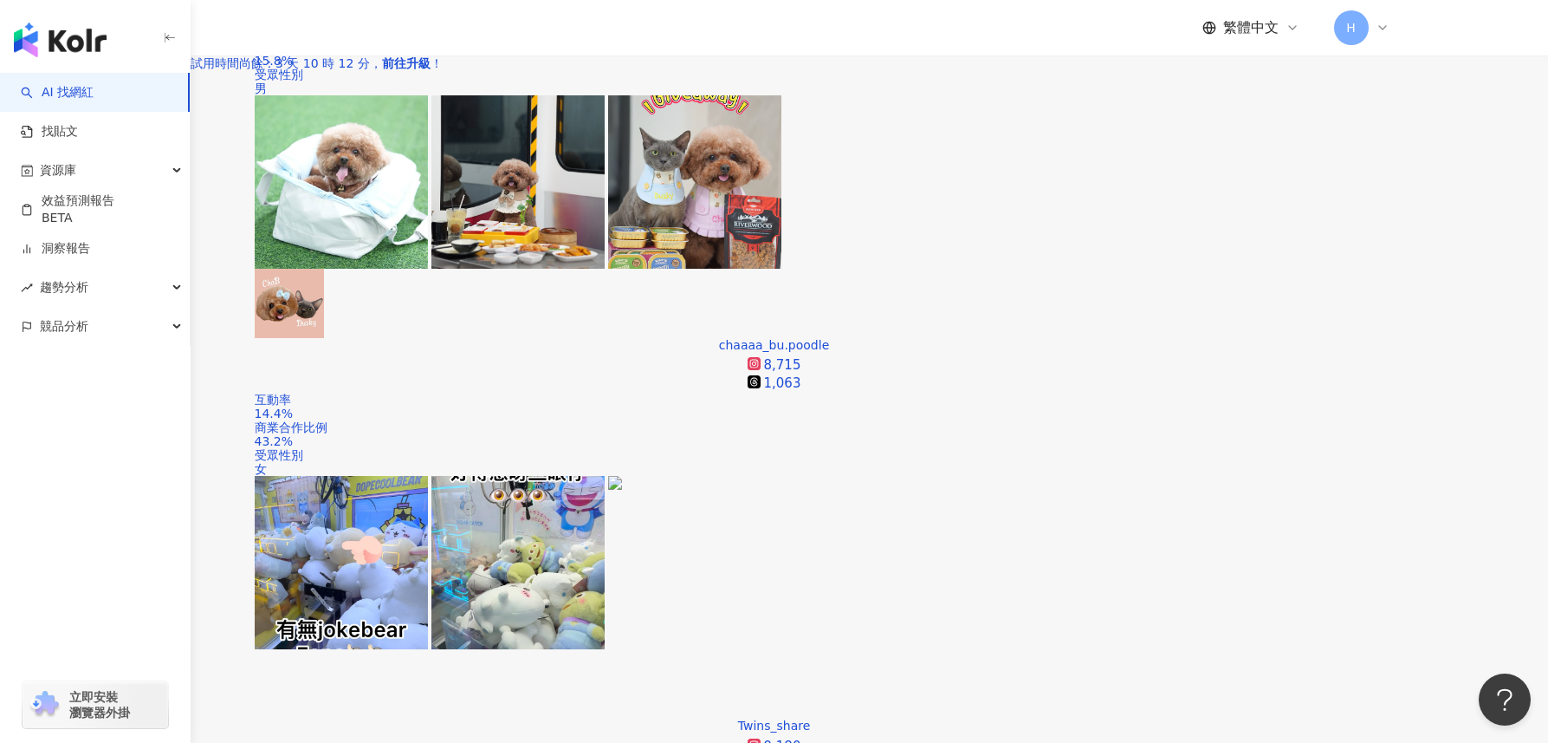
scroll to position [1100, 0]
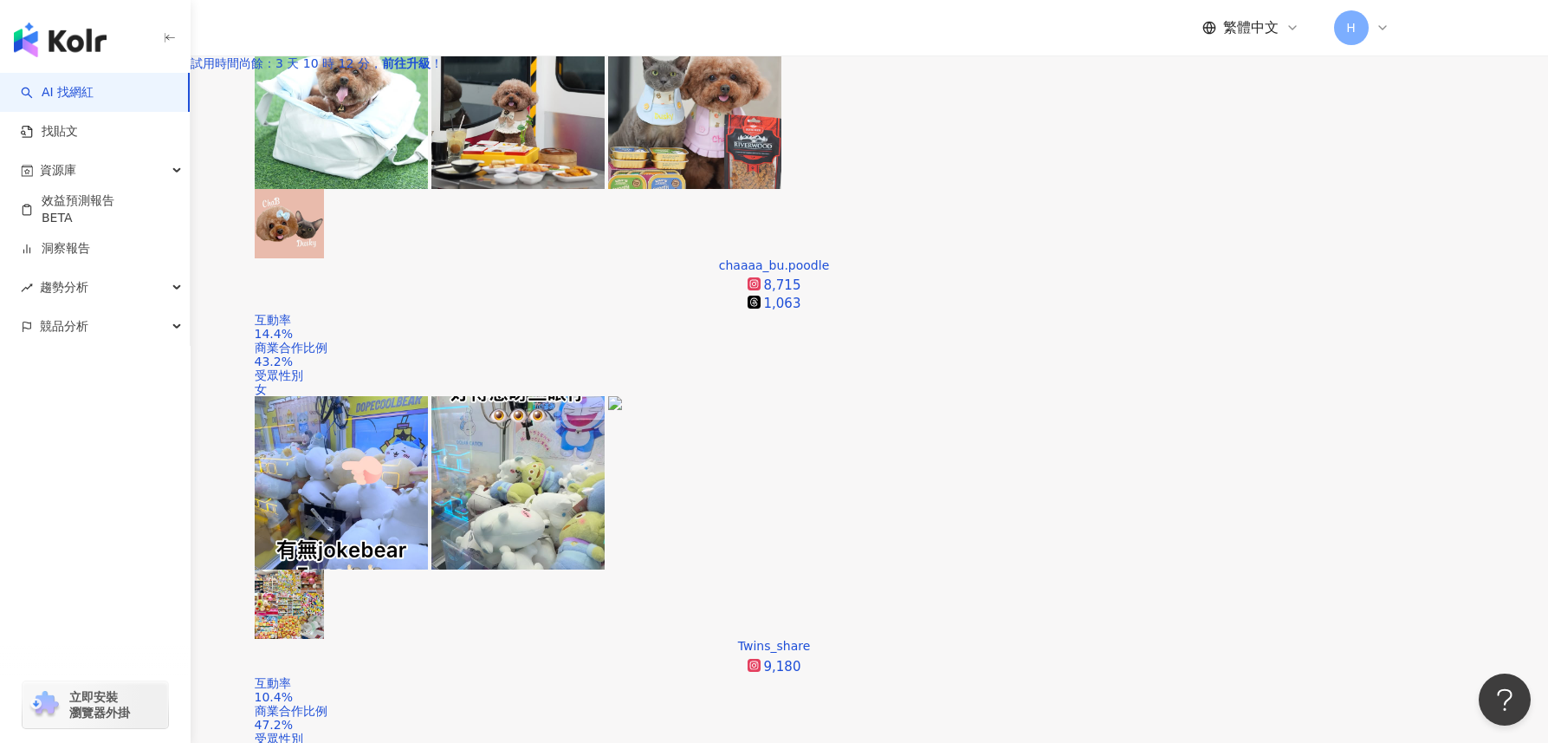
drag, startPoint x: 408, startPoint y: 245, endPoint x: 1299, endPoint y: 421, distance: 907.9
copy table "網紅名稱 經營平台 總追蹤數 網紅類型 互動率 漲粉率 觀看率 操作 云顶王天师 9,960 日常話題 狗 命理占卜 遊戲 0% -0.4% 0% 唐狗尾笑女…"
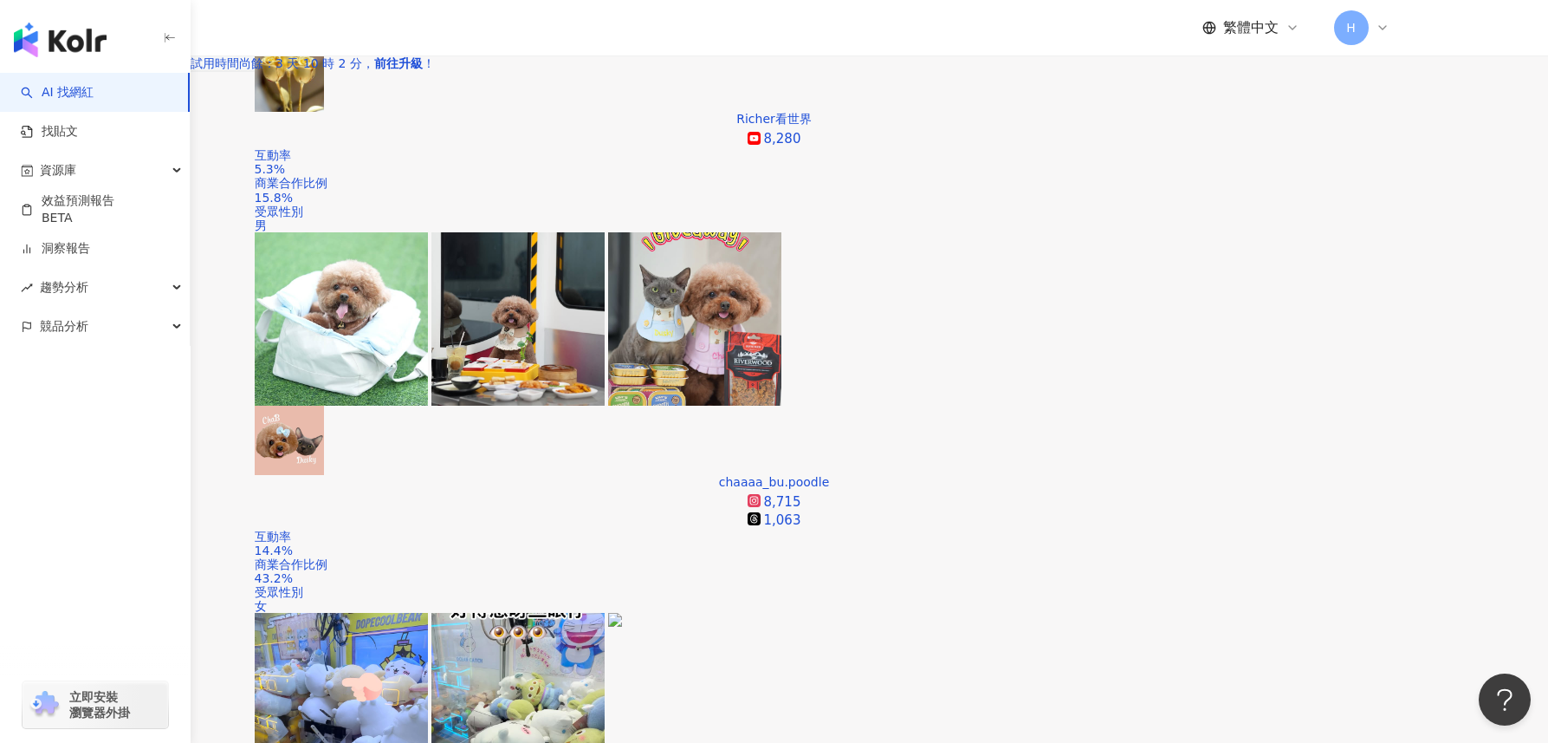
scroll to position [528, 0]
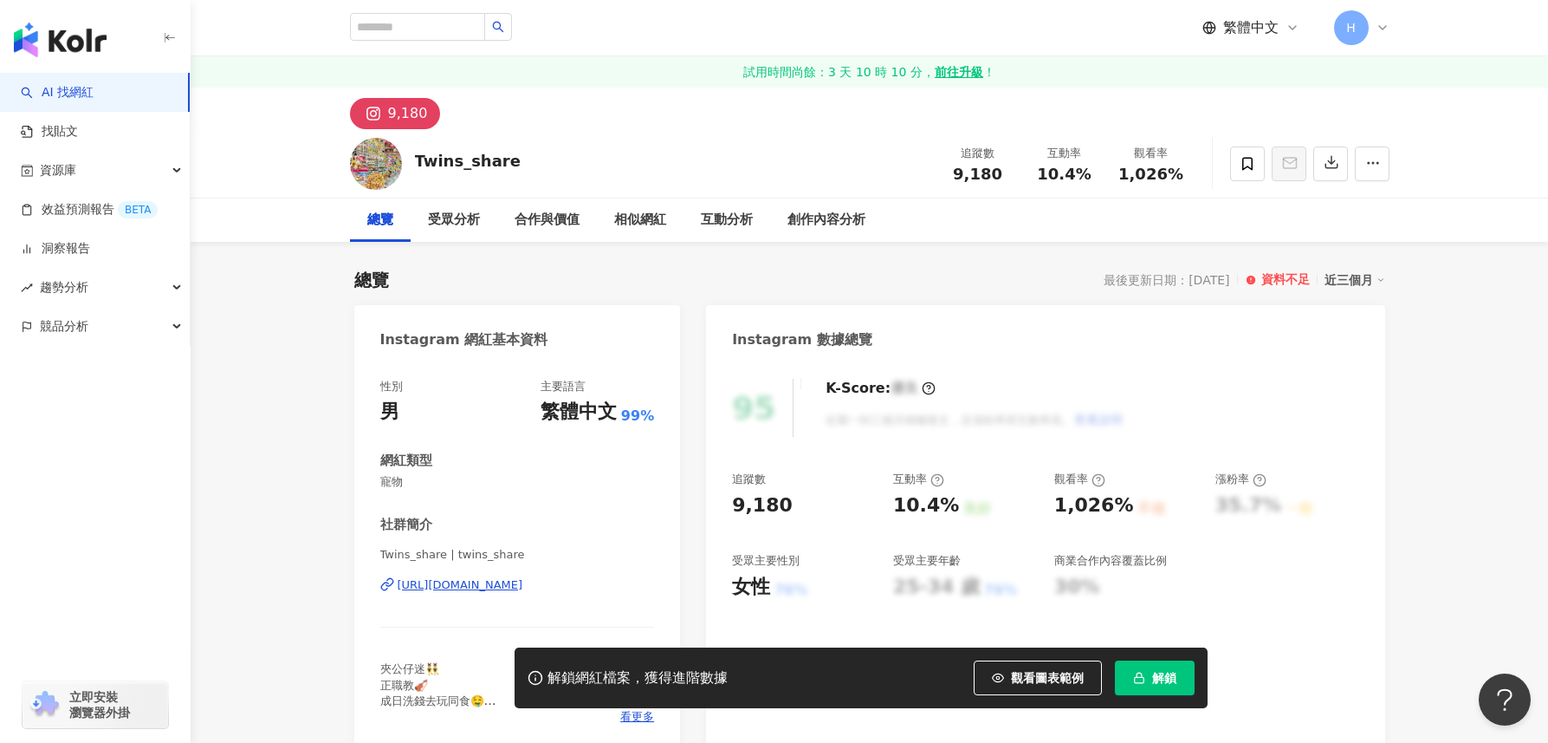
click at [523, 582] on div "[URL][DOMAIN_NAME]" at bounding box center [461, 585] width 126 height 16
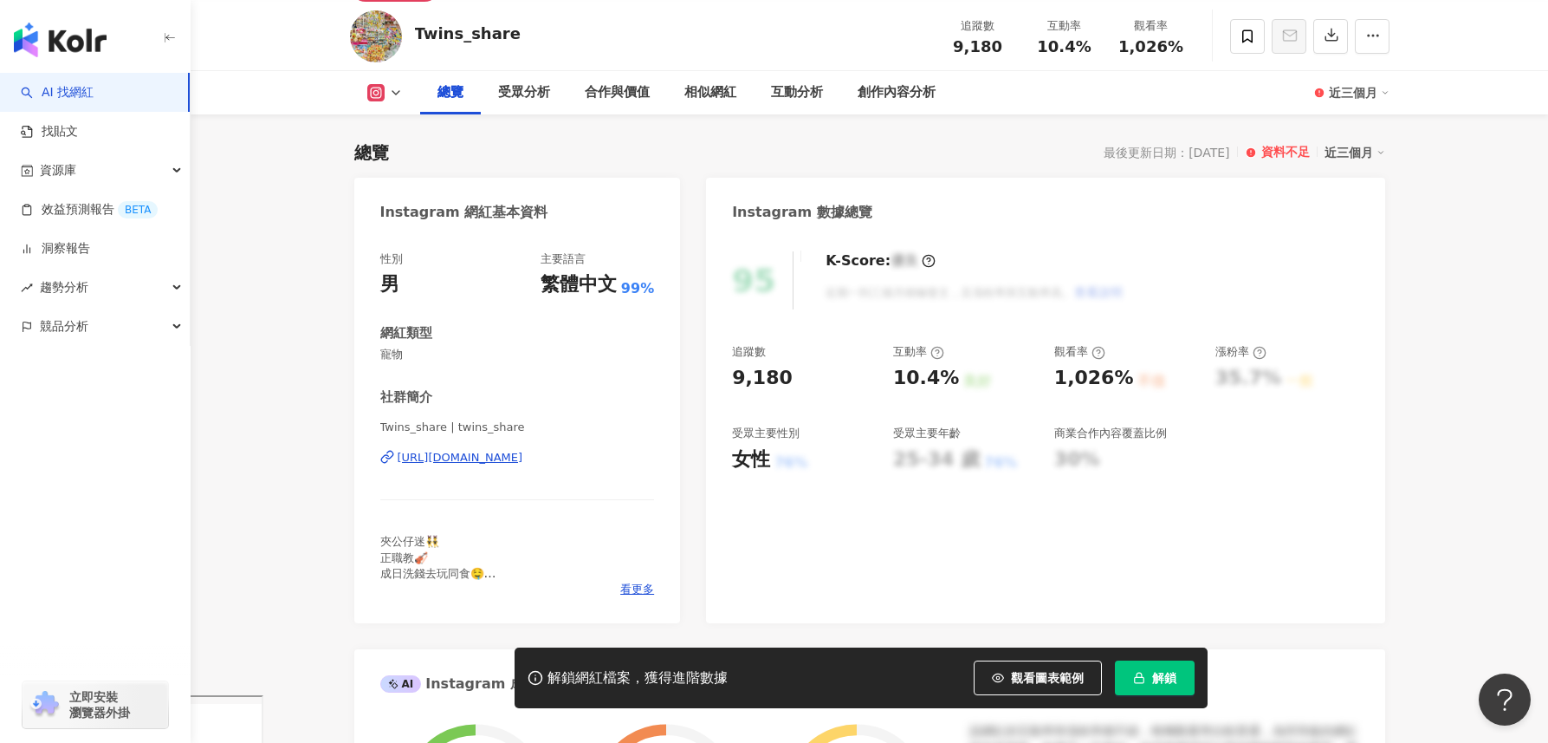
scroll to position [230, 0]
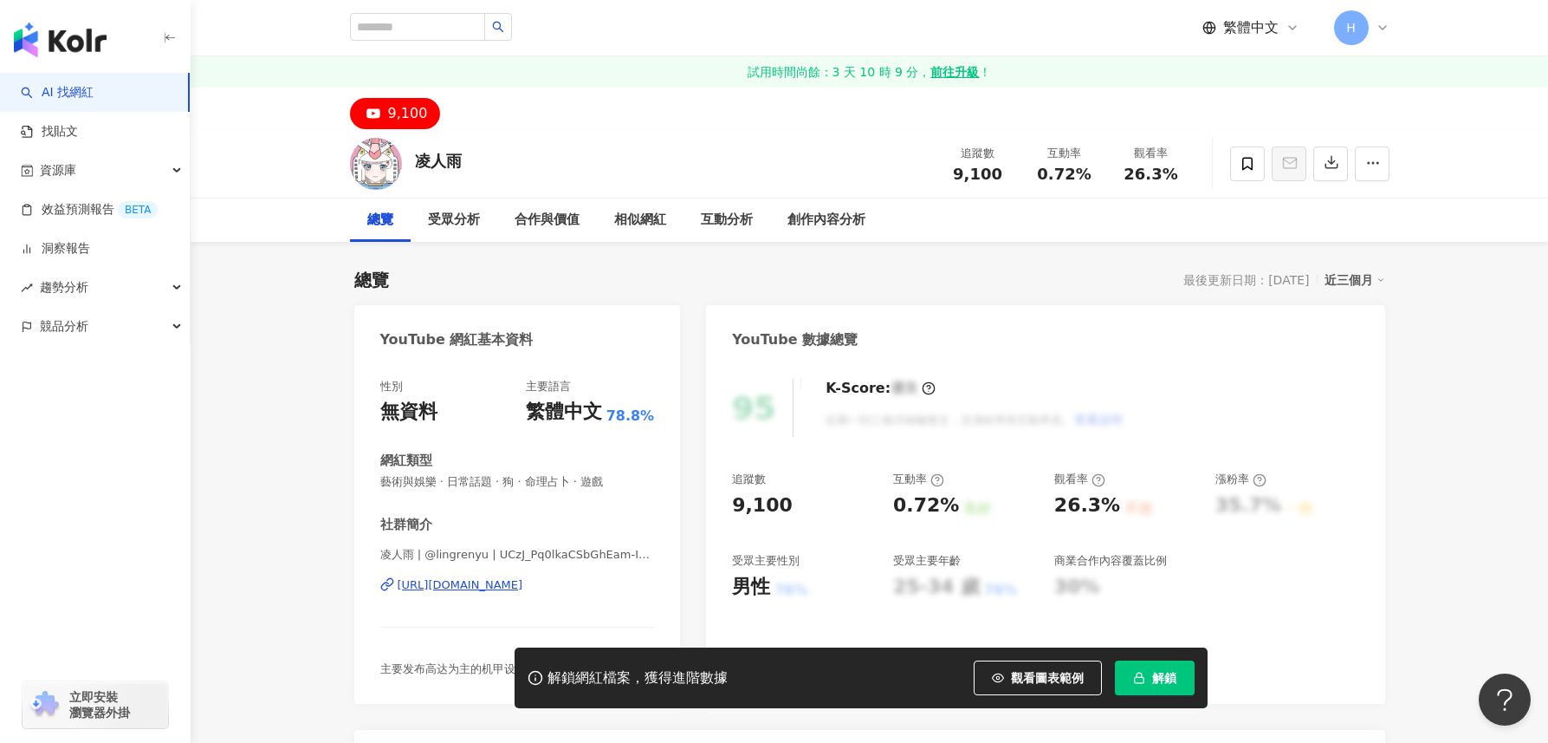
scroll to position [80, 0]
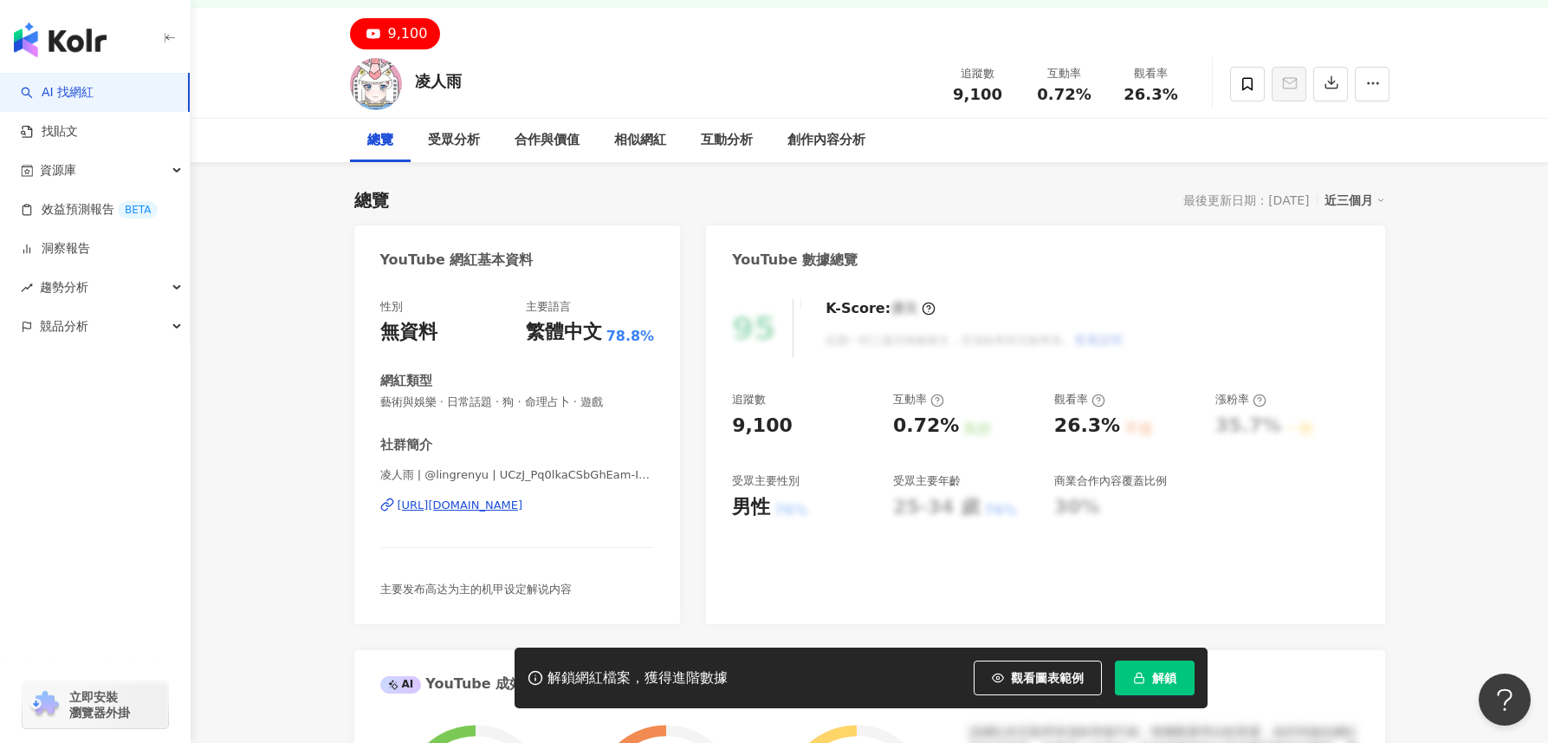
click at [523, 506] on div "https://www.youtube.com/channel/UCzJ_Pq0lkaCSbGhEam-IuYw" at bounding box center [461, 505] width 126 height 16
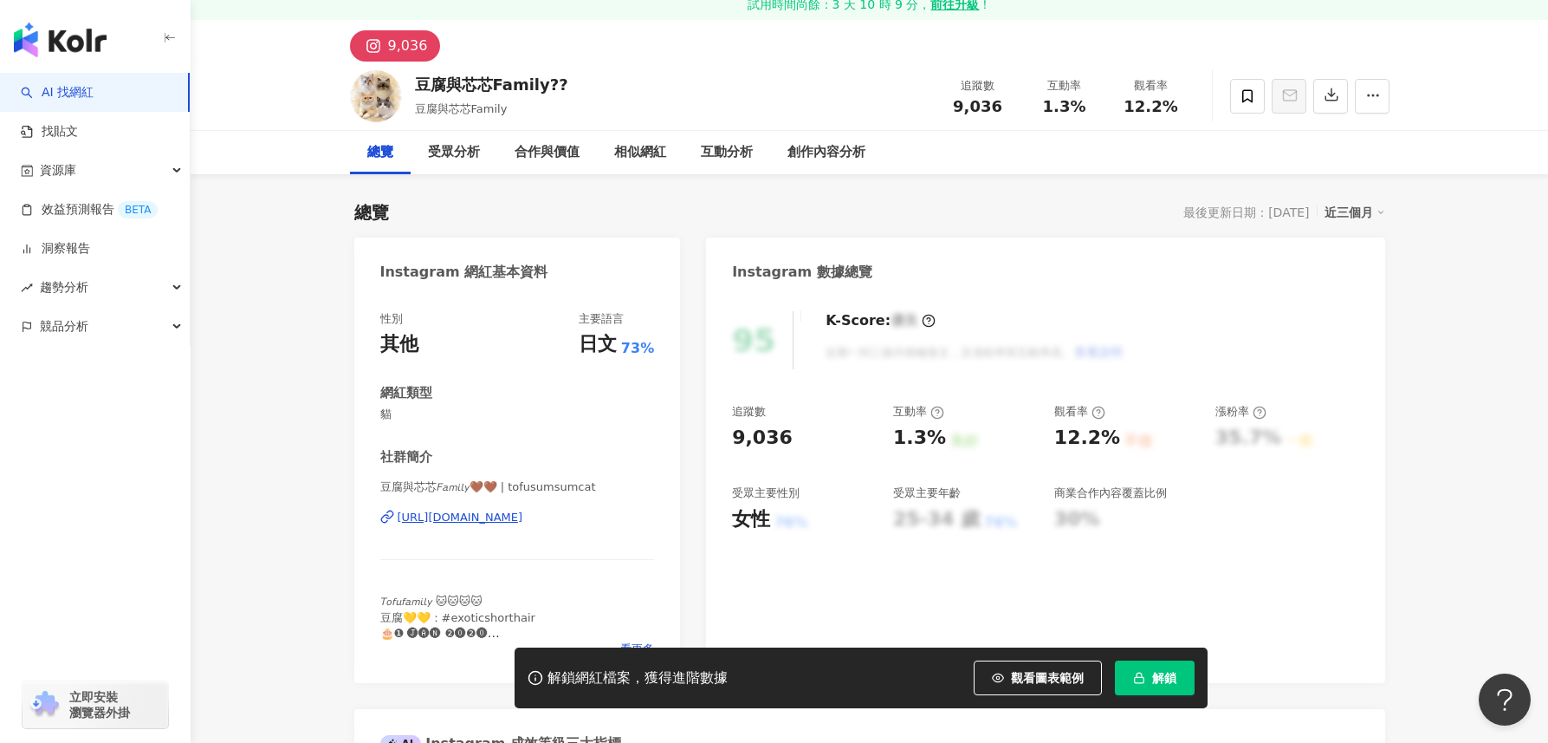
scroll to position [69, 0]
click at [523, 520] on div "https://www.instagram.com/tofusumsumcat/" at bounding box center [461, 516] width 126 height 16
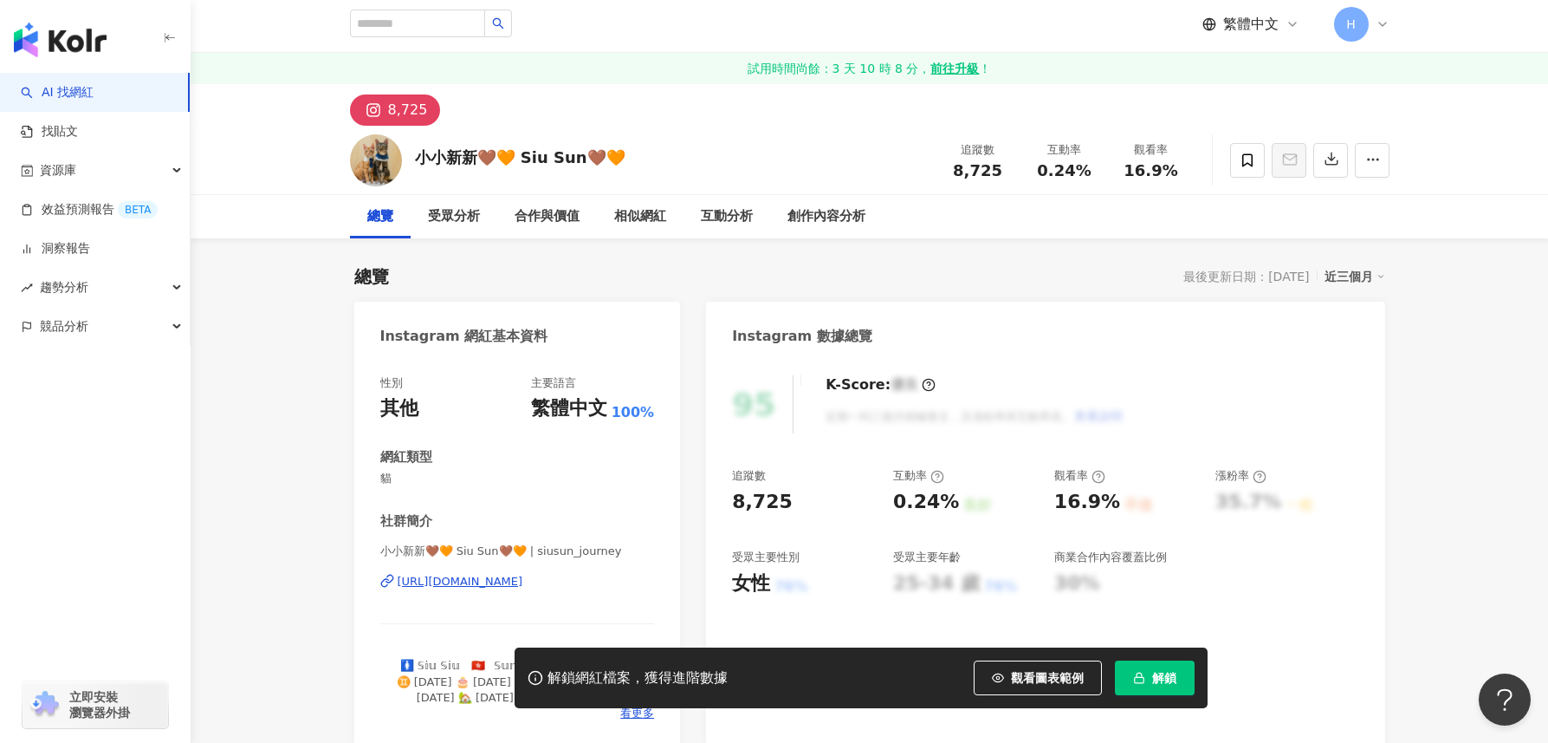
click at [523, 578] on div "https://www.instagram.com/siusun_journey/" at bounding box center [461, 582] width 126 height 16
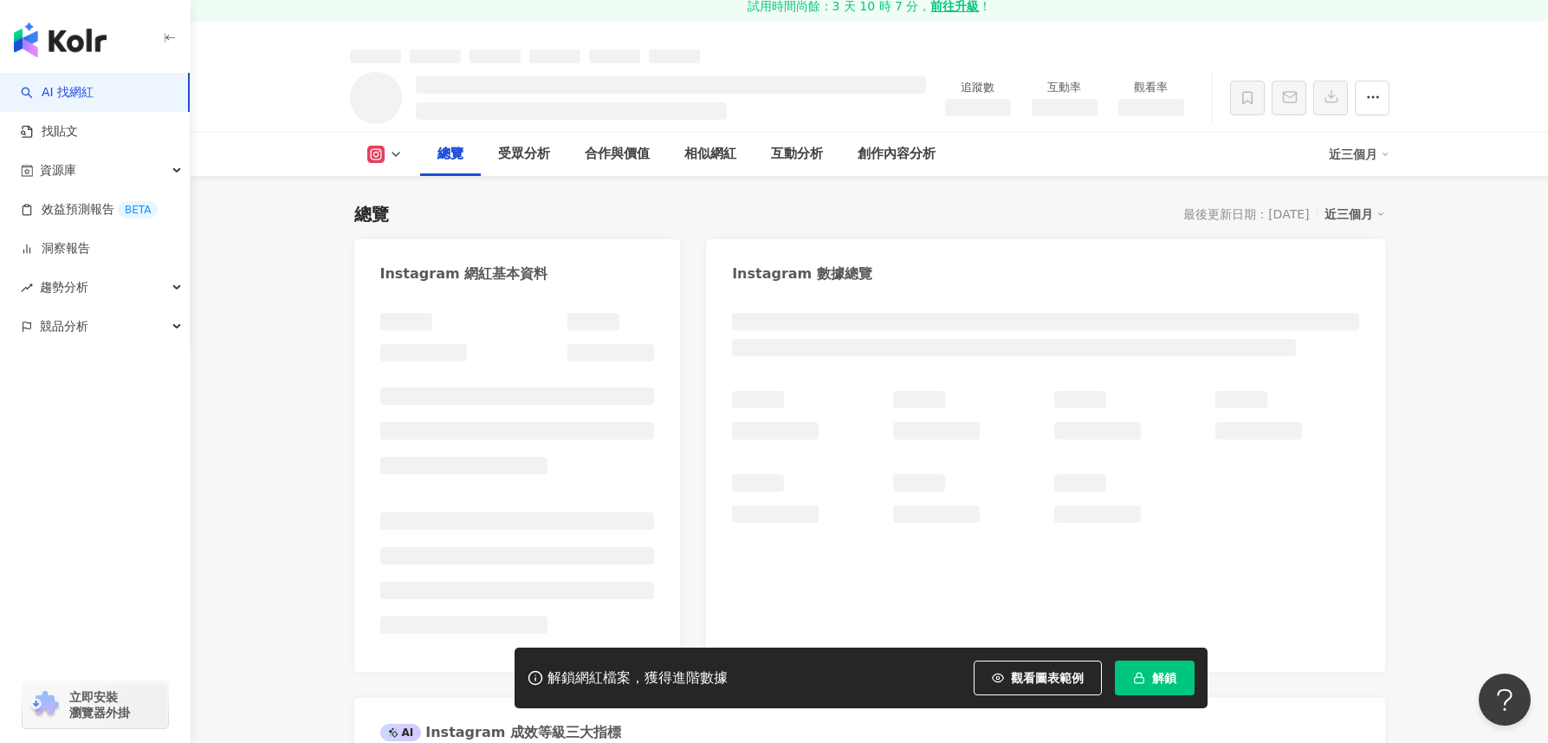
scroll to position [269, 0]
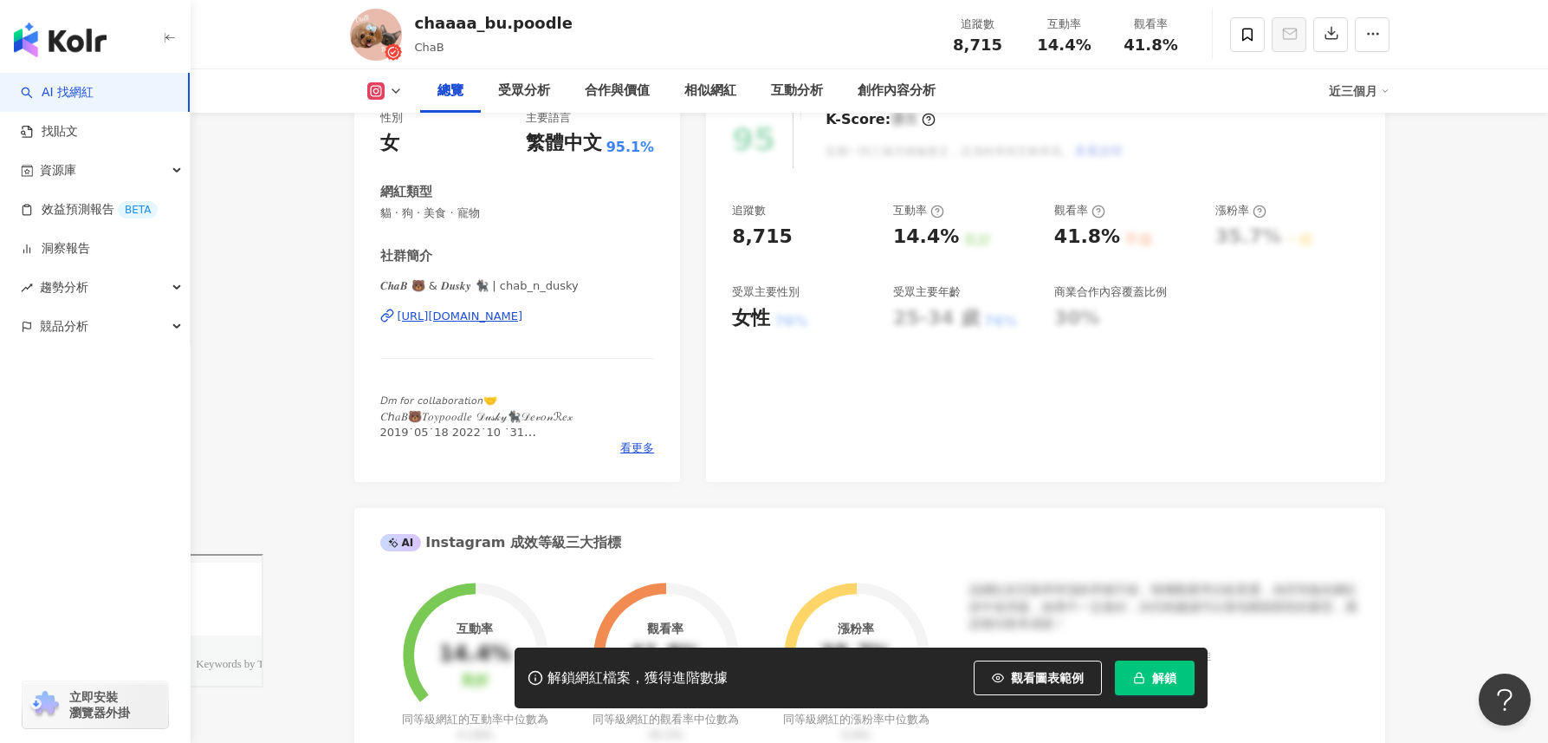
click at [574, 307] on div "𝑪𝒉𝒂𝑩 🐻 & 𝑫𝒖𝒔𝒌𝒚 🐈‍⬛ | chab_n_dusky [URL][DOMAIN_NAME]" at bounding box center [517, 328] width 275 height 101
click at [523, 316] on div "[URL][DOMAIN_NAME]" at bounding box center [461, 316] width 126 height 16
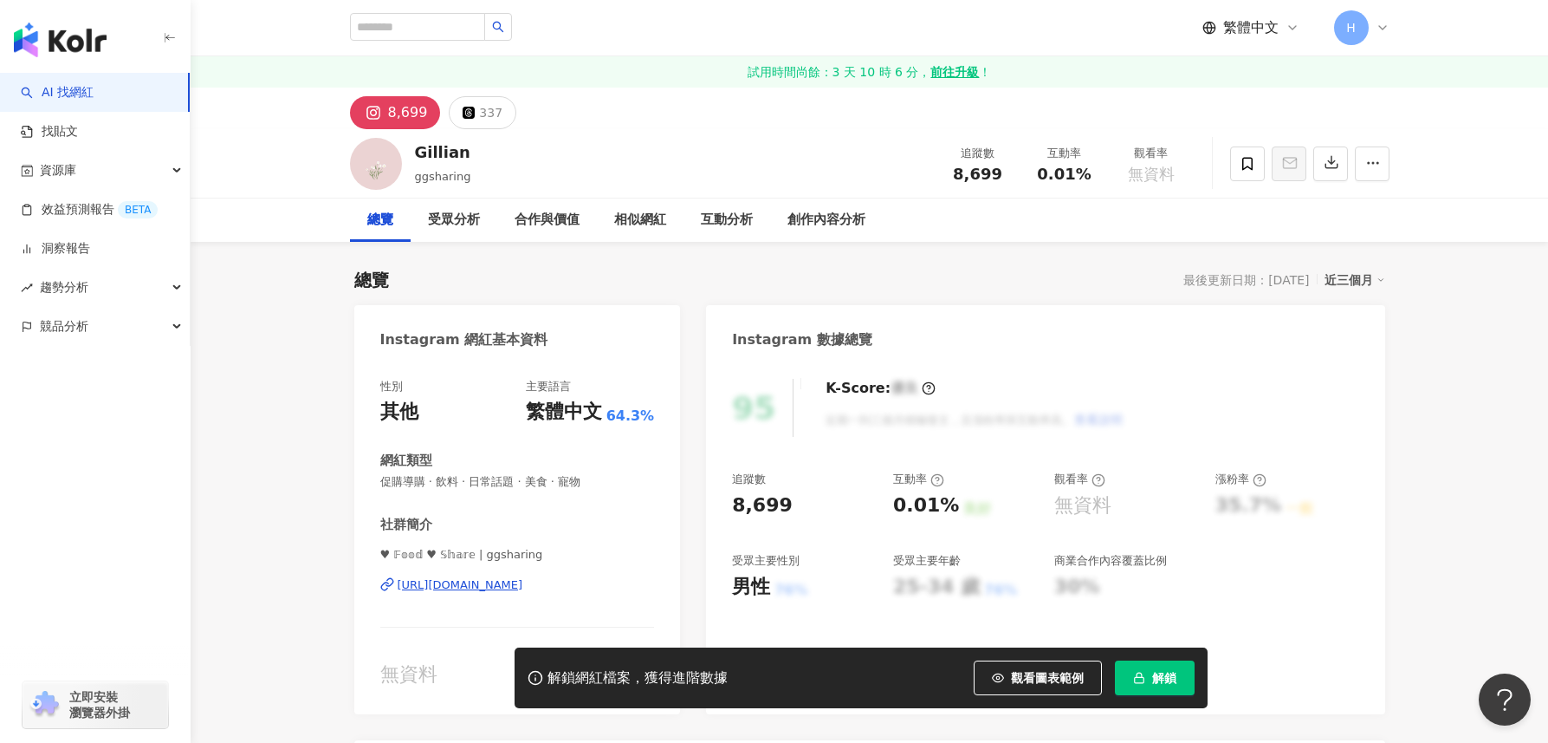
click at [523, 590] on div "[URL][DOMAIN_NAME]" at bounding box center [461, 585] width 126 height 16
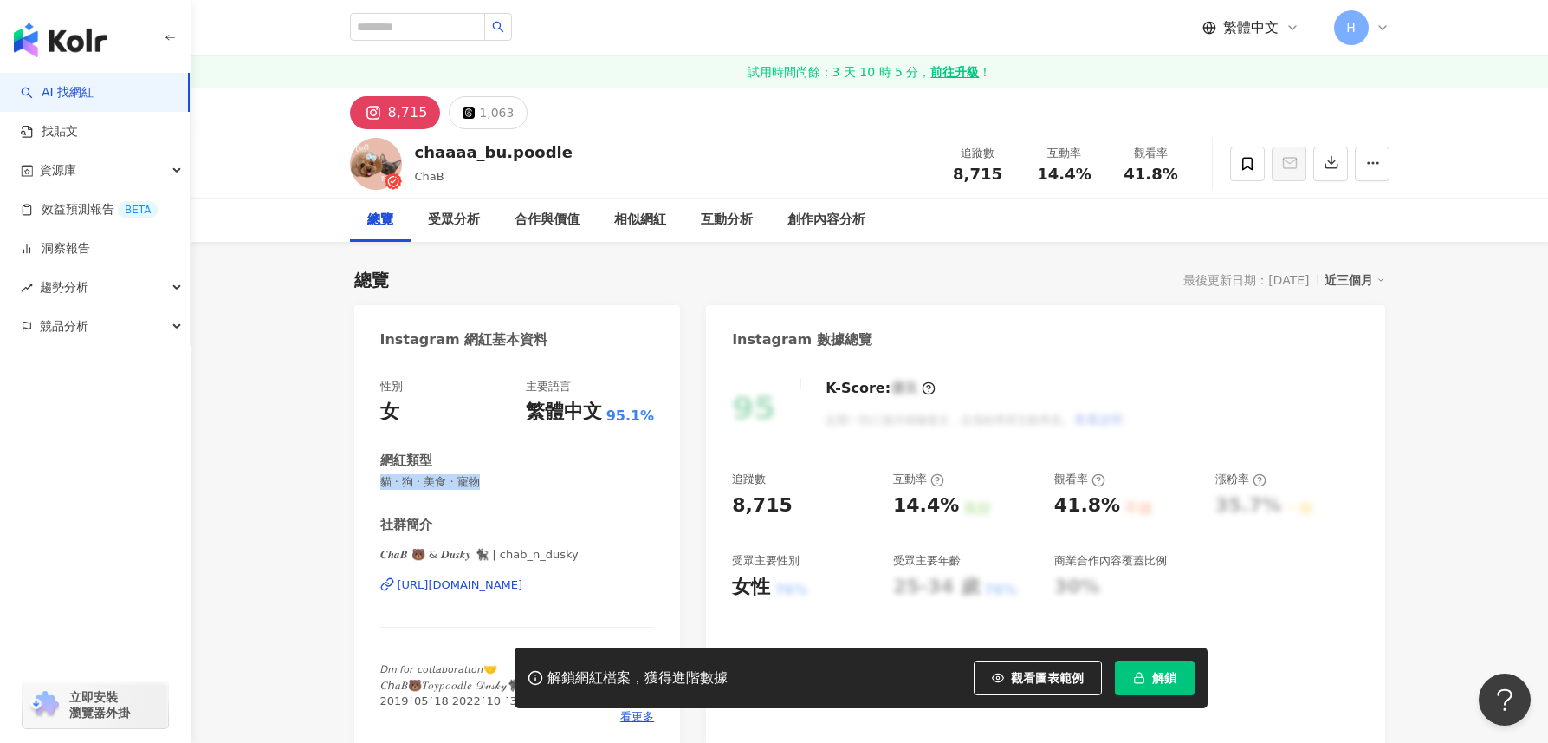
drag, startPoint x: 431, startPoint y: 478, endPoint x: 360, endPoint y: 477, distance: 71.1
click at [360, 477] on div "性別 女 主要語言 繁體中文 95.1% 網紅類型 貓 · 狗 · 美食 · 寵物 社群簡介 𝑪𝒉𝒂𝑩 🐻 & 𝑫𝒖𝒔𝒌𝒚 🐈‍⬛ | chab_n_dusk…" at bounding box center [517, 555] width 327 height 389
copy span "貓 · 狗 · 美食 · 寵物"
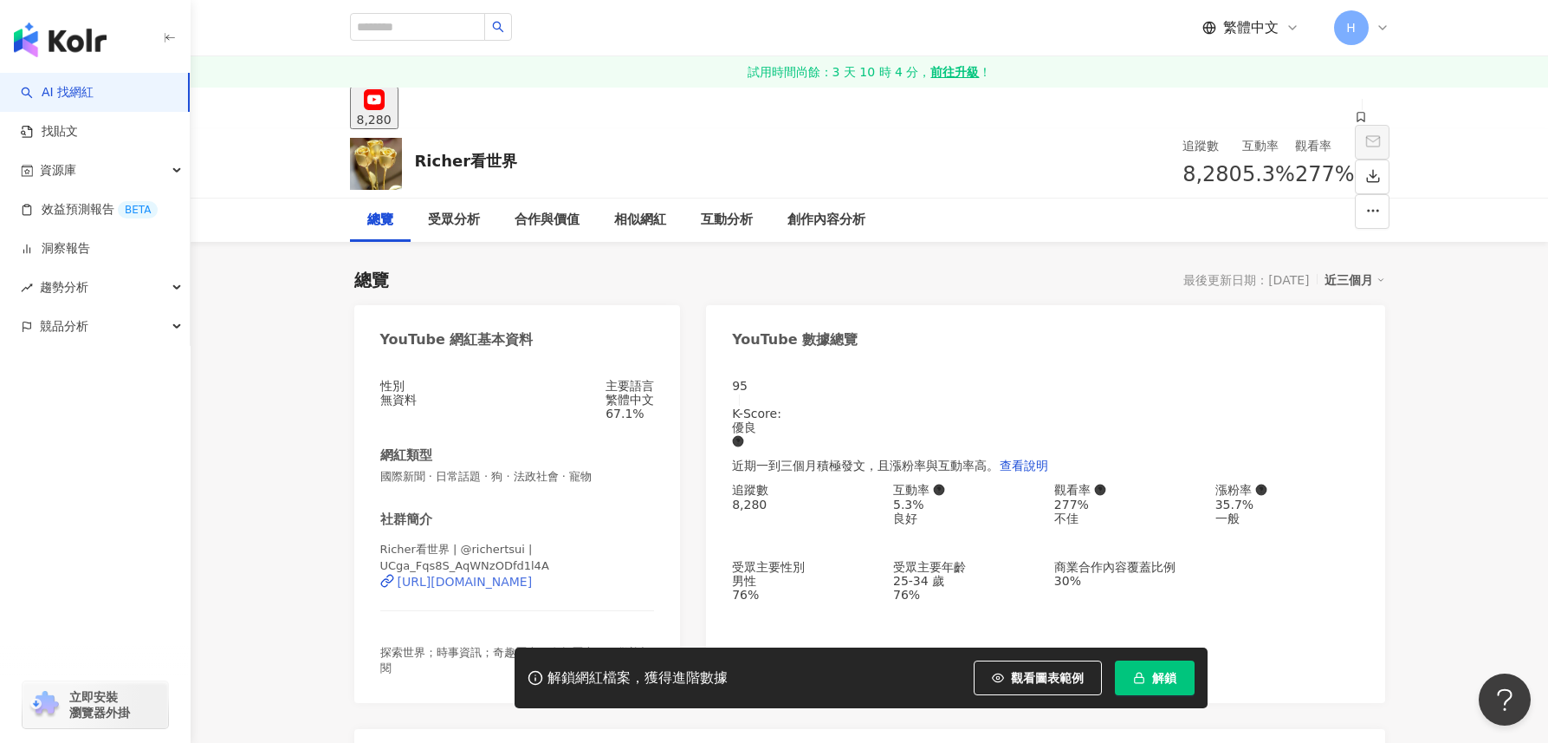
click at [533, 586] on div "[URL][DOMAIN_NAME]" at bounding box center [465, 581] width 135 height 14
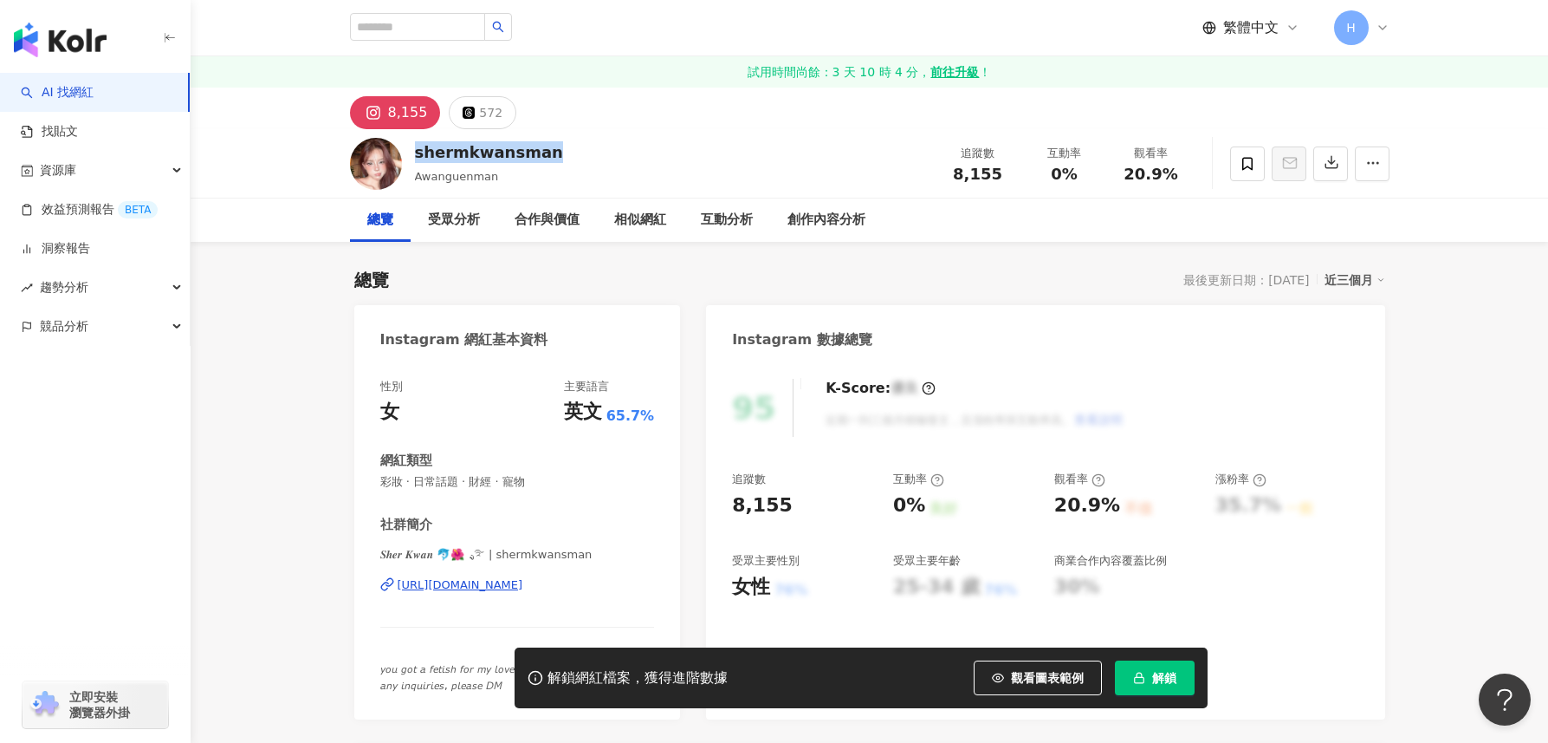
drag, startPoint x: 506, startPoint y: 150, endPoint x: 418, endPoint y: 151, distance: 88.4
click at [418, 151] on div "shermkwansman Awanguenman 追蹤數 8,155 互動率 0% 觀看率 20.9%" at bounding box center [869, 163] width 1109 height 68
copy div "shermkwansman"
click at [482, 586] on div "https://www.instagram.com/shermkwansman/" at bounding box center [461, 585] width 126 height 16
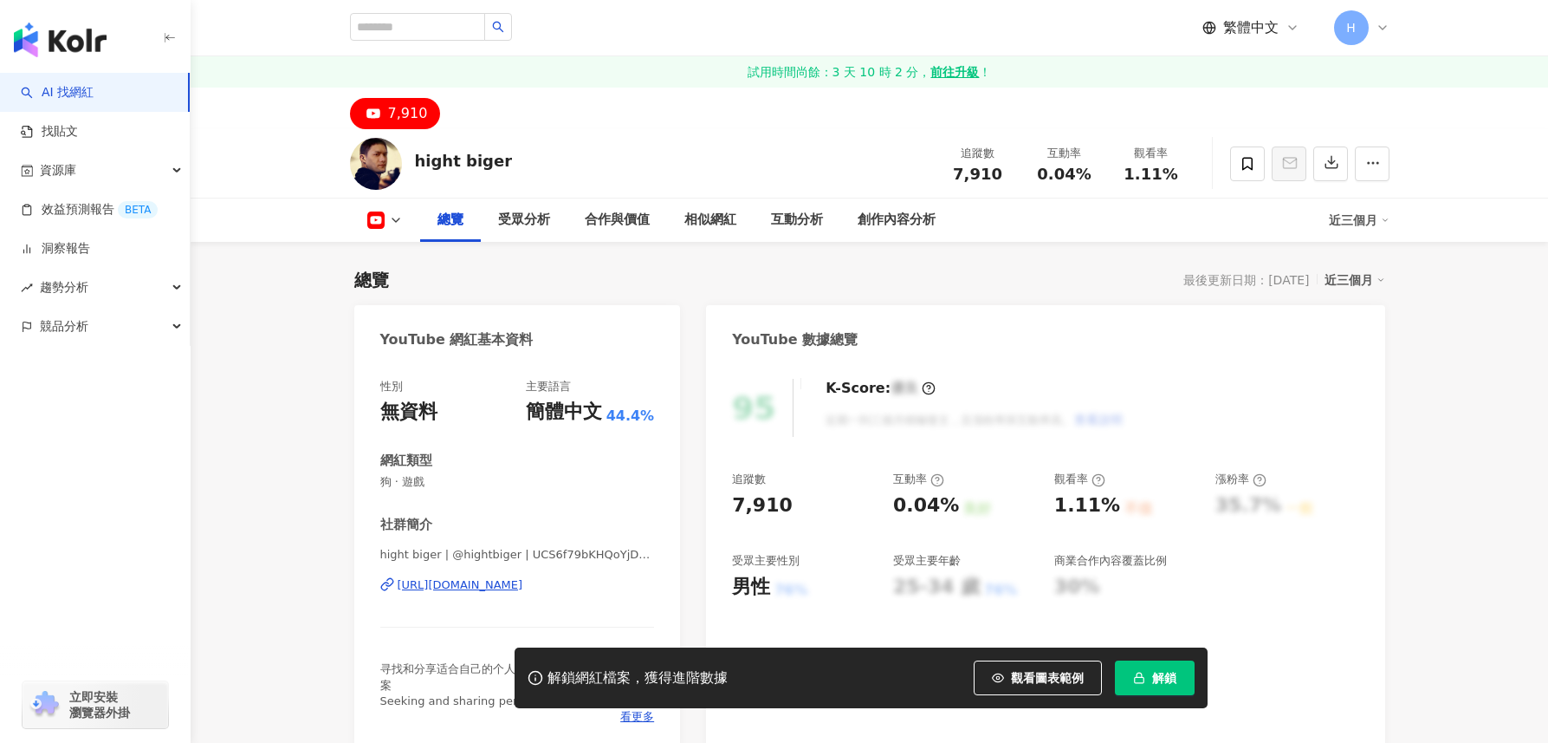
scroll to position [223, 0]
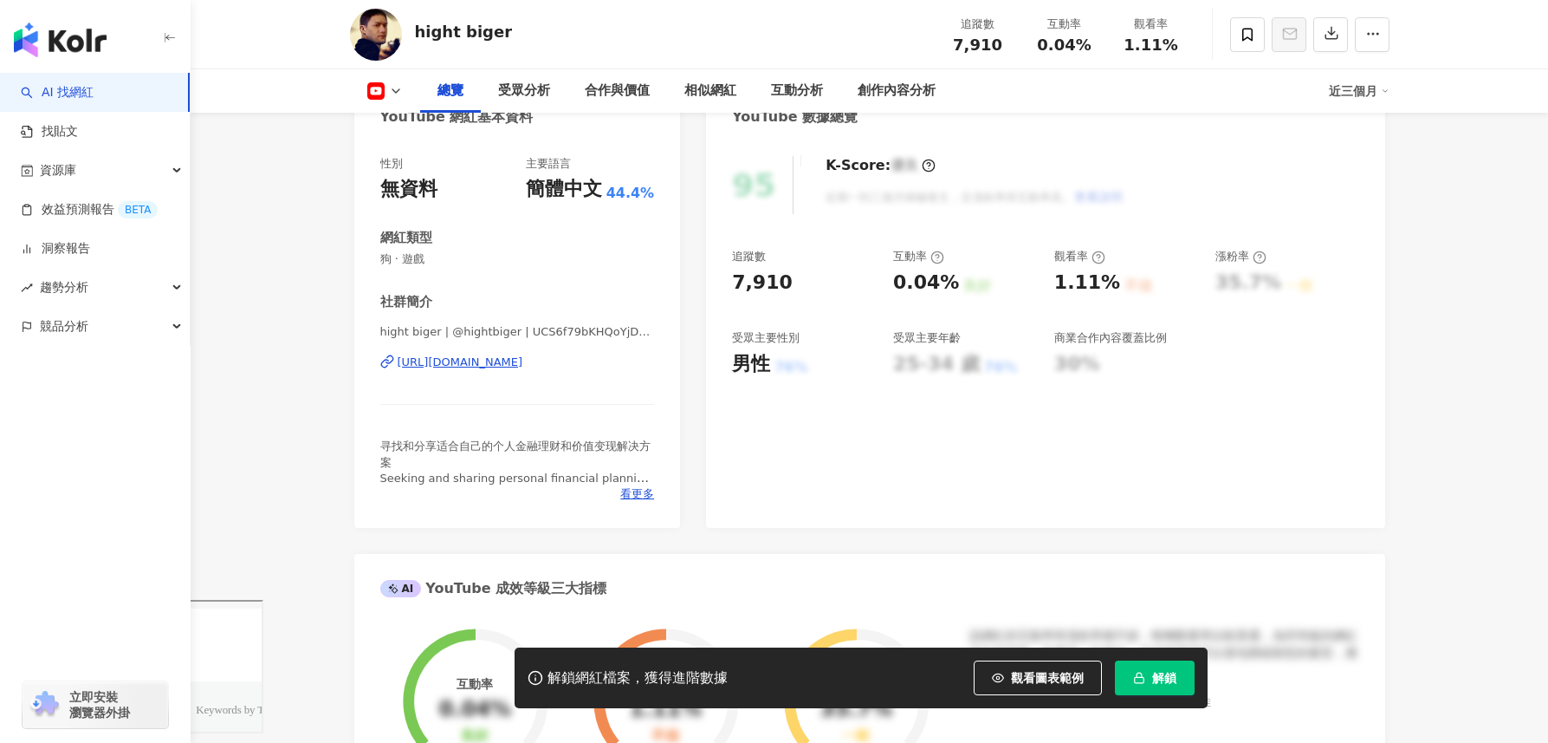
click at [508, 360] on div "[URL][DOMAIN_NAME]" at bounding box center [461, 362] width 126 height 16
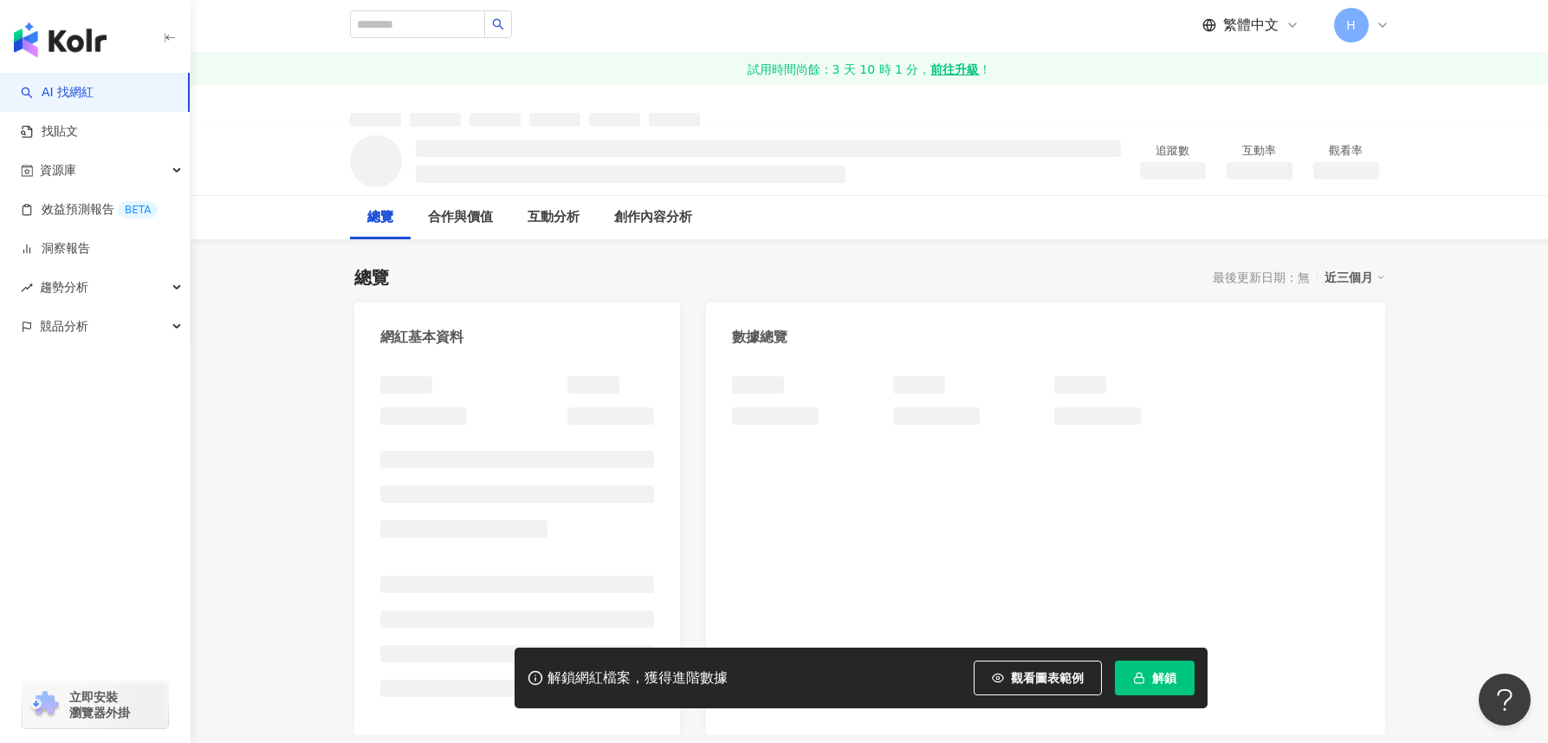
scroll to position [3, 0]
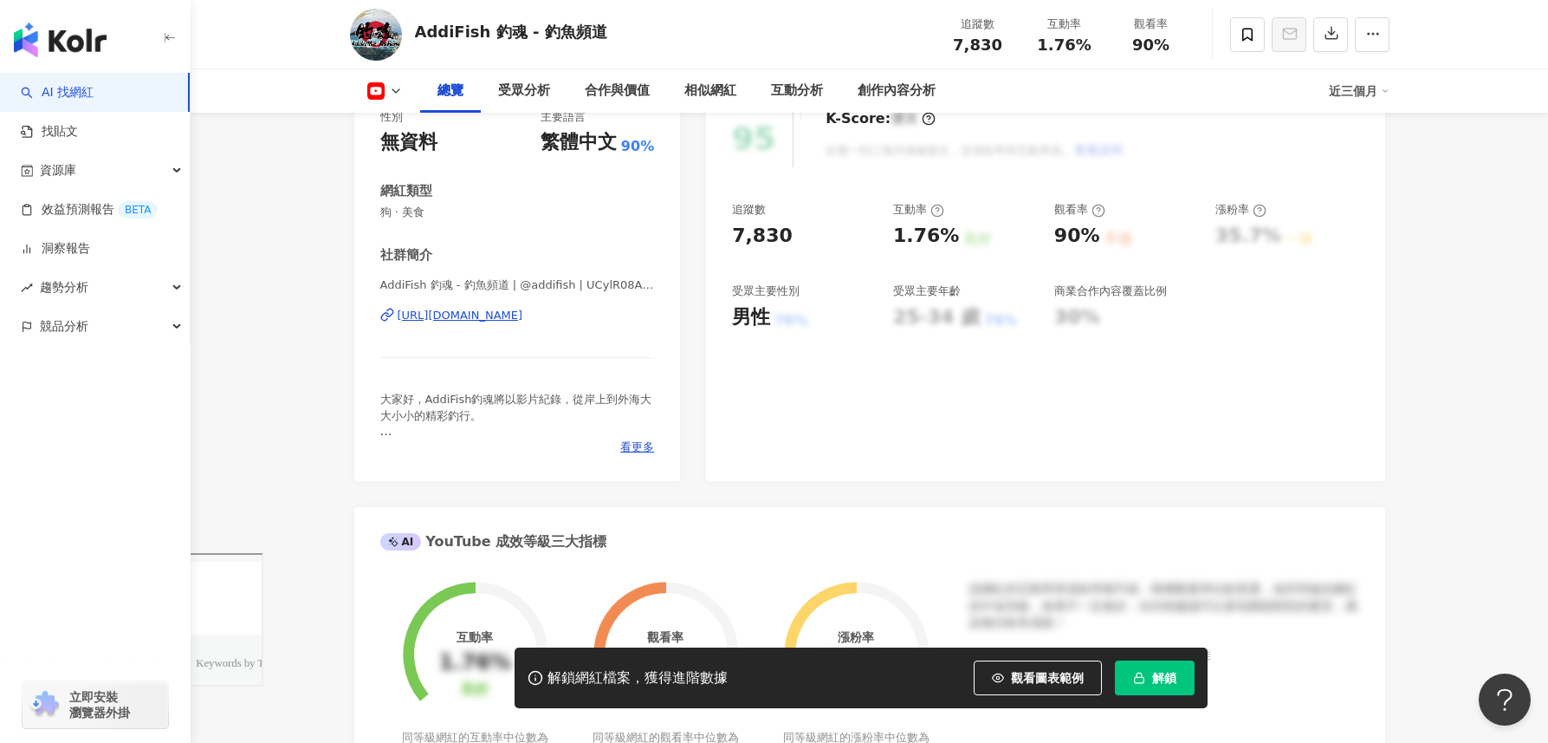
click at [500, 313] on div "[URL][DOMAIN_NAME]" at bounding box center [461, 316] width 126 height 16
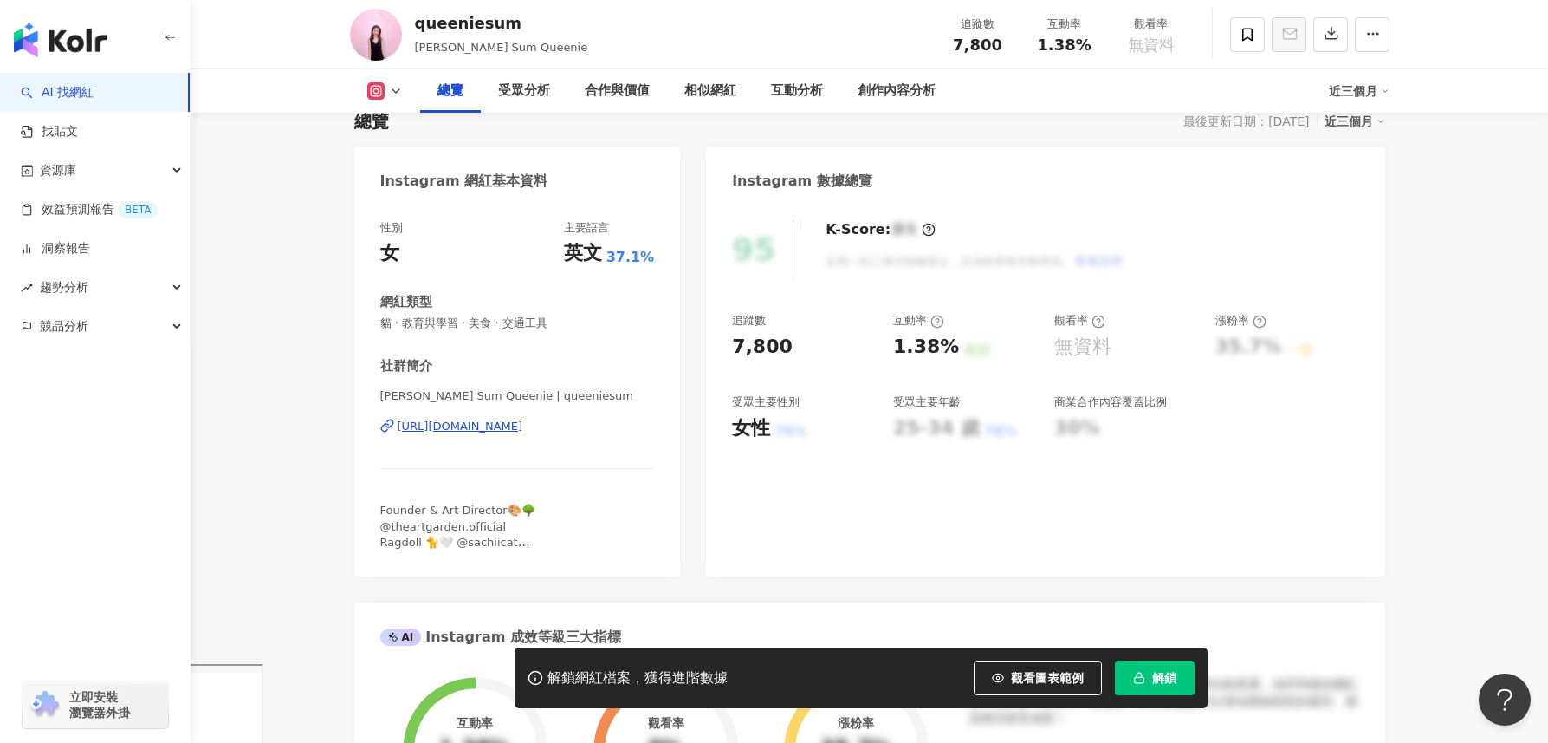
scroll to position [159, 0]
click at [523, 427] on div "[URL][DOMAIN_NAME]" at bounding box center [461, 426] width 126 height 16
drag, startPoint x: 380, startPoint y: 321, endPoint x: 584, endPoint y: 327, distance: 204.6
click at [584, 327] on span "貓 · 教育與學習 · 美食 · 交通工具" at bounding box center [517, 323] width 275 height 16
copy span "貓 · 教育與學習 · 美食 · 交通工具"
